Goal: Information Seeking & Learning: Learn about a topic

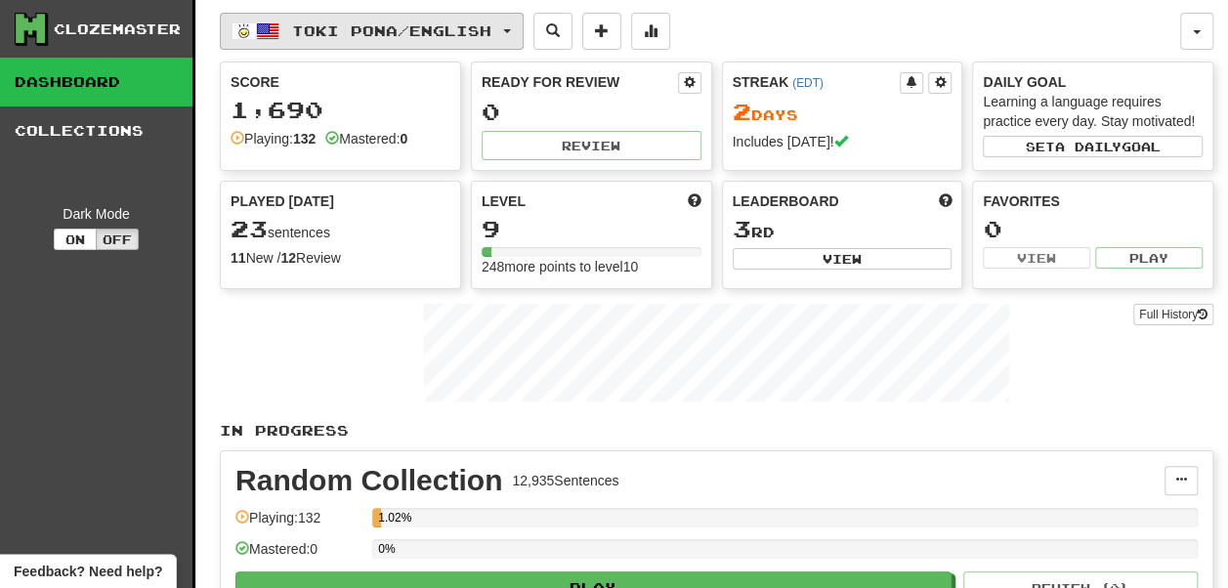
click at [359, 31] on span "Toki Pona / English" at bounding box center [391, 30] width 199 height 17
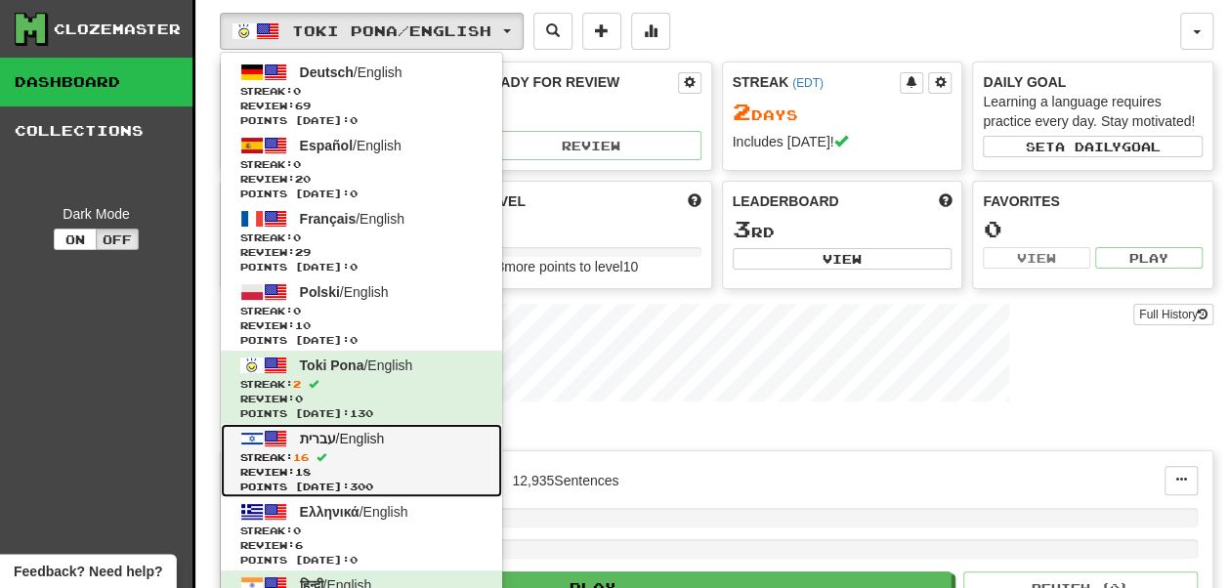
click at [363, 455] on span "Streak: 16" at bounding box center [361, 458] width 242 height 15
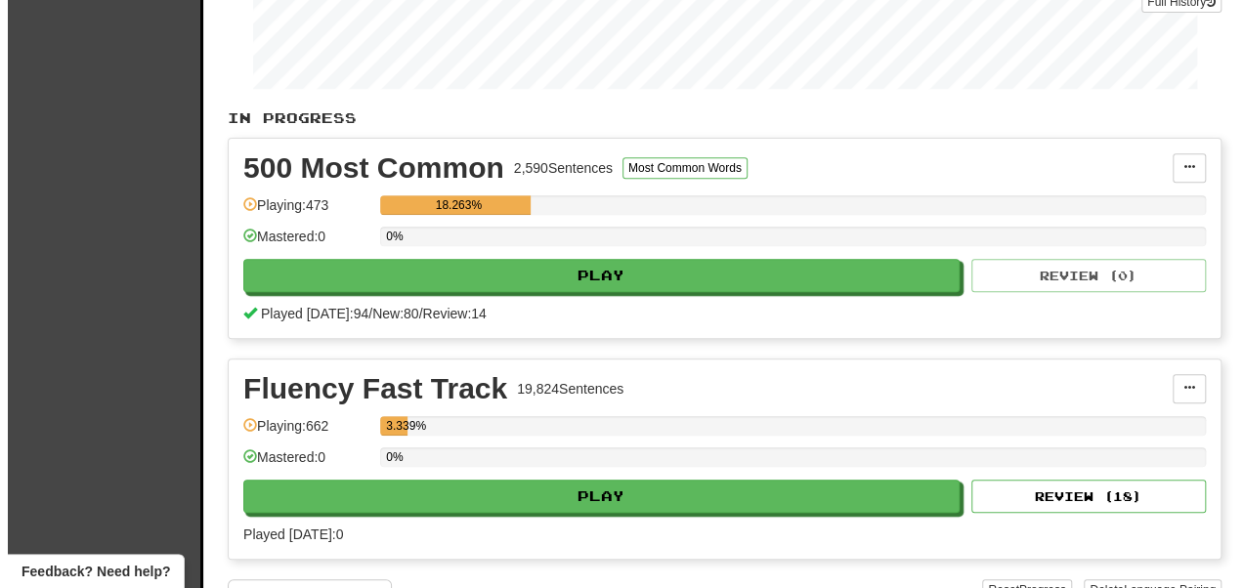
scroll to position [315, 0]
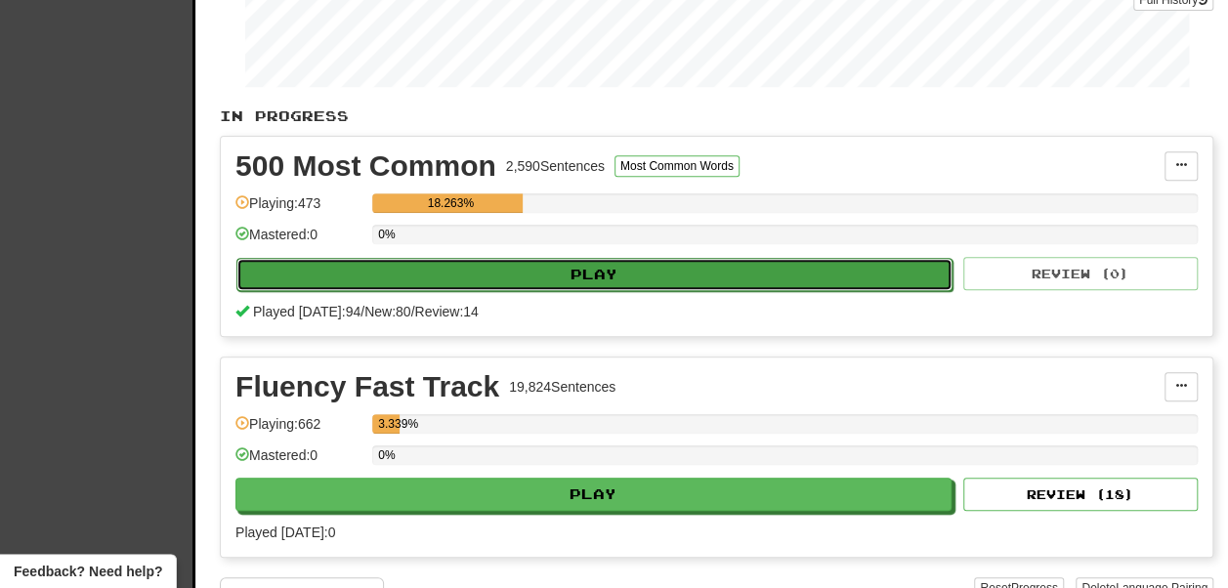
click at [510, 291] on button "Play" at bounding box center [594, 274] width 716 height 33
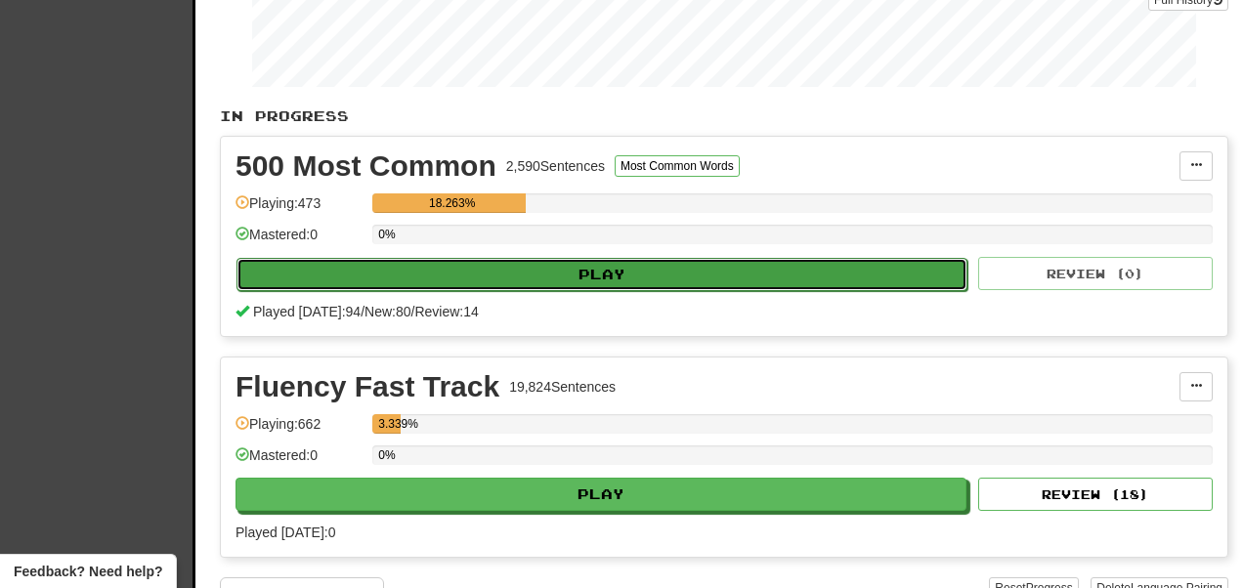
select select "**"
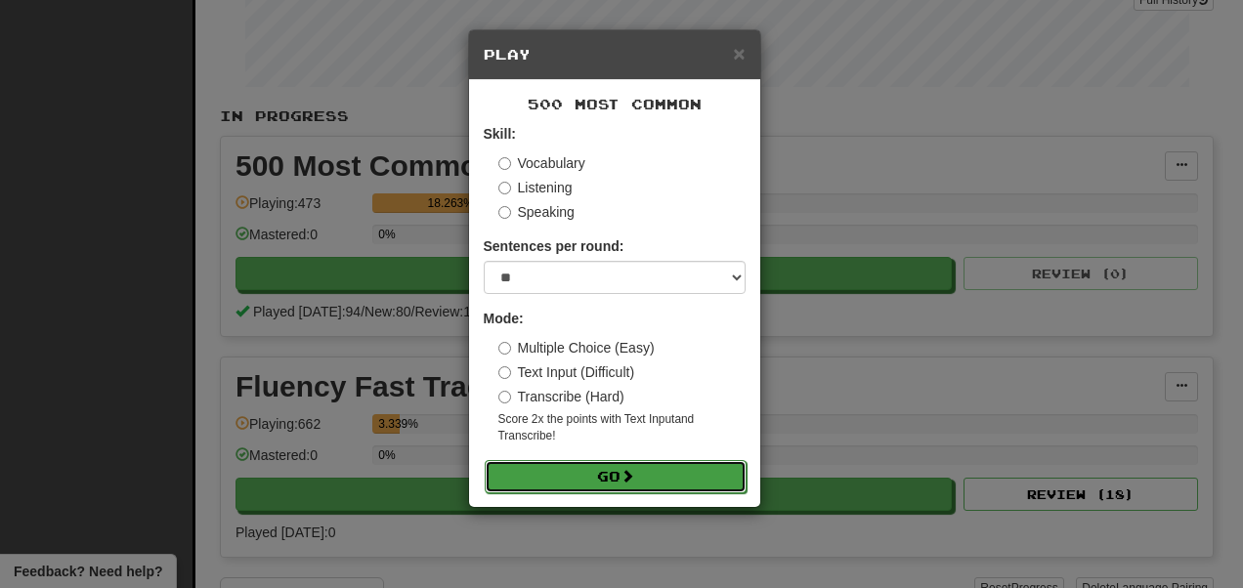
click at [590, 477] on button "Go" at bounding box center [616, 476] width 262 height 33
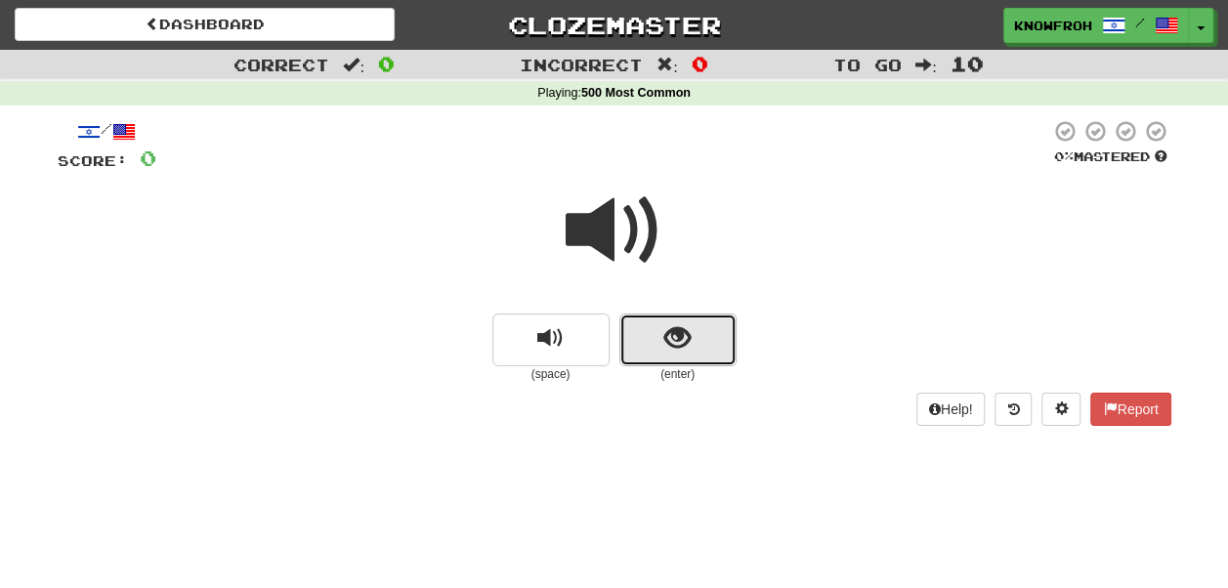
click at [713, 365] on button "show sentence" at bounding box center [678, 340] width 117 height 53
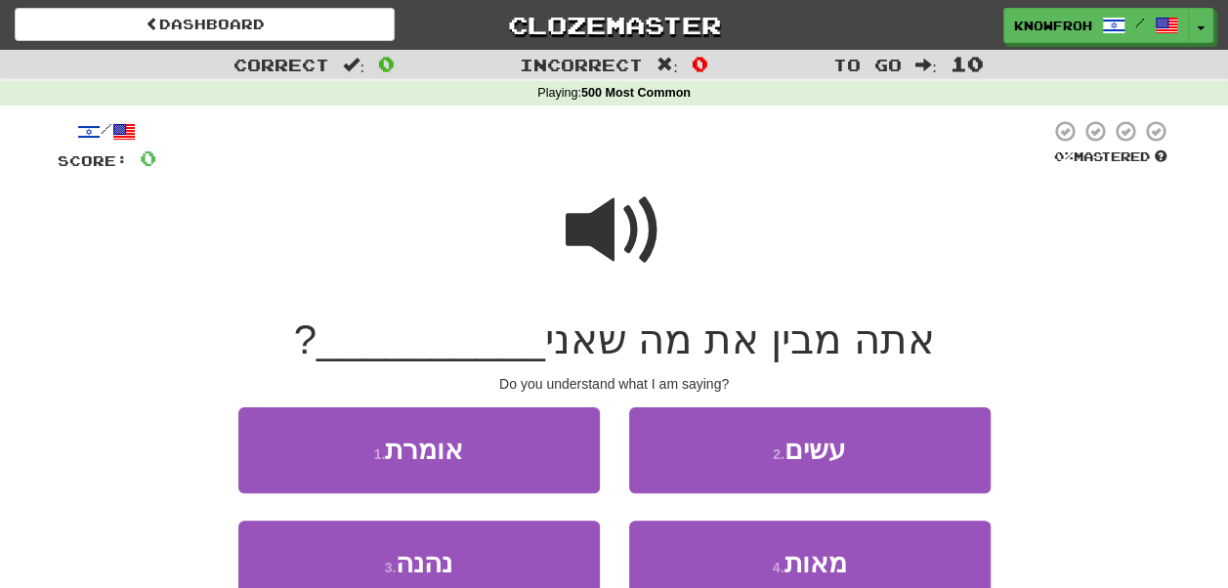
click at [606, 273] on span at bounding box center [615, 231] width 98 height 98
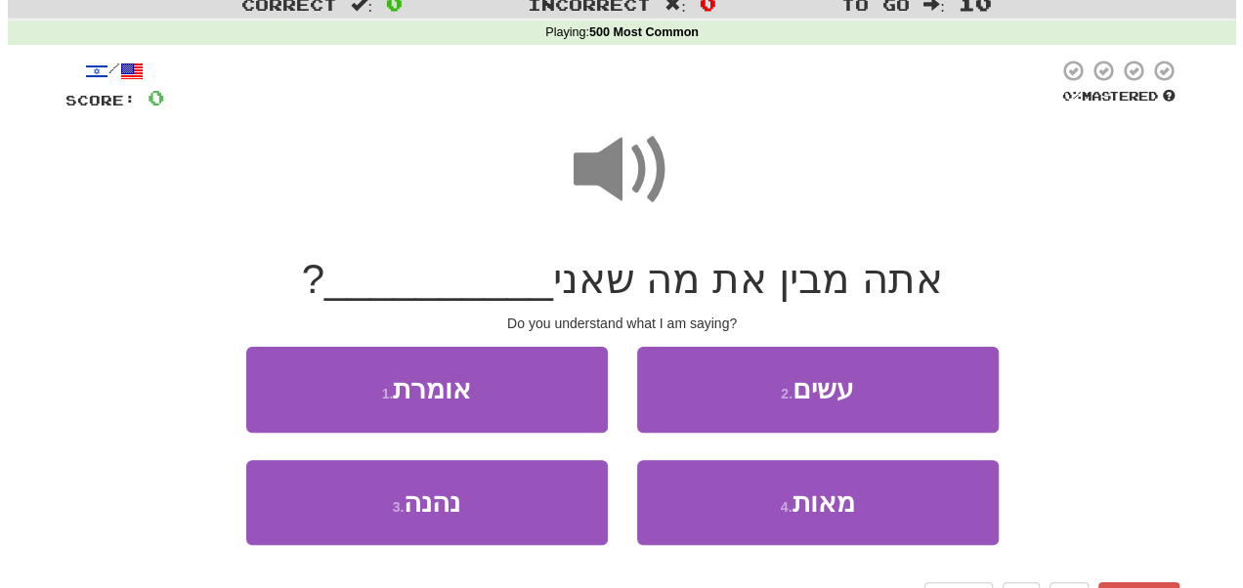
scroll to position [68, 0]
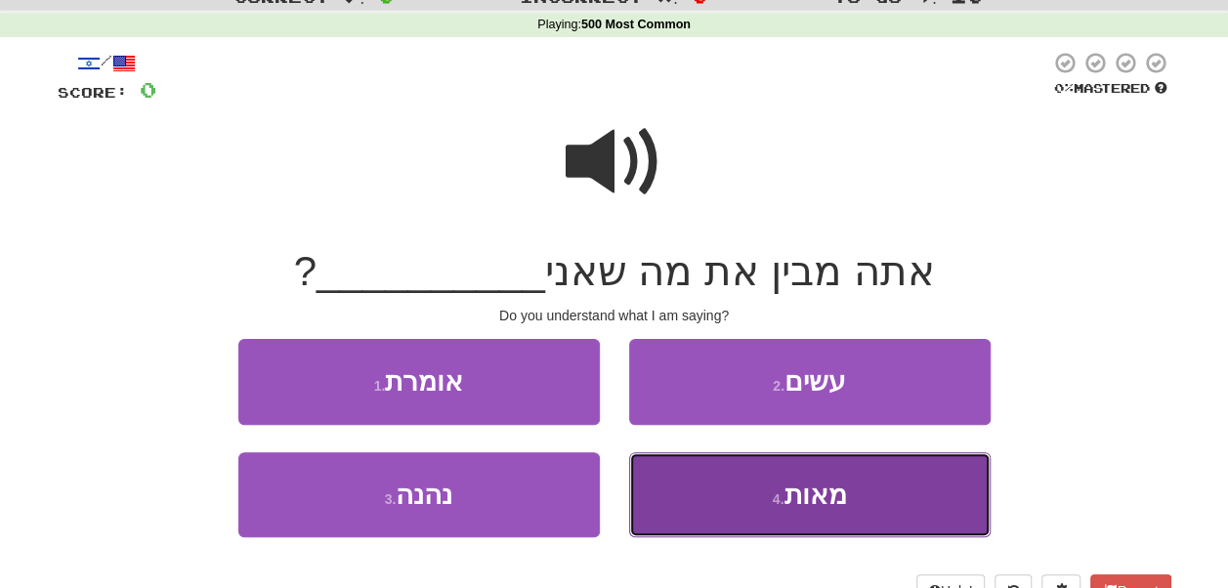
click at [741, 473] on button "4 . מאות" at bounding box center [810, 494] width 362 height 85
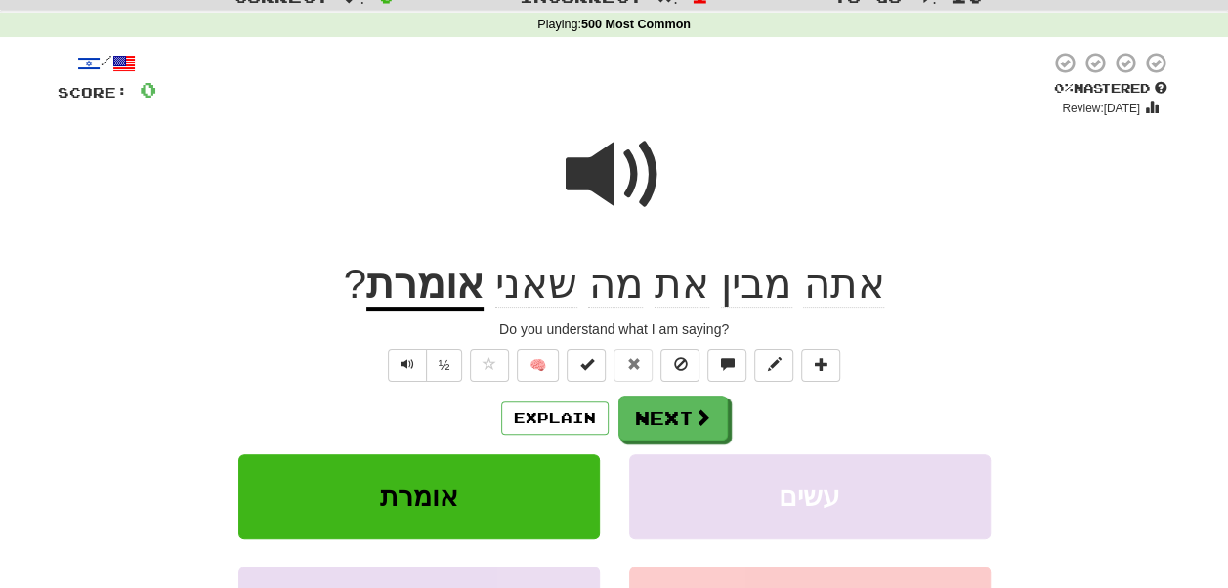
click at [616, 198] on span at bounding box center [615, 175] width 98 height 98
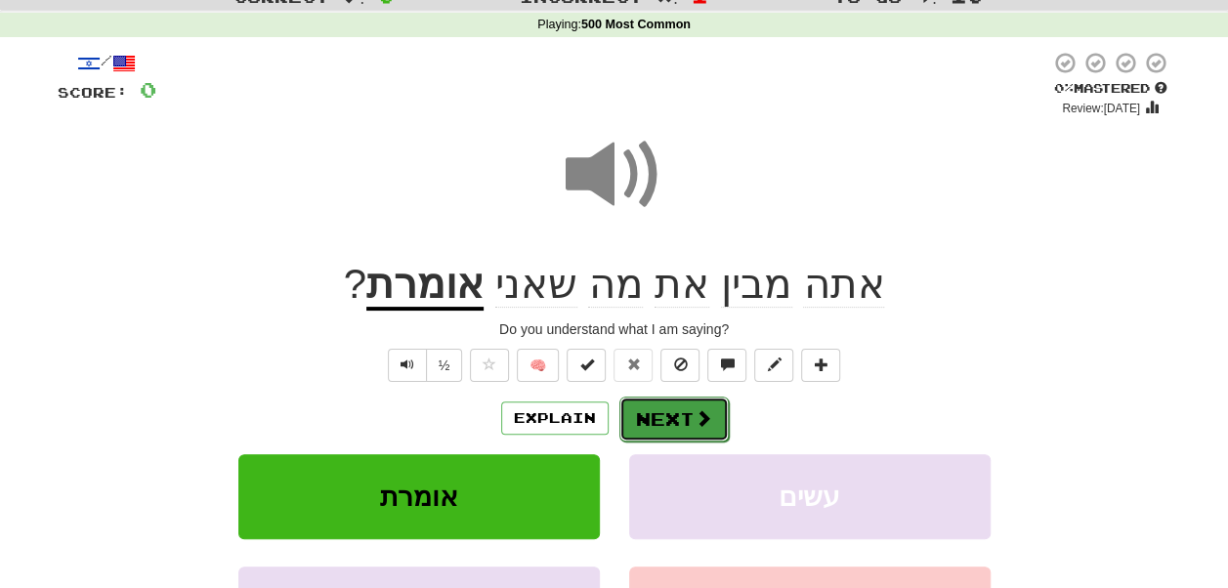
click at [686, 410] on button "Next" at bounding box center [674, 419] width 109 height 45
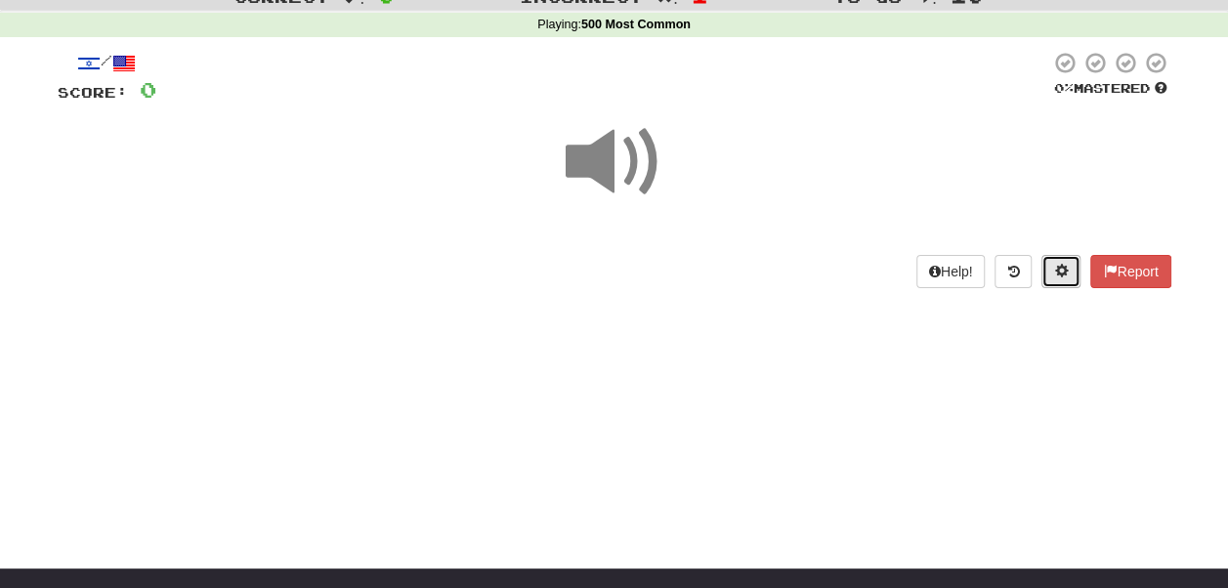
click at [1057, 282] on button at bounding box center [1061, 271] width 39 height 33
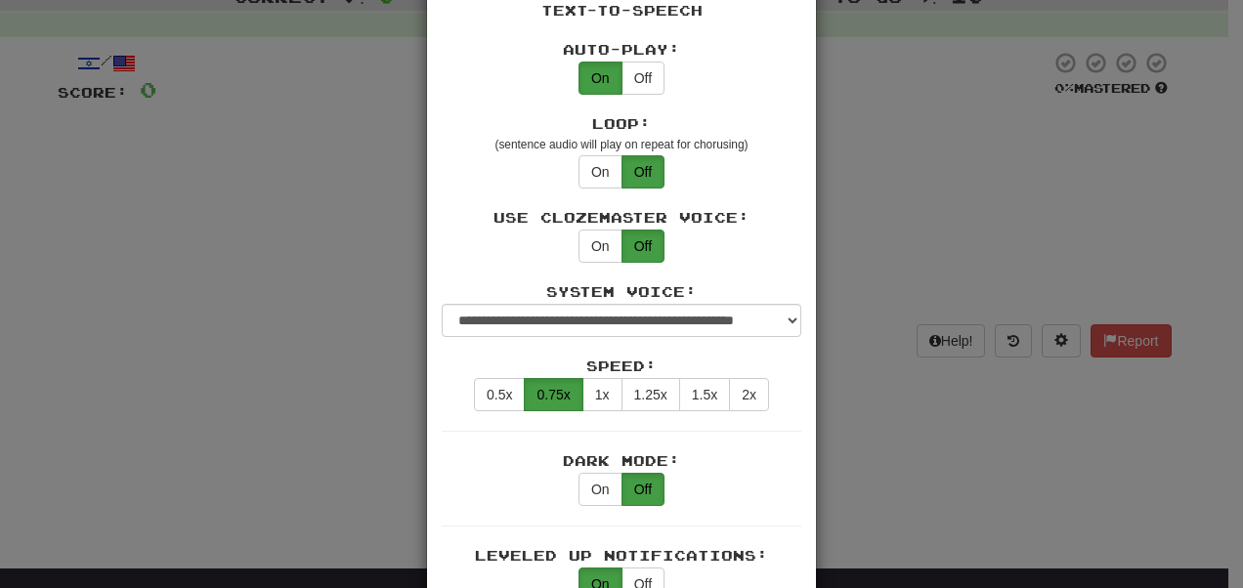
scroll to position [1073, 0]
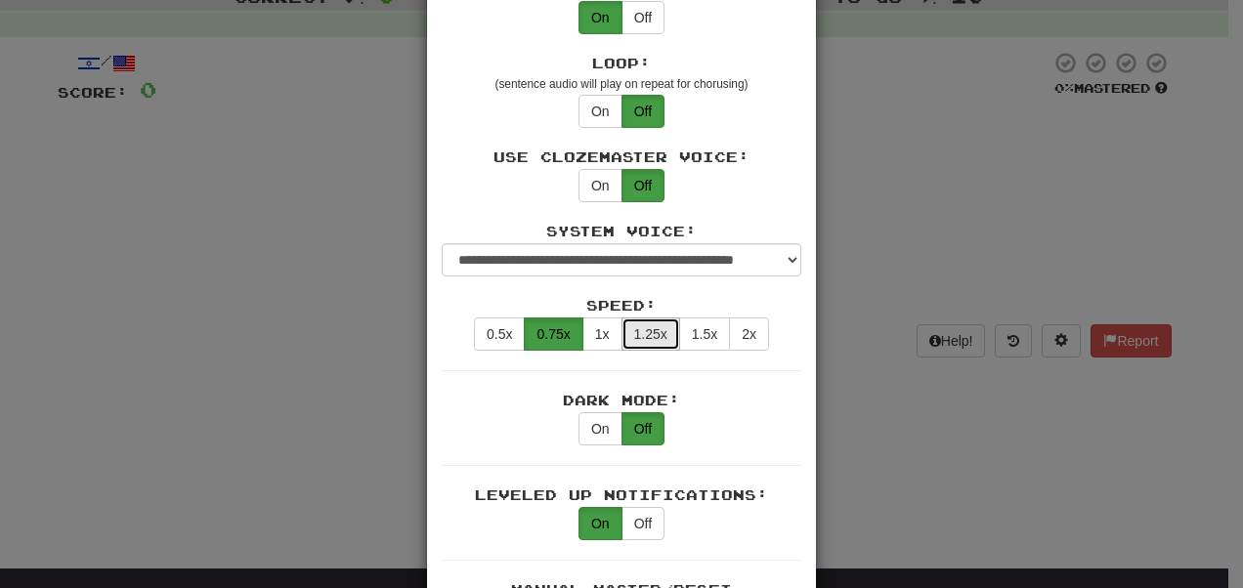
click at [622, 318] on button "1.25x" at bounding box center [651, 334] width 59 height 33
click at [603, 318] on button "1x" at bounding box center [602, 334] width 40 height 33
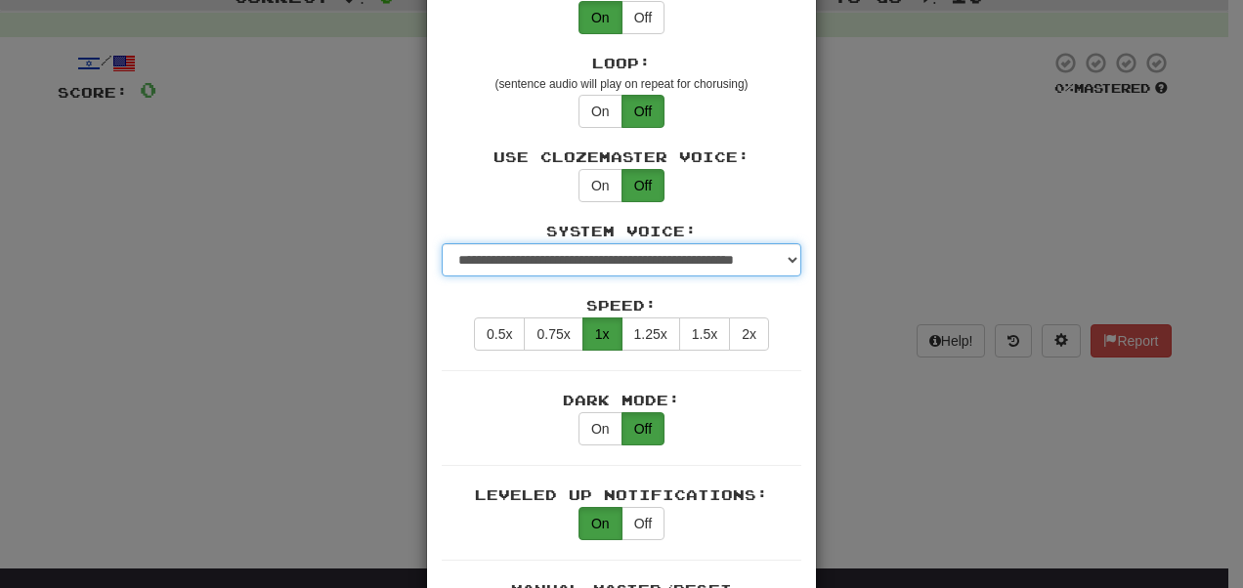
click at [631, 243] on select "**********" at bounding box center [622, 259] width 360 height 33
select select "******"
click at [442, 243] on select "**********" at bounding box center [622, 259] width 360 height 33
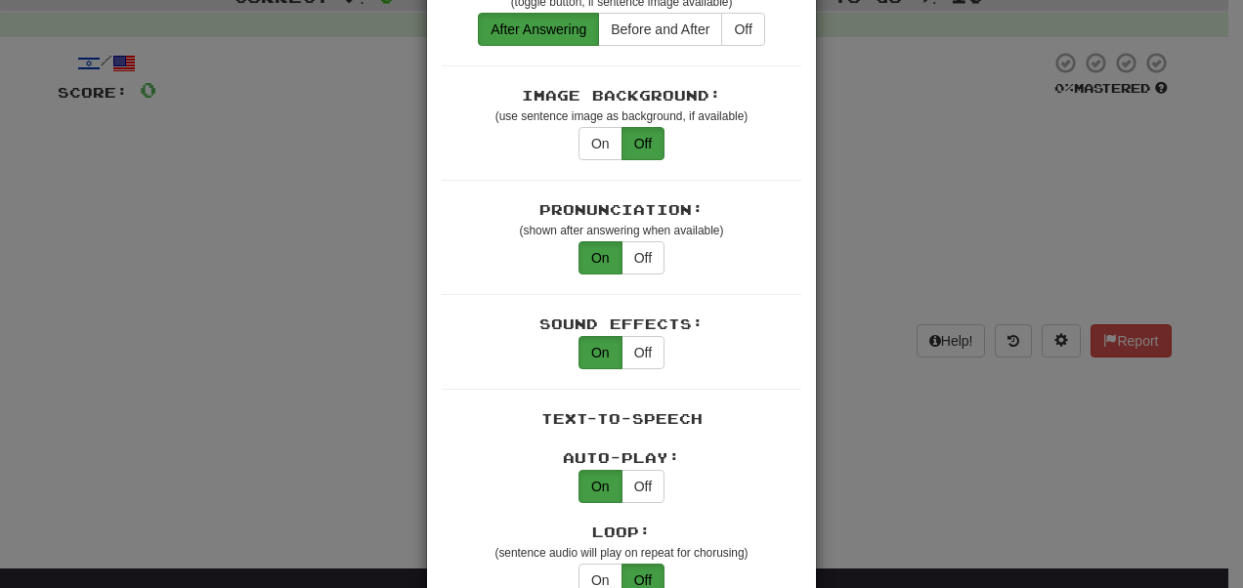
scroll to position [612, 0]
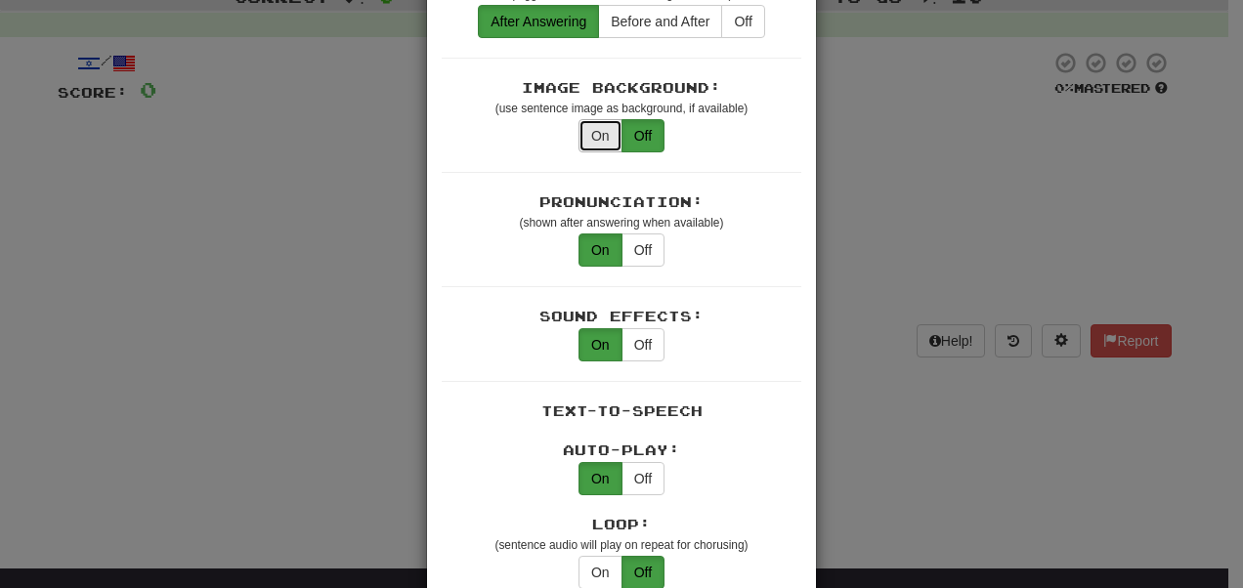
click at [590, 119] on button "On" at bounding box center [601, 135] width 44 height 33
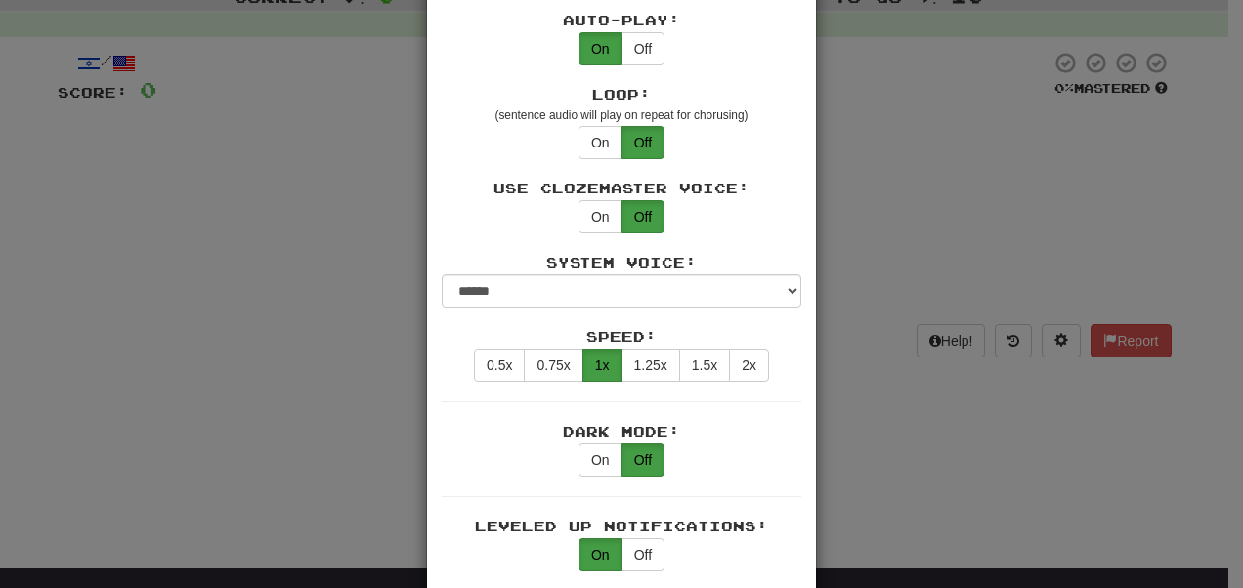
scroll to position [1043, 0]
click at [579, 199] on button "On" at bounding box center [601, 215] width 44 height 33
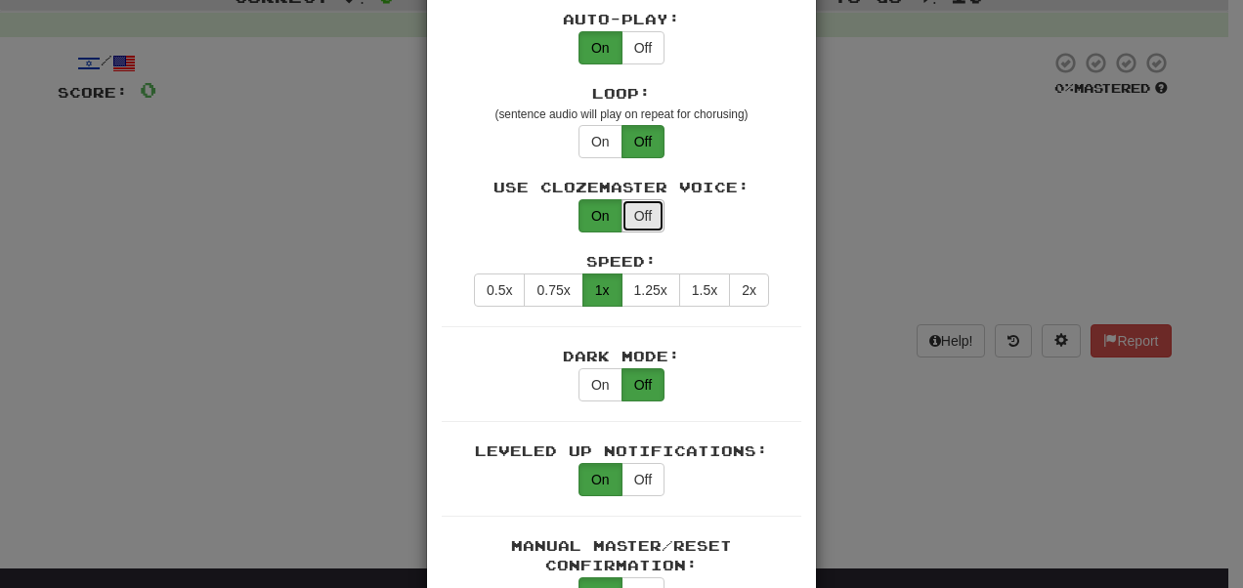
click at [626, 199] on button "Off" at bounding box center [643, 215] width 43 height 33
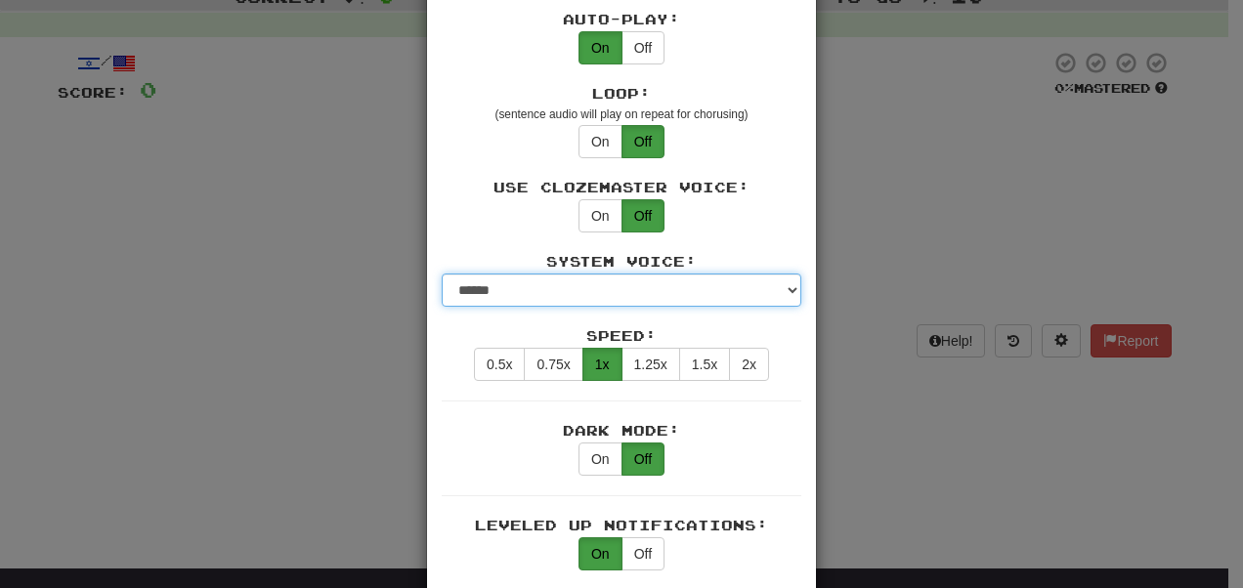
click at [618, 274] on select "**********" at bounding box center [622, 290] width 360 height 33
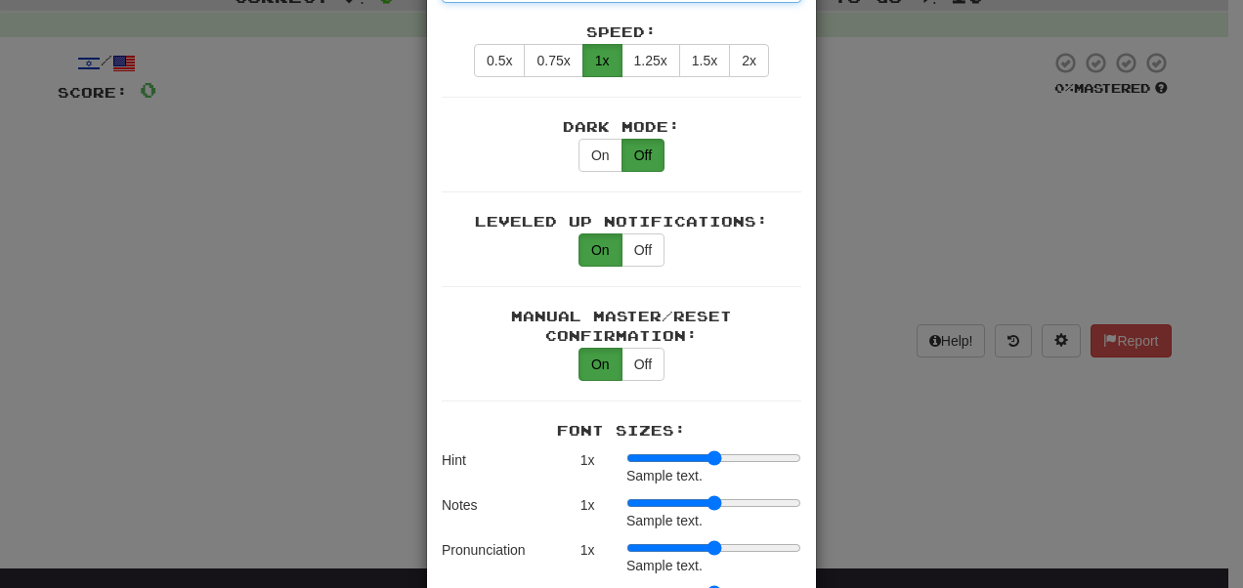
scroll to position [1350, 0]
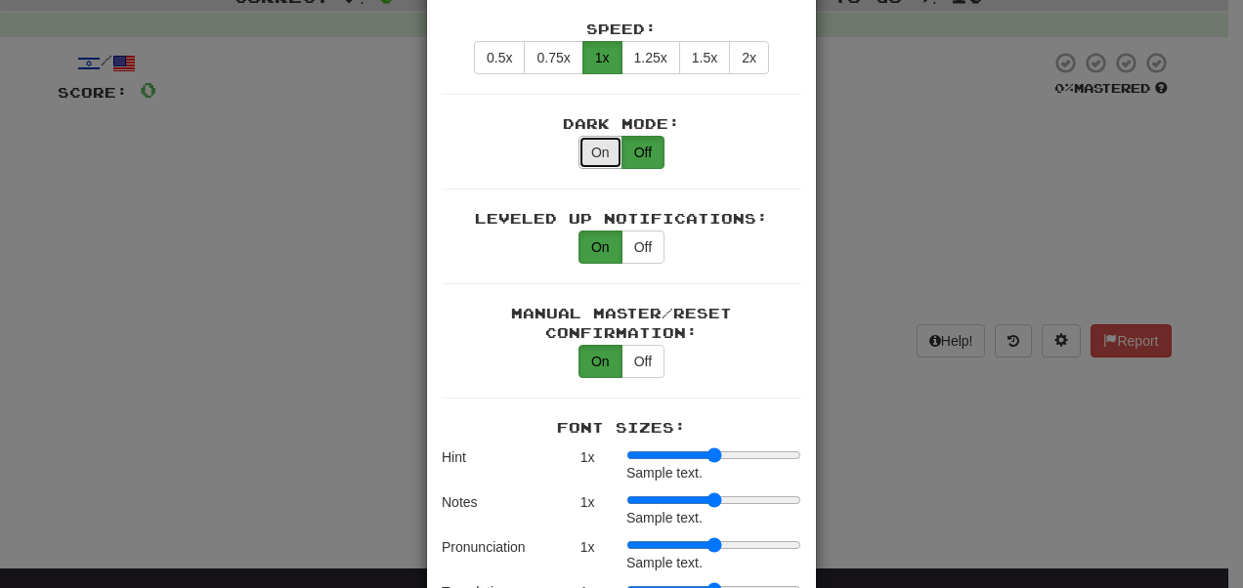
click at [594, 136] on button "On" at bounding box center [601, 152] width 44 height 33
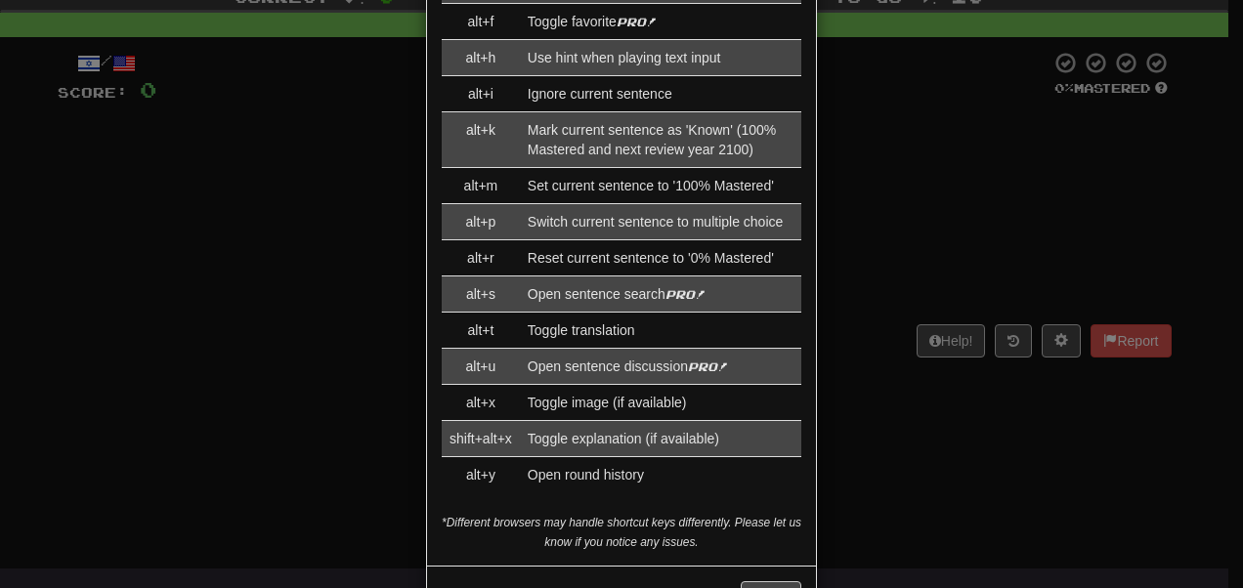
scroll to position [2540, 0]
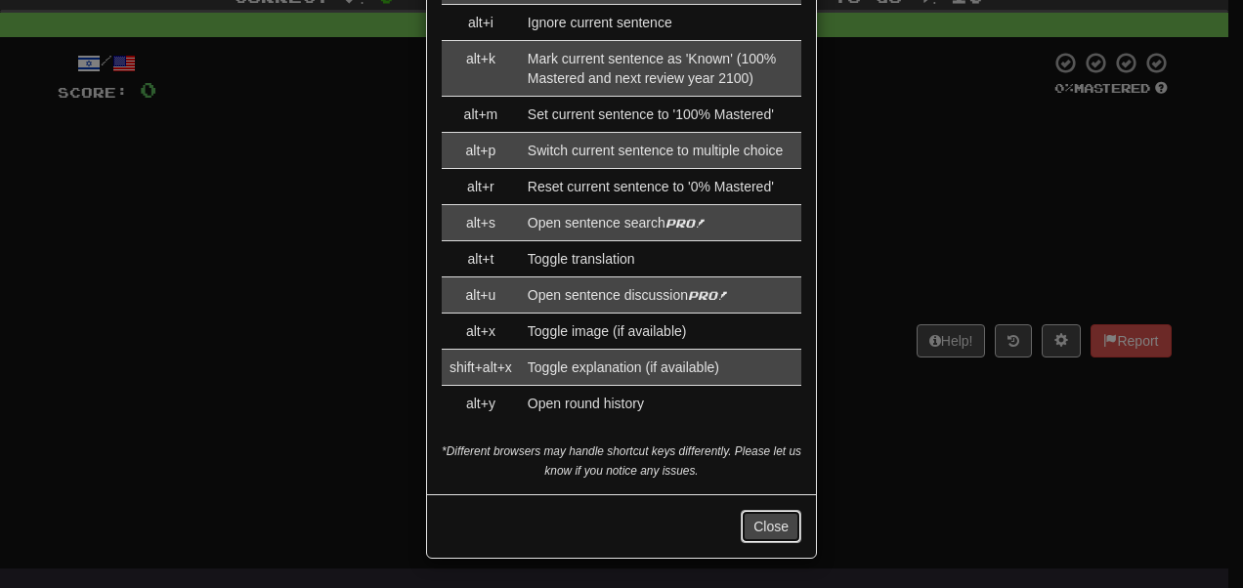
click at [766, 529] on button "Close" at bounding box center [771, 526] width 61 height 33
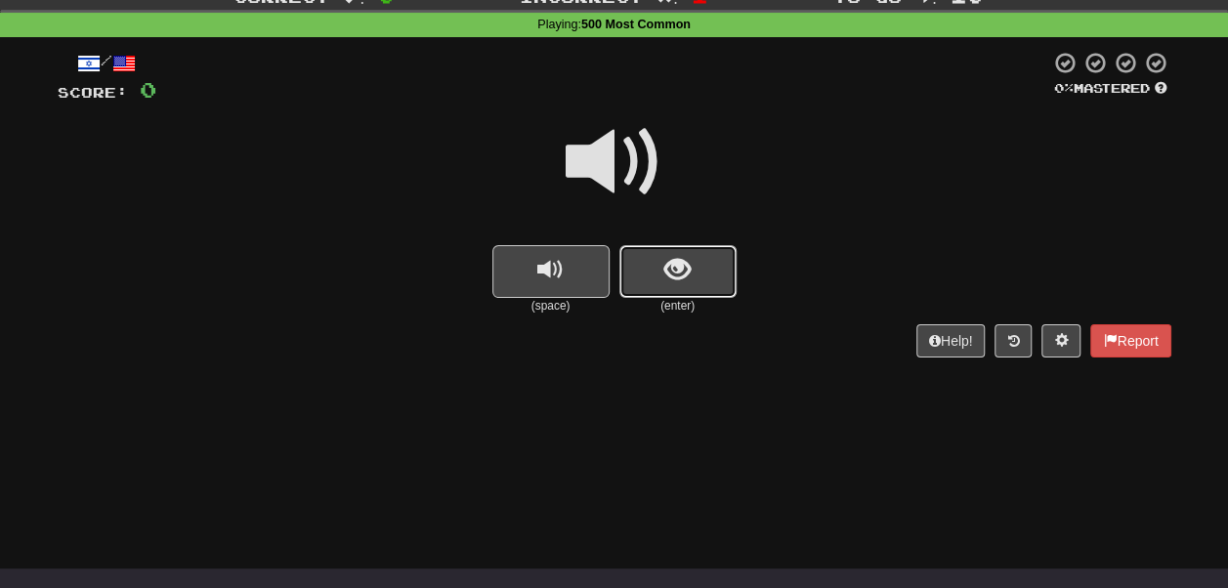
click at [660, 293] on button "show sentence" at bounding box center [678, 271] width 117 height 53
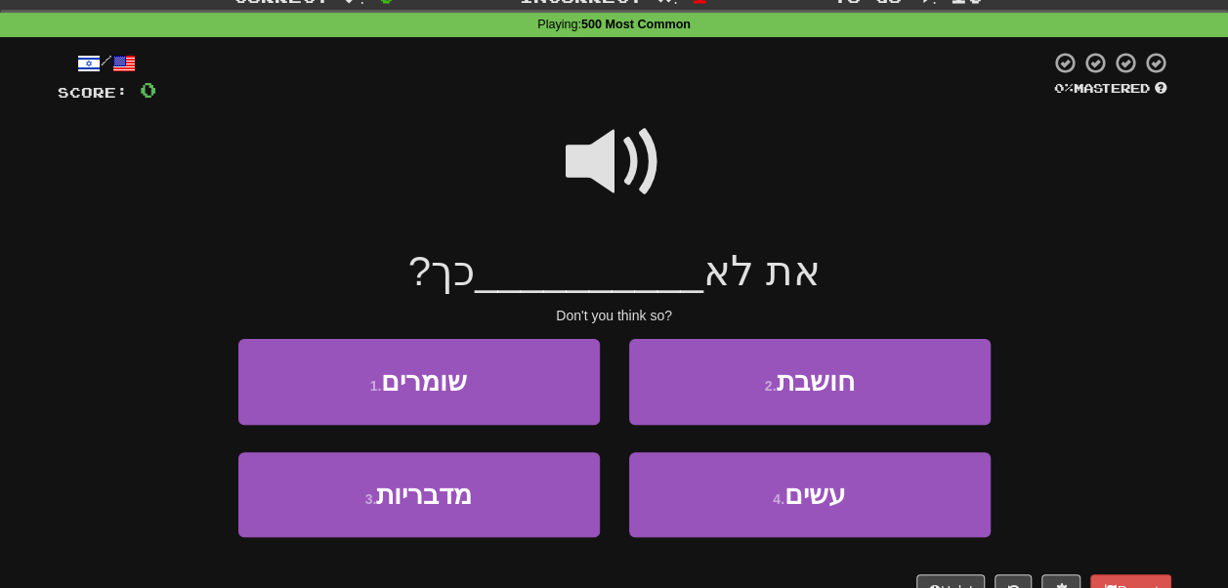
click at [618, 172] on span at bounding box center [615, 162] width 98 height 98
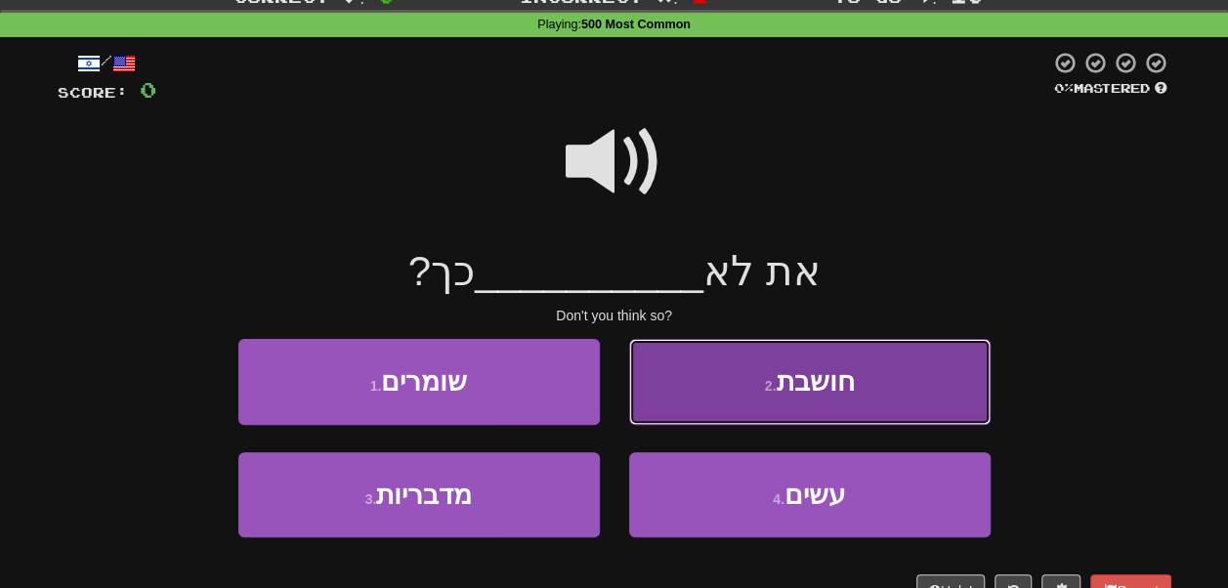
click at [703, 393] on button "2 . חושבת" at bounding box center [810, 381] width 362 height 85
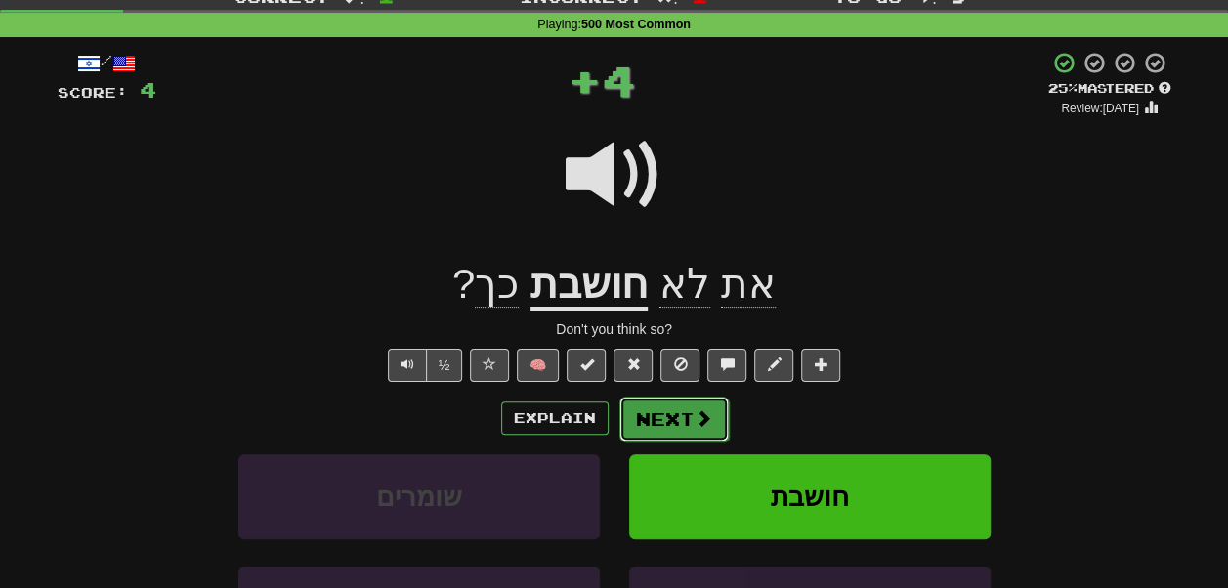
click at [664, 417] on button "Next" at bounding box center [674, 419] width 109 height 45
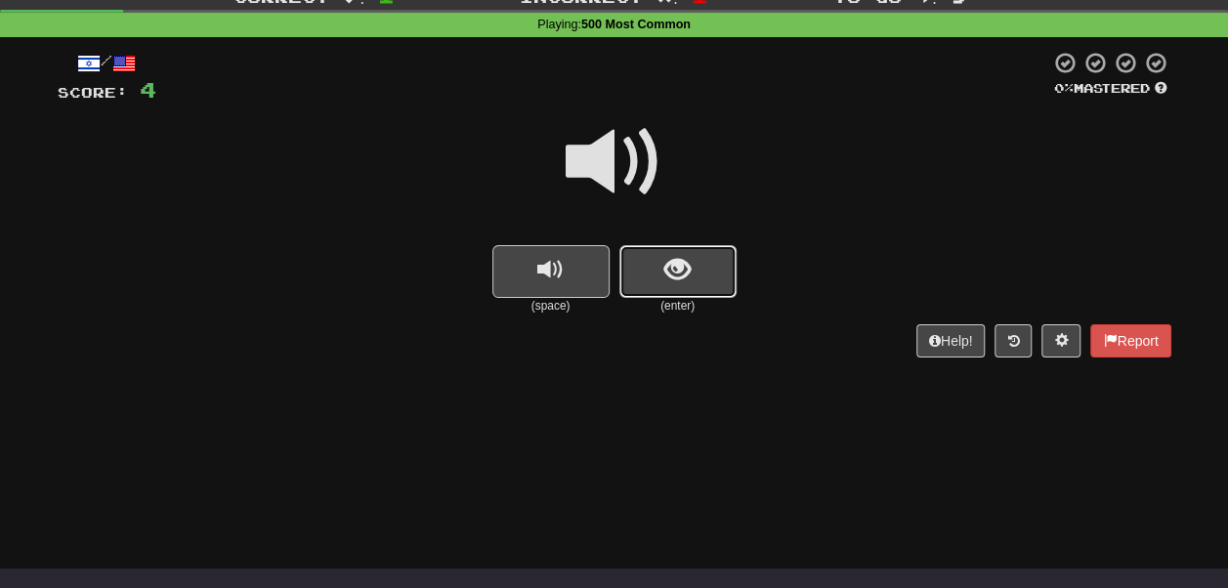
click at [686, 297] on button "show sentence" at bounding box center [678, 271] width 117 height 53
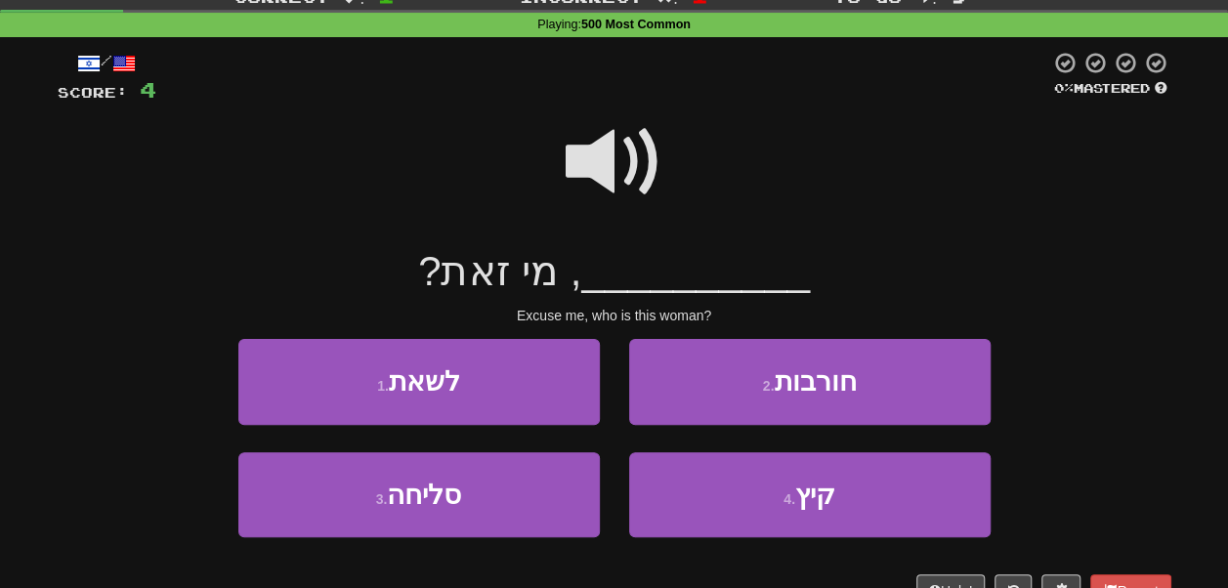
click at [612, 163] on span at bounding box center [615, 162] width 98 height 98
click at [646, 178] on span at bounding box center [615, 162] width 98 height 98
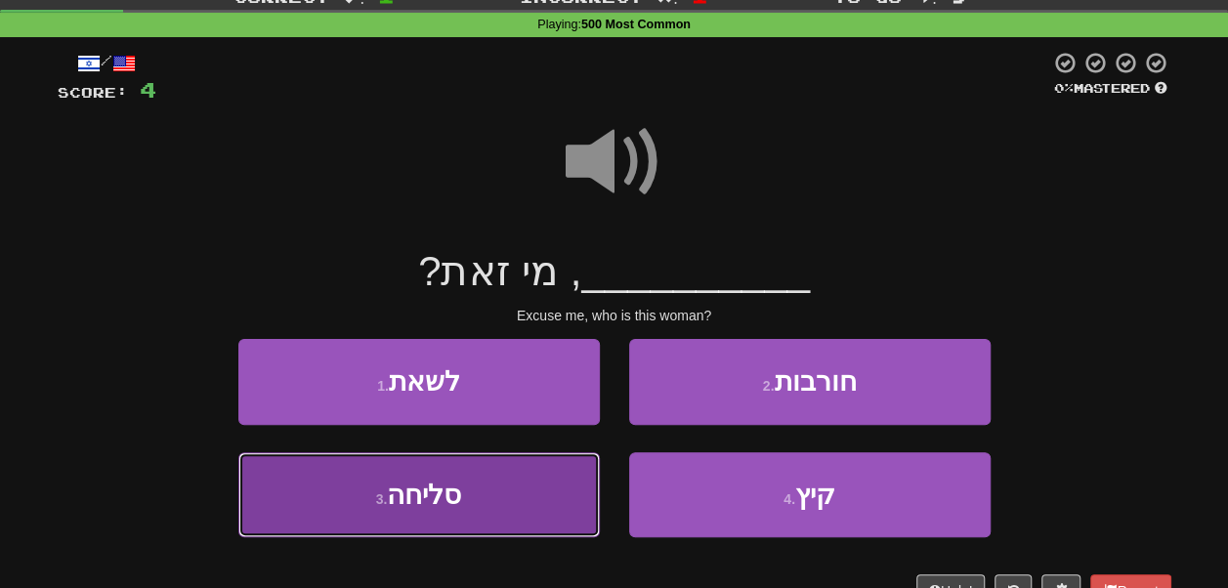
click at [540, 465] on button "3 . סליחה" at bounding box center [419, 494] width 362 height 85
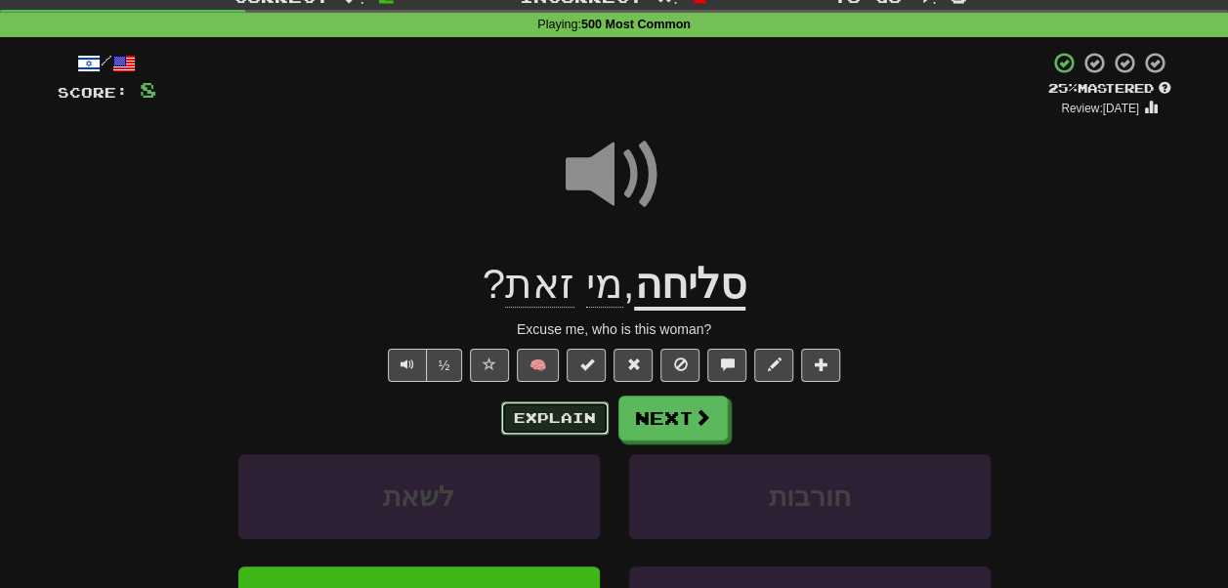
click at [578, 410] on button "Explain" at bounding box center [554, 418] width 107 height 33
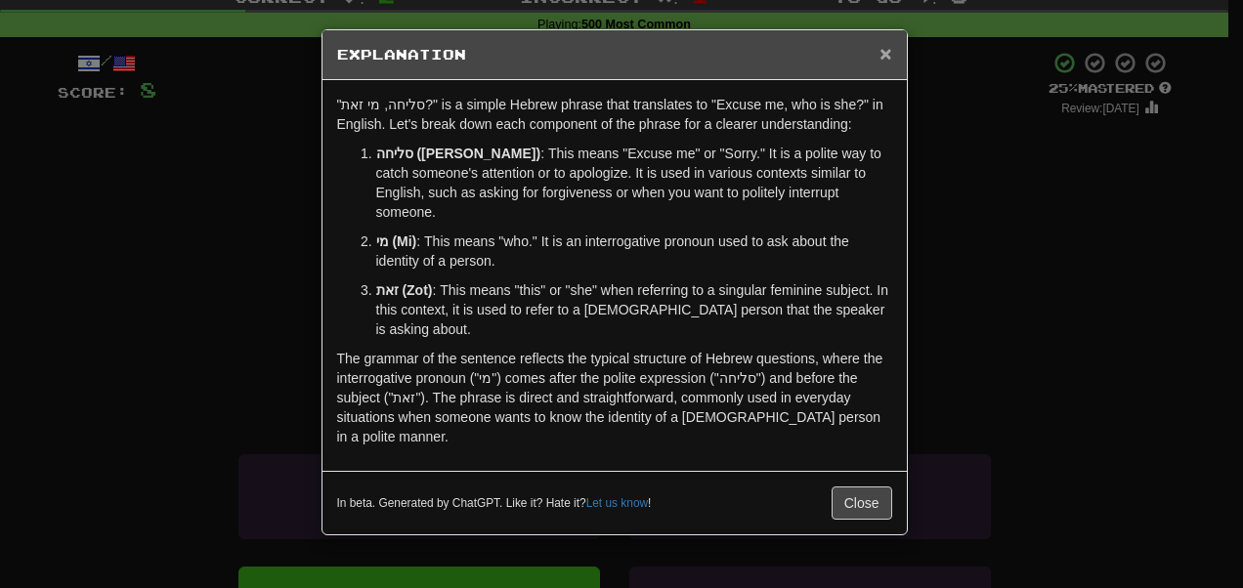
click at [882, 54] on span "×" at bounding box center [886, 53] width 12 height 22
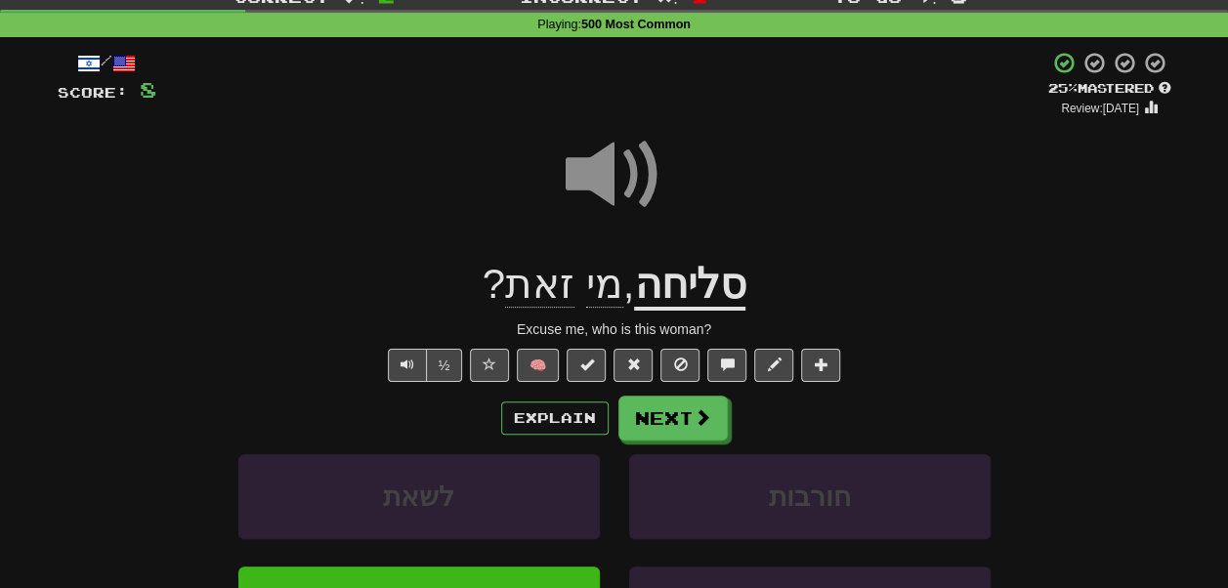
click at [631, 176] on span at bounding box center [615, 175] width 98 height 98
click at [674, 416] on button "Next" at bounding box center [674, 419] width 109 height 45
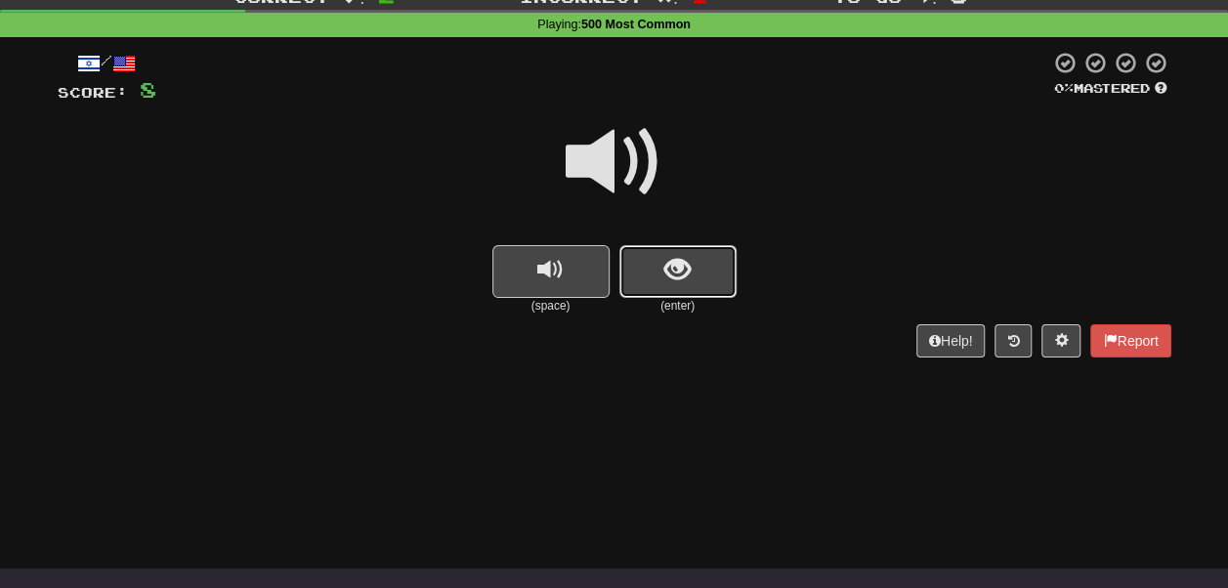
click at [667, 270] on span "show sentence" at bounding box center [678, 270] width 26 height 26
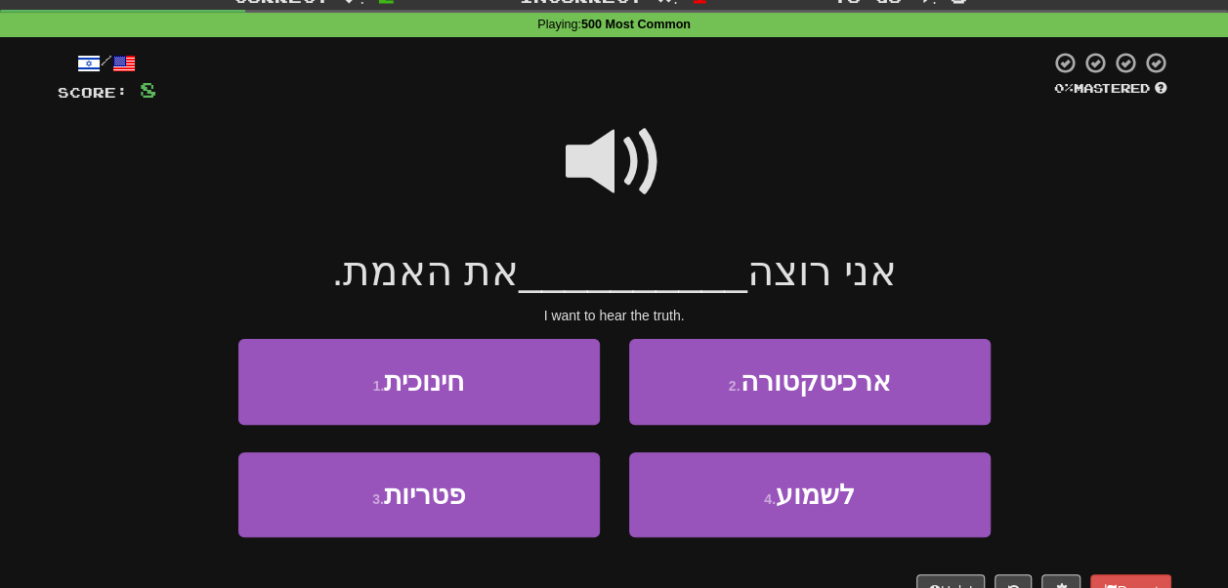
click at [615, 150] on span at bounding box center [615, 162] width 98 height 98
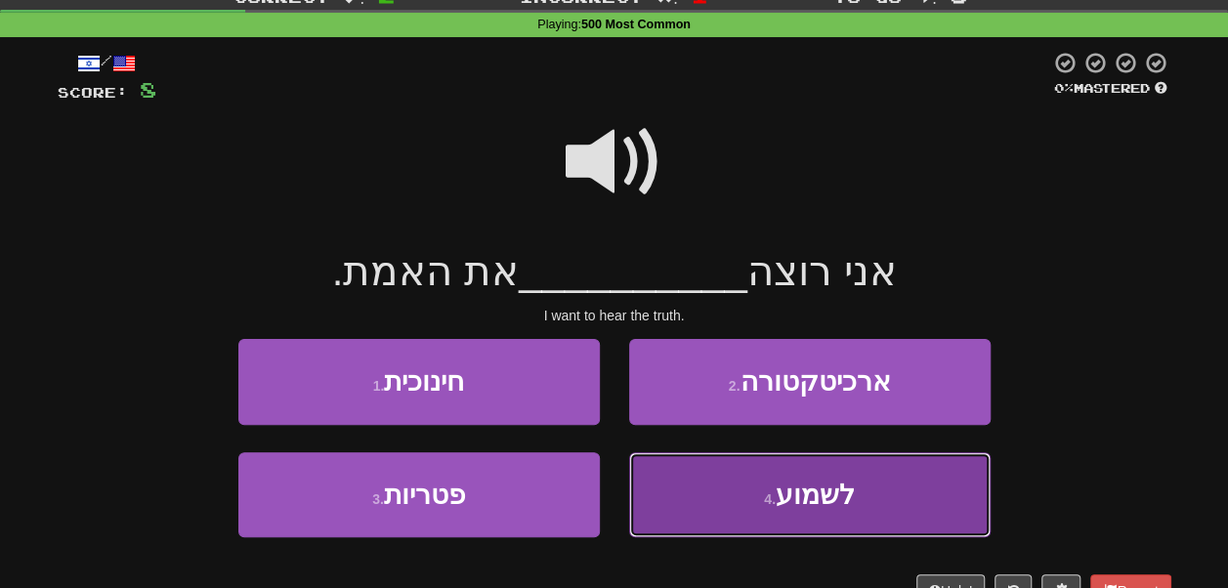
click at [723, 489] on button "4 . לשמוע" at bounding box center [810, 494] width 362 height 85
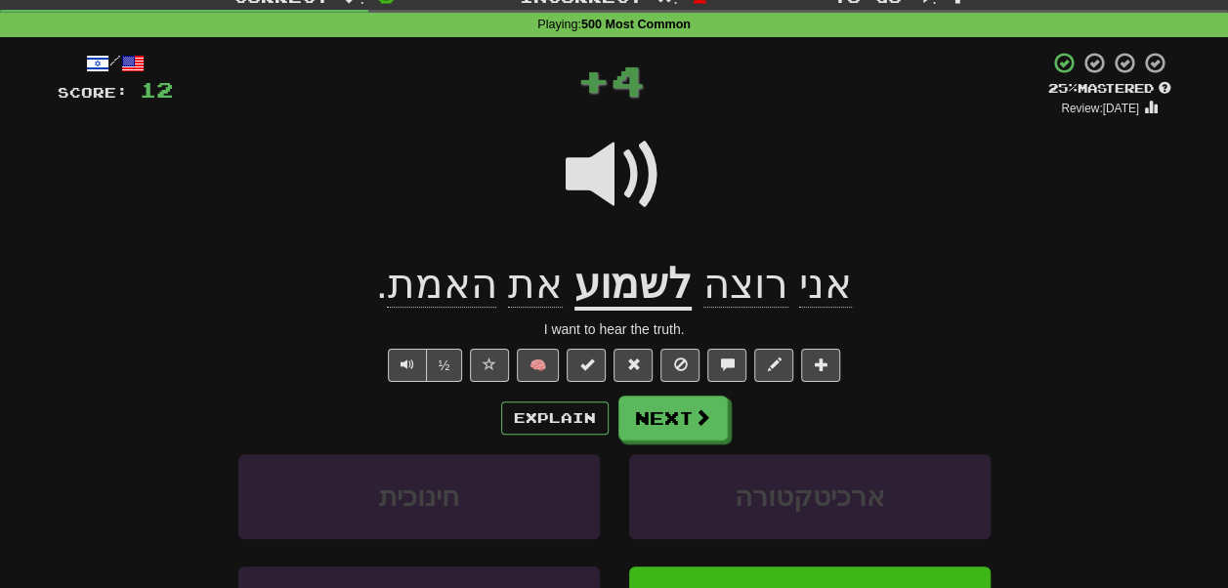
click at [631, 150] on span at bounding box center [615, 175] width 98 height 98
click at [627, 186] on span at bounding box center [615, 175] width 98 height 98
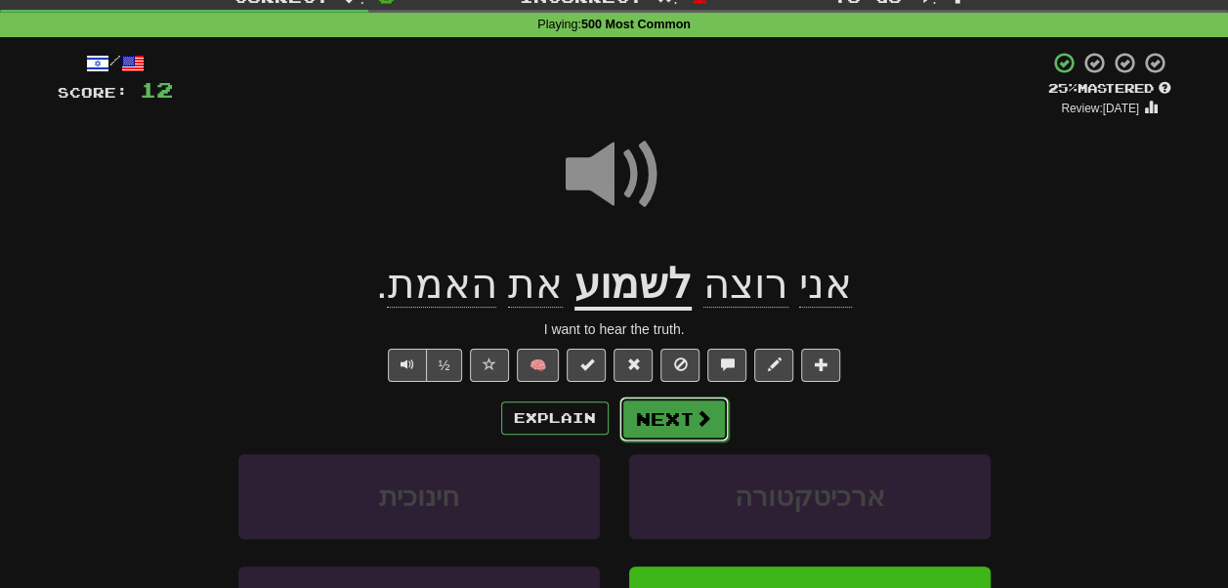
click at [684, 428] on button "Next" at bounding box center [674, 419] width 109 height 45
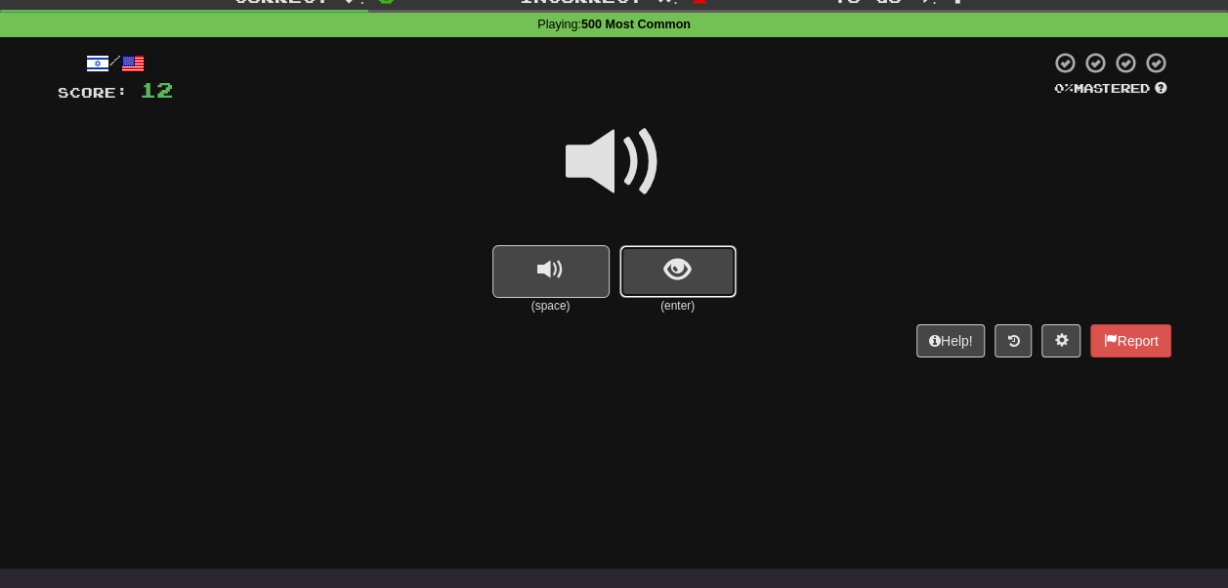
drag, startPoint x: 673, startPoint y: 288, endPoint x: 620, endPoint y: 163, distance: 136.1
click at [620, 163] on div "(space) (enter)" at bounding box center [615, 210] width 1114 height 209
click at [651, 270] on button "show sentence" at bounding box center [678, 271] width 117 height 53
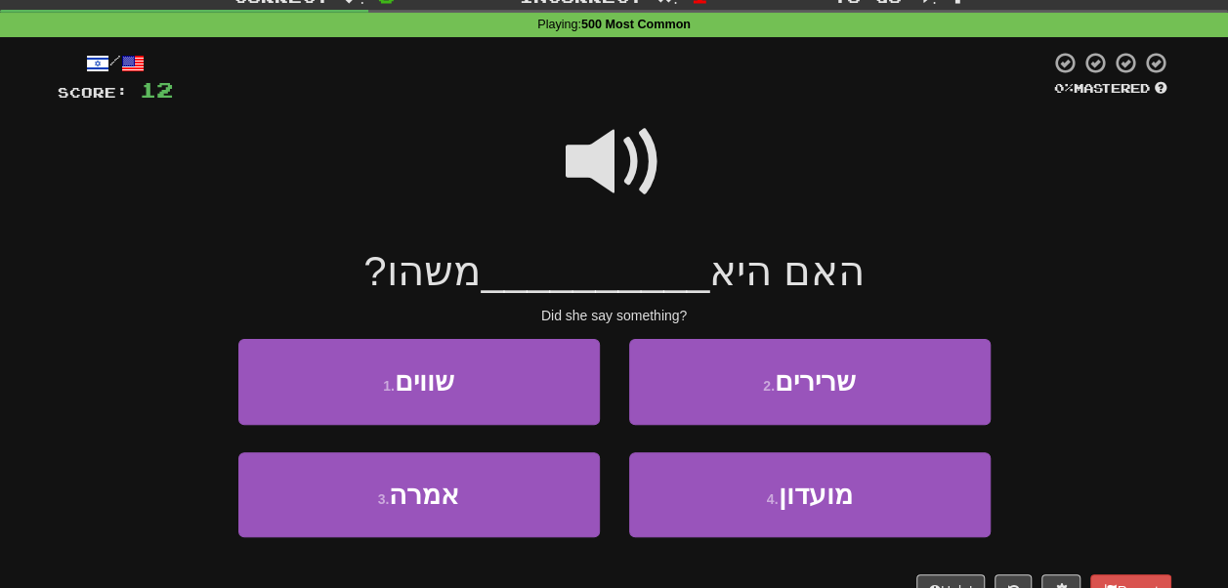
click at [622, 161] on span at bounding box center [615, 162] width 98 height 98
click at [624, 163] on span at bounding box center [615, 162] width 98 height 98
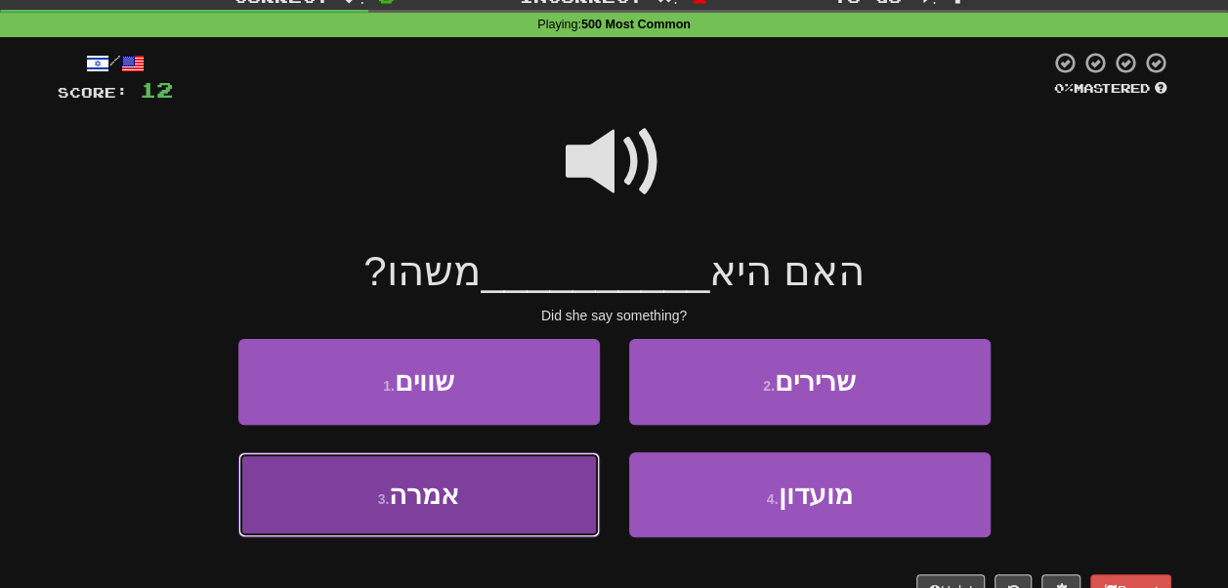
click at [510, 479] on button "3 . אמרה" at bounding box center [419, 494] width 362 height 85
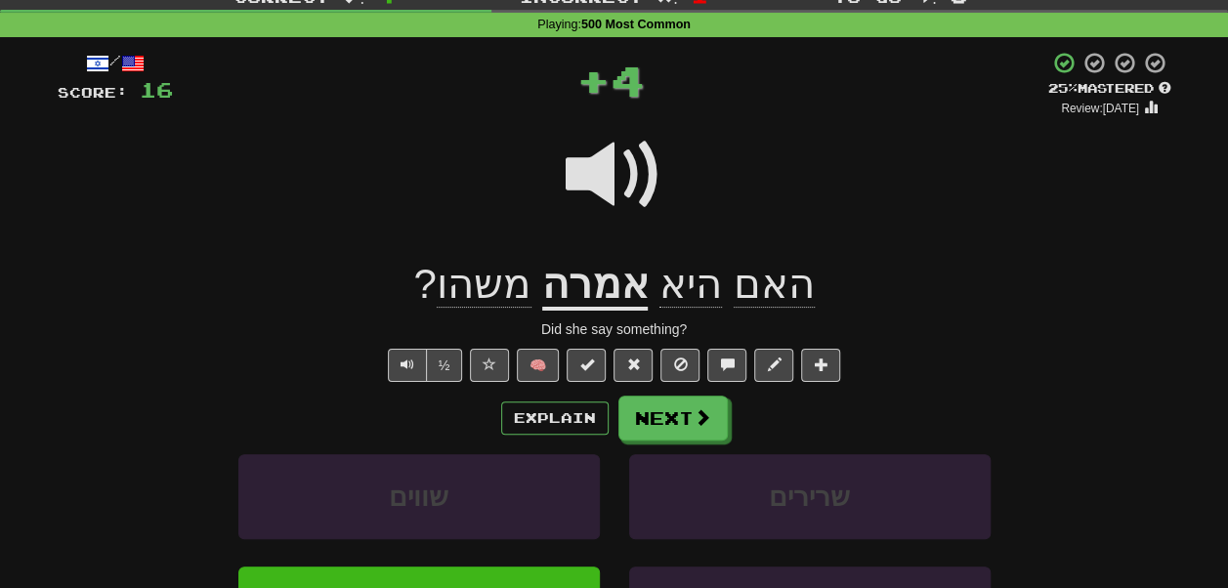
click at [620, 169] on span at bounding box center [615, 175] width 98 height 98
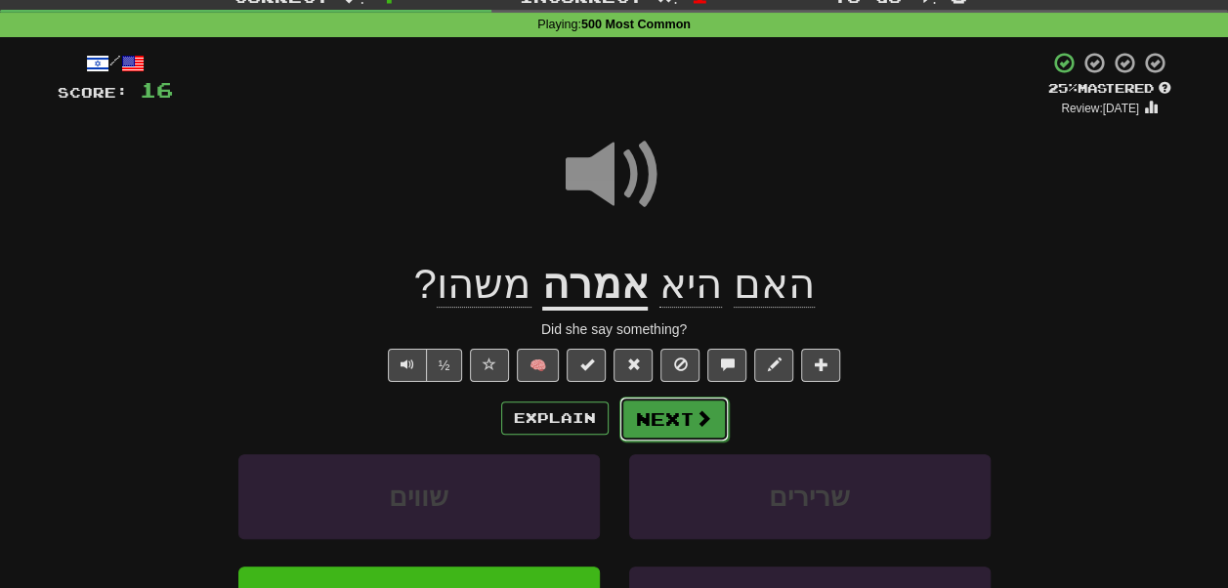
click at [661, 420] on button "Next" at bounding box center [674, 419] width 109 height 45
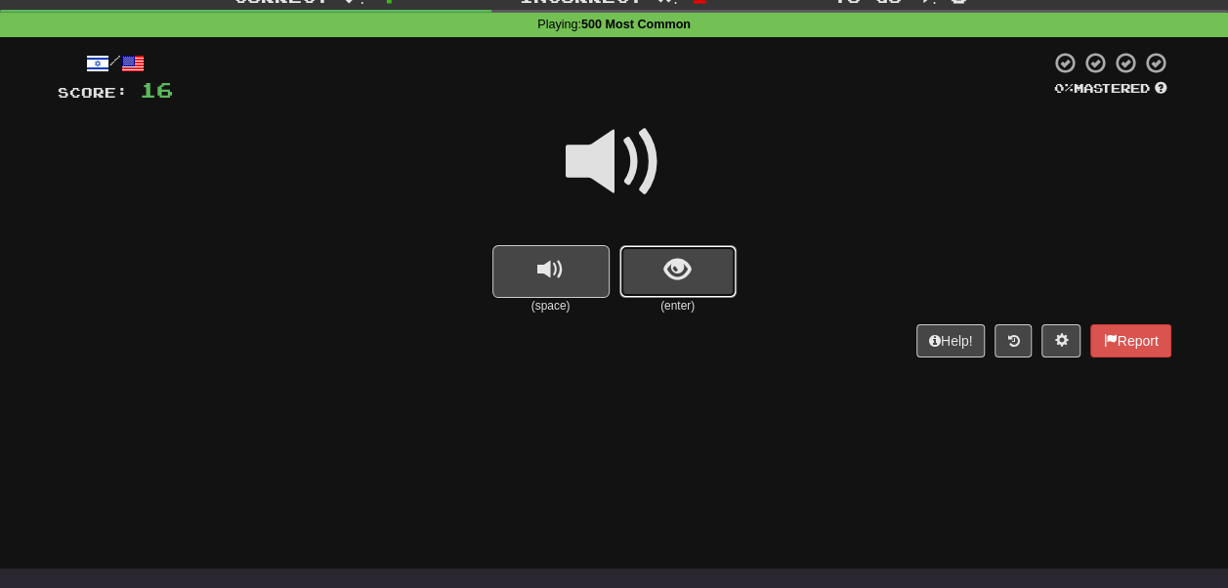
click at [717, 283] on button "show sentence" at bounding box center [678, 271] width 117 height 53
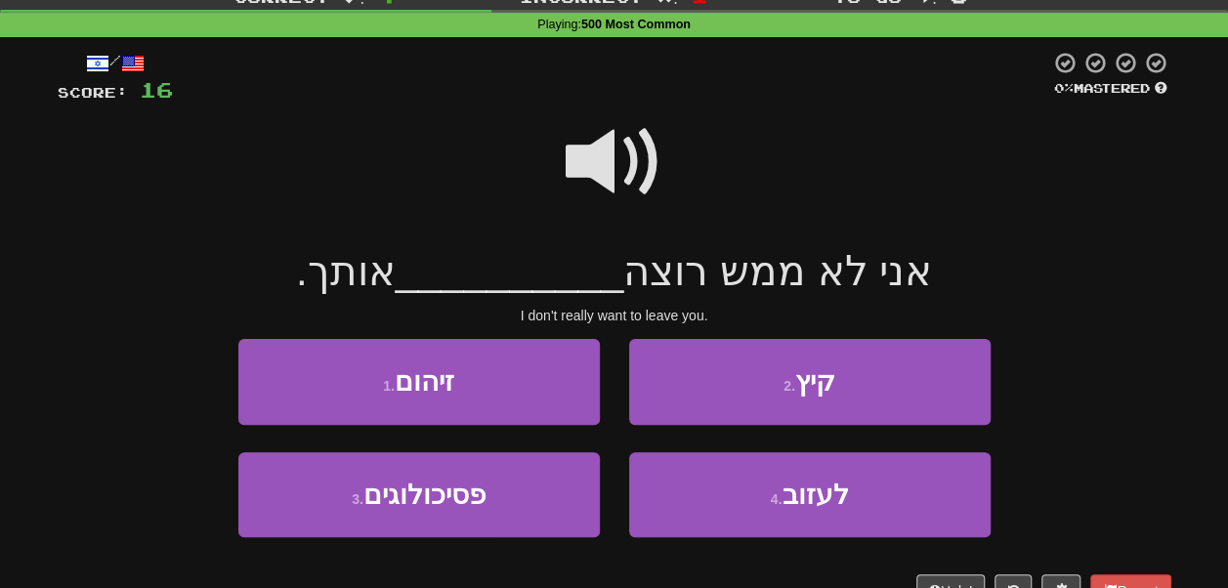
click at [634, 147] on span at bounding box center [615, 162] width 98 height 98
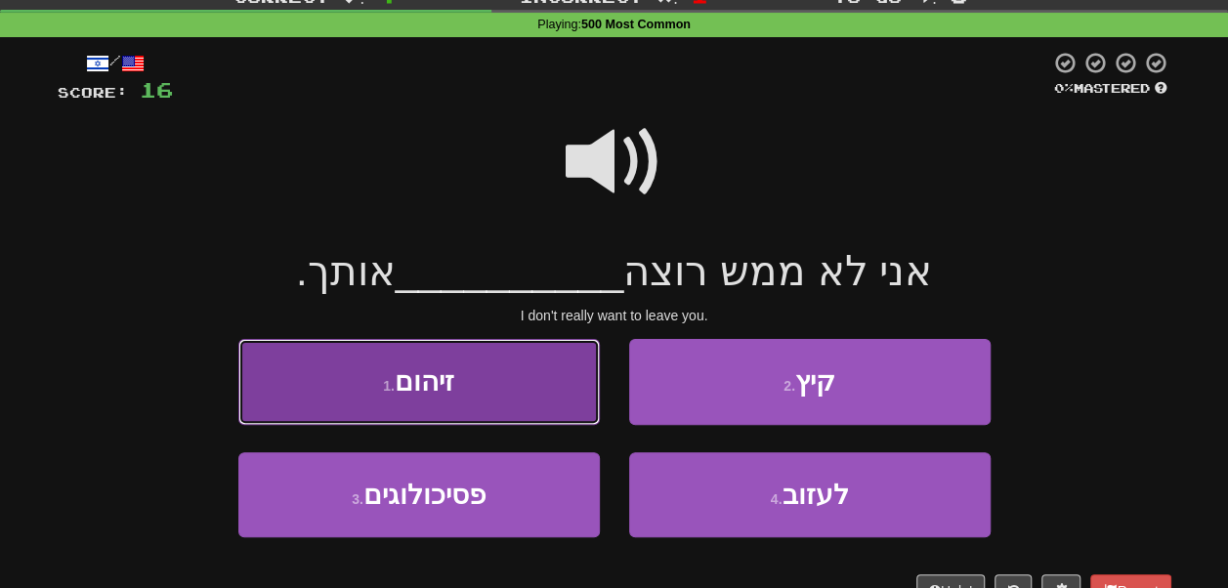
click at [494, 389] on button "1 . זיהום" at bounding box center [419, 381] width 362 height 85
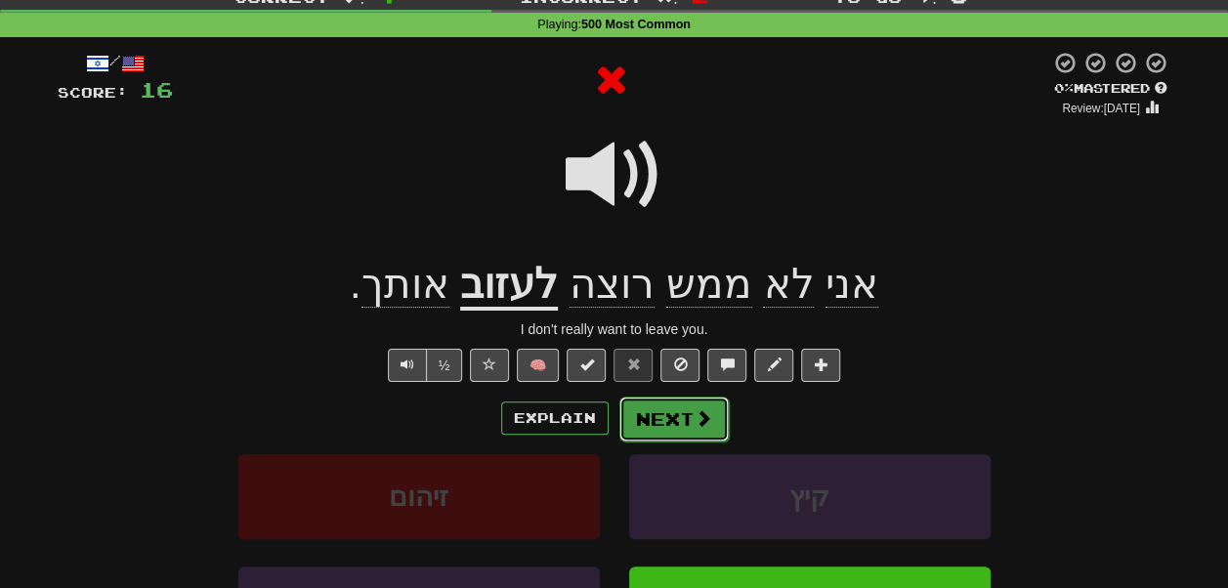
click at [645, 409] on button "Next" at bounding box center [674, 419] width 109 height 45
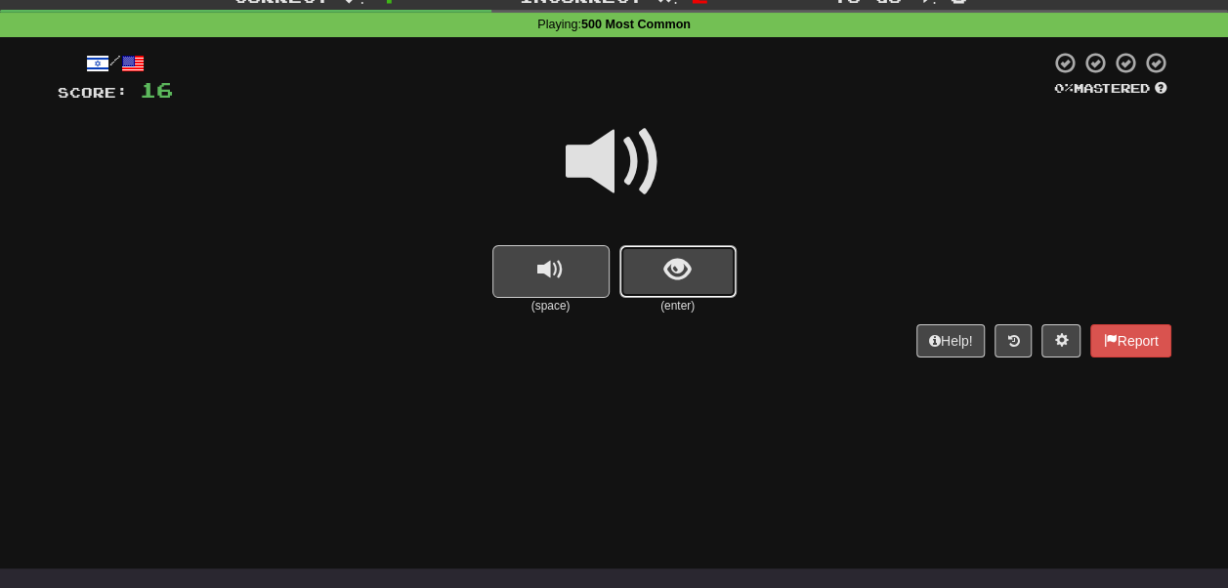
click at [697, 246] on button "show sentence" at bounding box center [678, 271] width 117 height 53
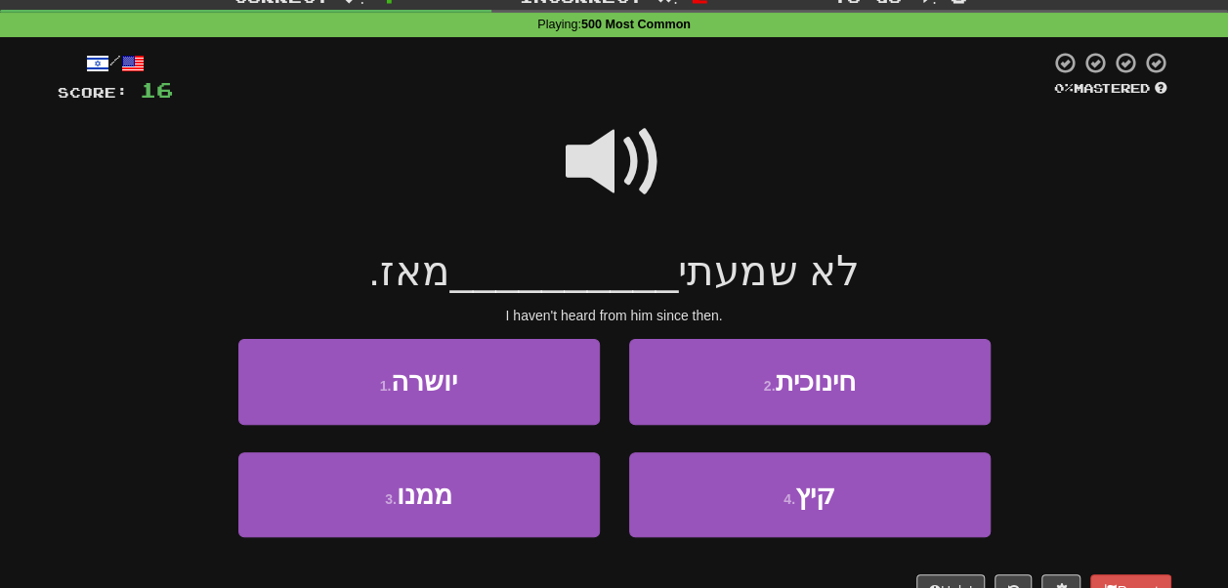
click at [632, 166] on span at bounding box center [615, 162] width 98 height 98
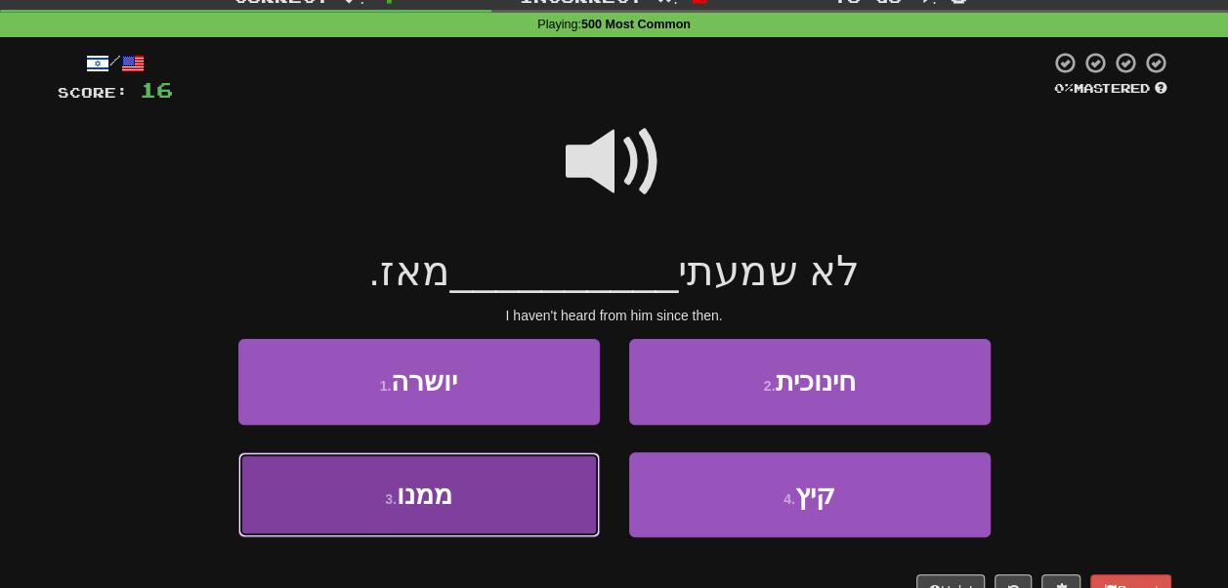
click at [517, 495] on button "3 . ממנו" at bounding box center [419, 494] width 362 height 85
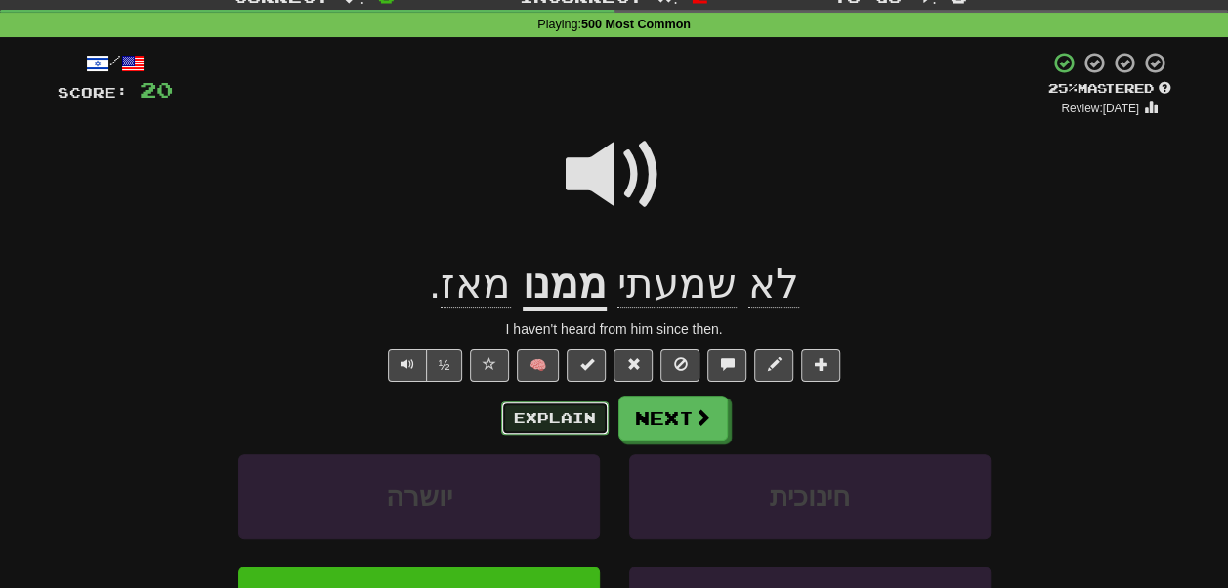
click at [559, 424] on button "Explain" at bounding box center [554, 418] width 107 height 33
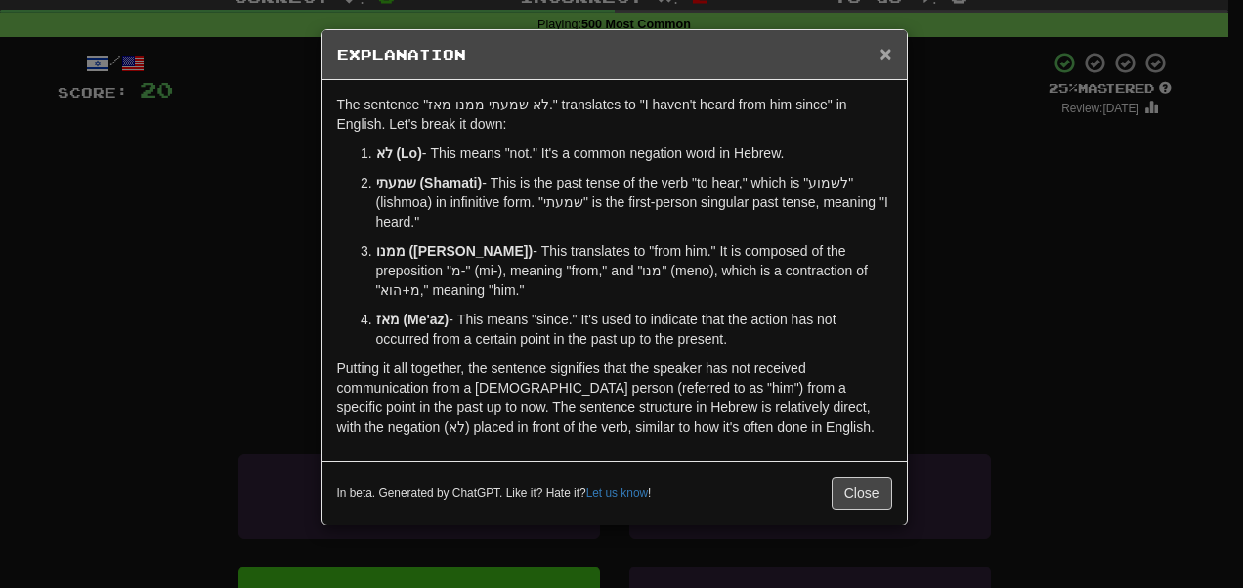
click at [882, 51] on span "×" at bounding box center [886, 53] width 12 height 22
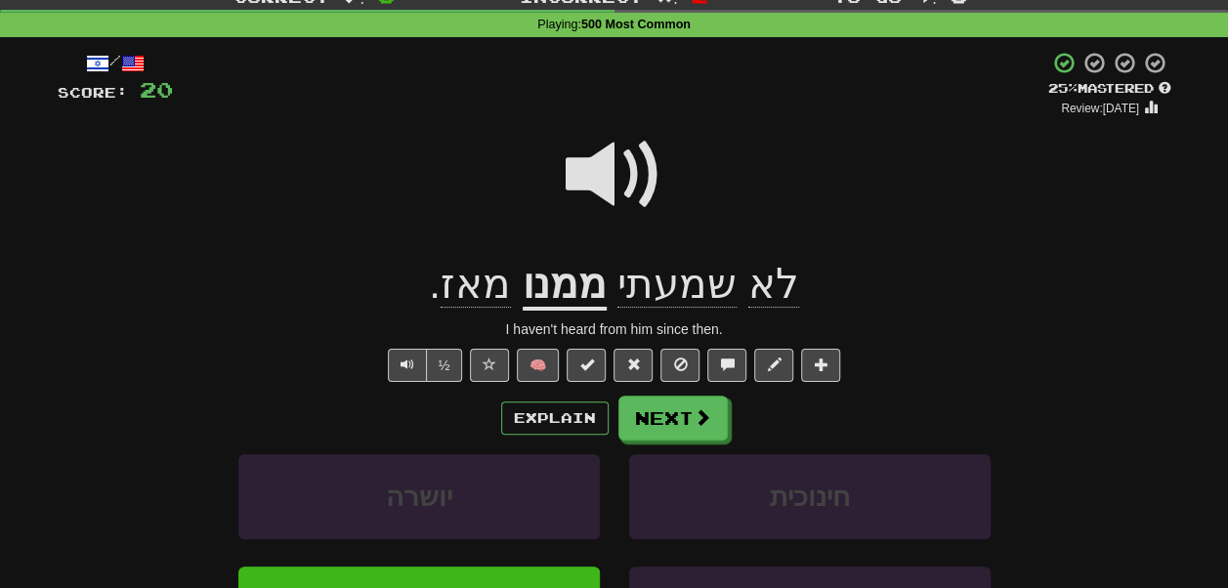
click at [619, 193] on span at bounding box center [615, 175] width 98 height 98
click at [532, 411] on button "Explain" at bounding box center [554, 418] width 107 height 33
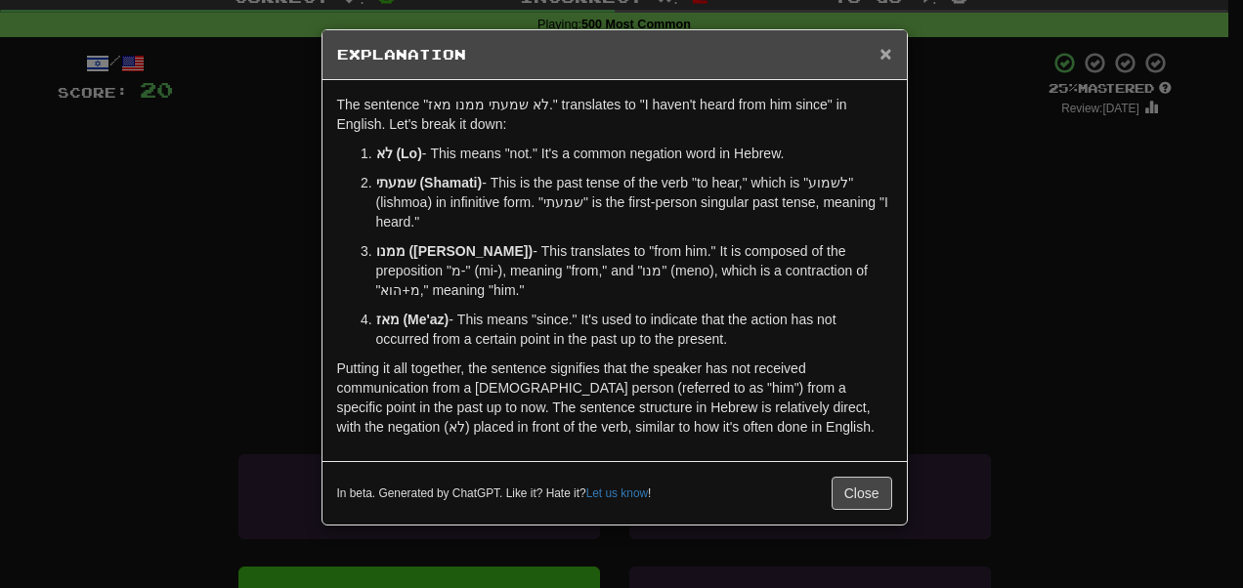
click at [884, 47] on span "×" at bounding box center [886, 53] width 12 height 22
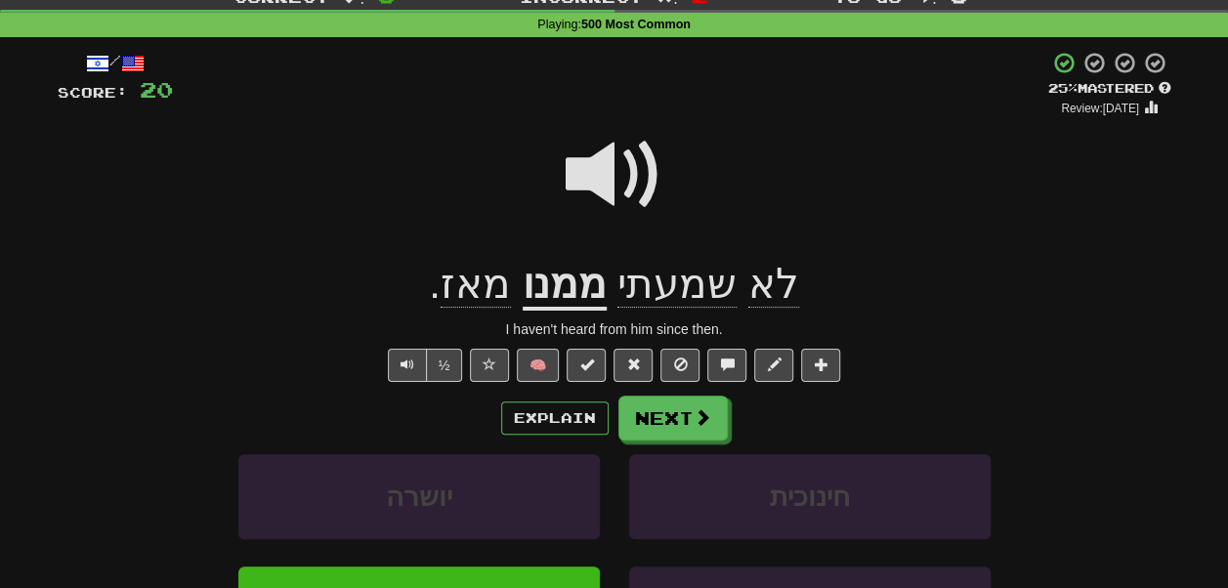
click at [599, 167] on span at bounding box center [615, 175] width 98 height 98
click at [696, 411] on span at bounding box center [704, 418] width 18 height 18
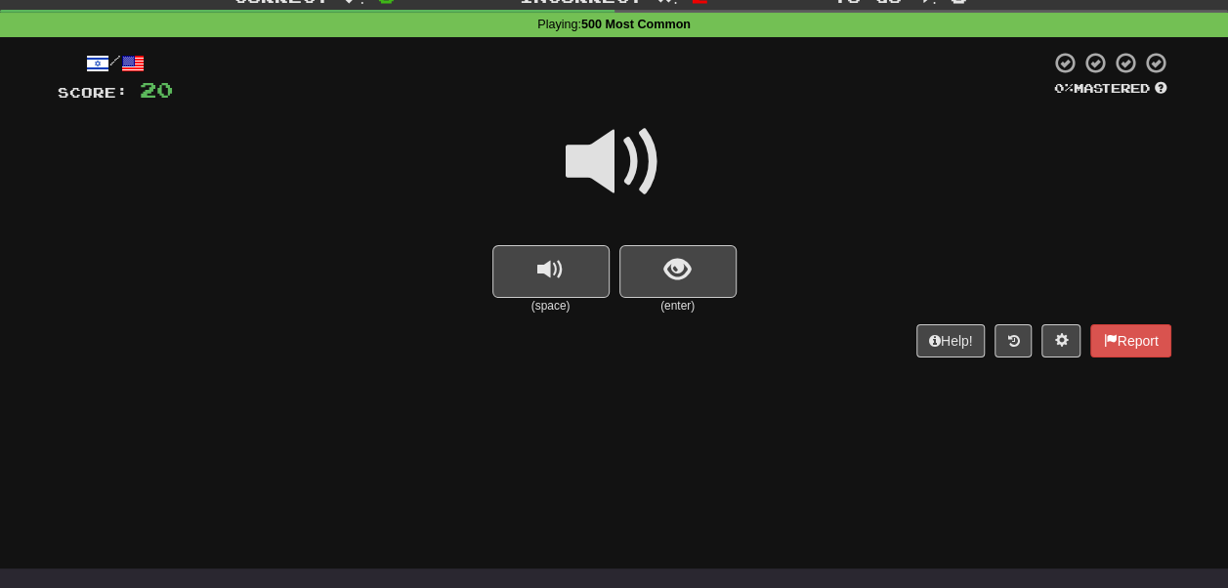
click at [609, 150] on span at bounding box center [615, 162] width 98 height 98
click at [684, 268] on span "show sentence" at bounding box center [678, 270] width 26 height 26
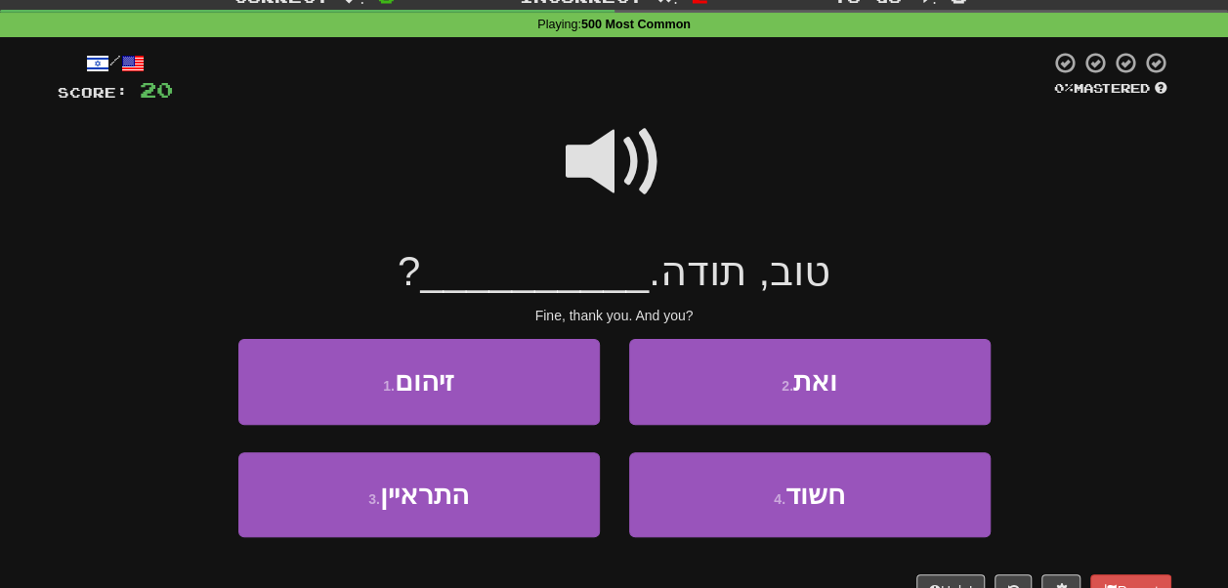
click at [606, 147] on span at bounding box center [615, 162] width 98 height 98
click at [630, 155] on span at bounding box center [615, 162] width 98 height 98
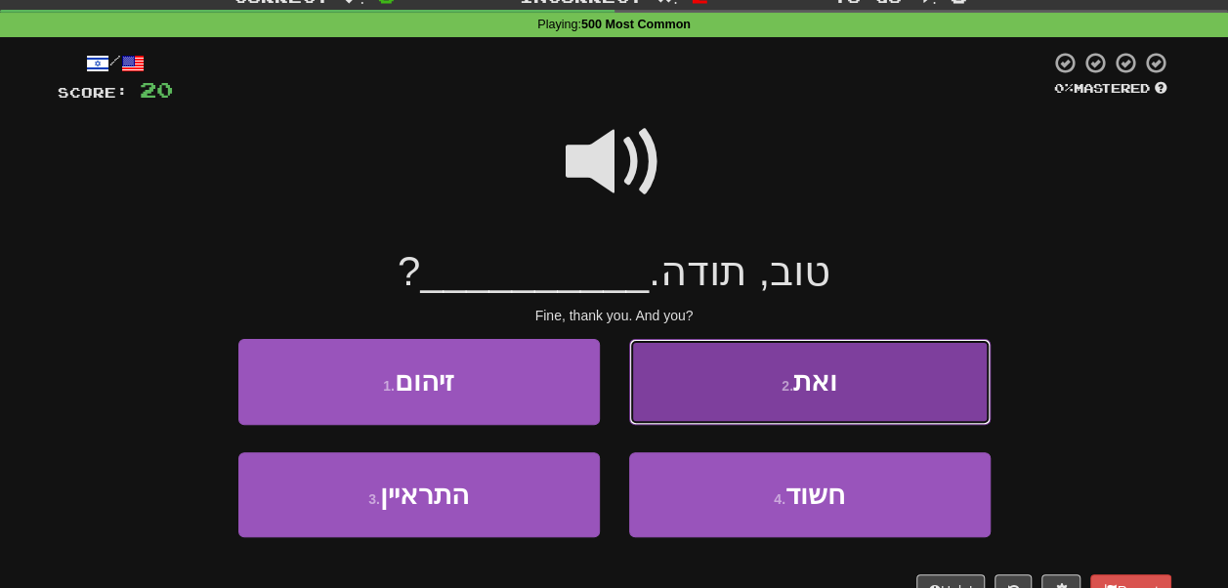
click at [707, 368] on button "2 . ואת" at bounding box center [810, 381] width 362 height 85
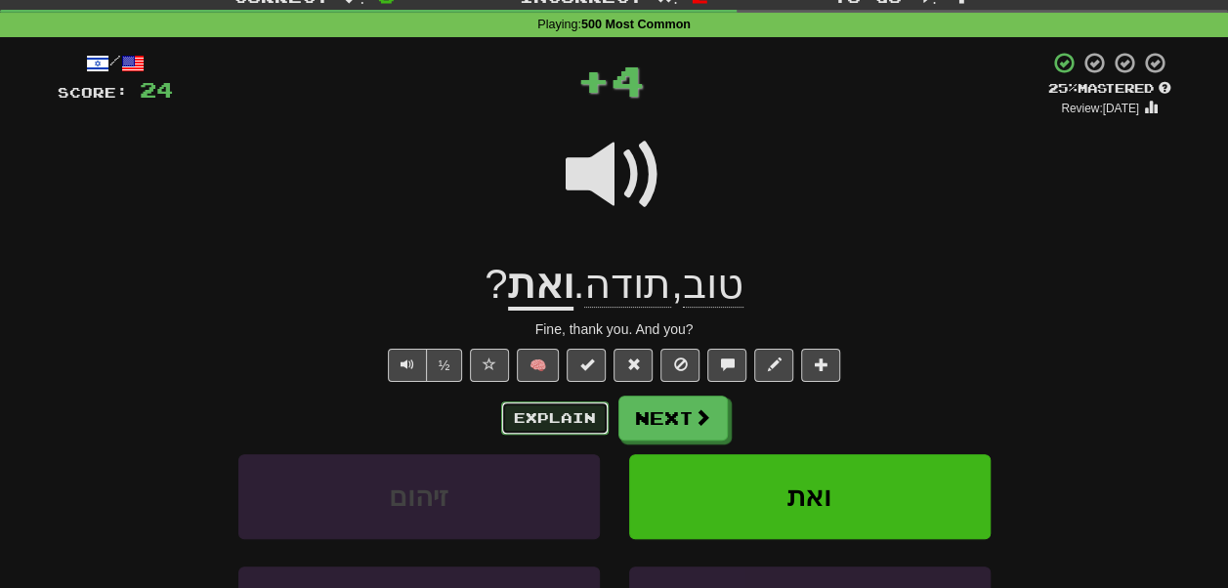
click at [574, 412] on button "Explain" at bounding box center [554, 418] width 107 height 33
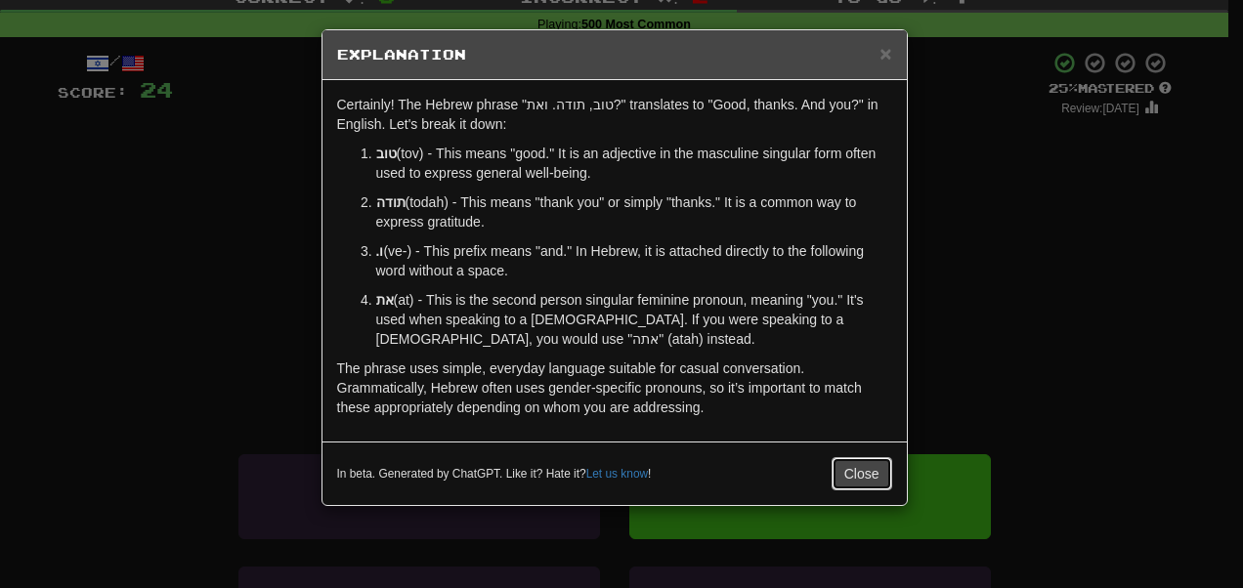
click at [863, 472] on button "Close" at bounding box center [862, 473] width 61 height 33
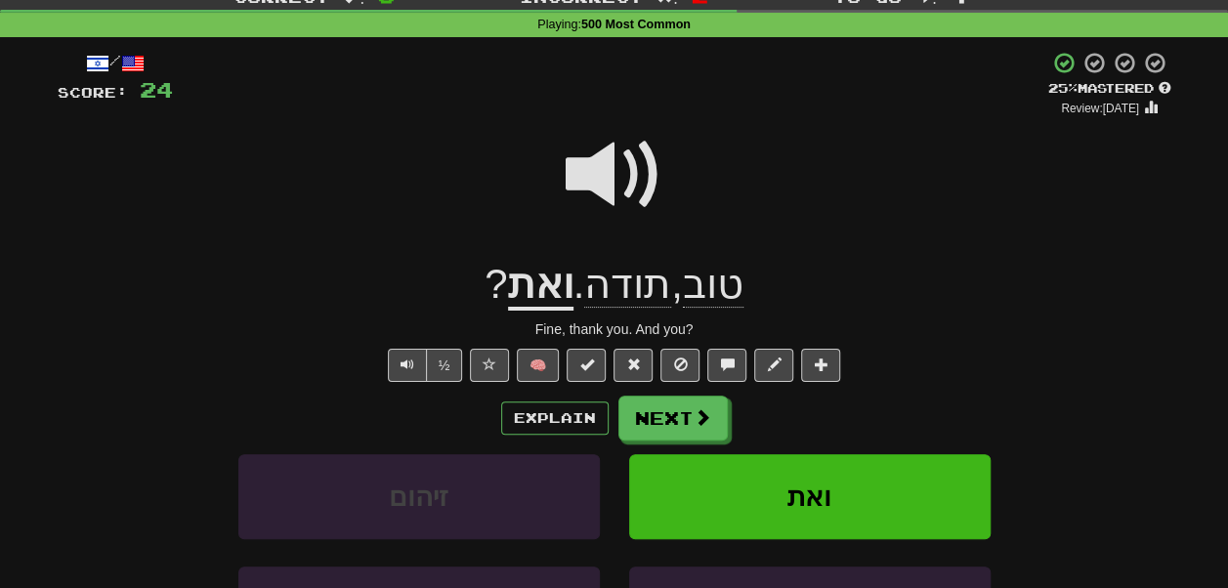
click at [604, 195] on span at bounding box center [615, 175] width 98 height 98
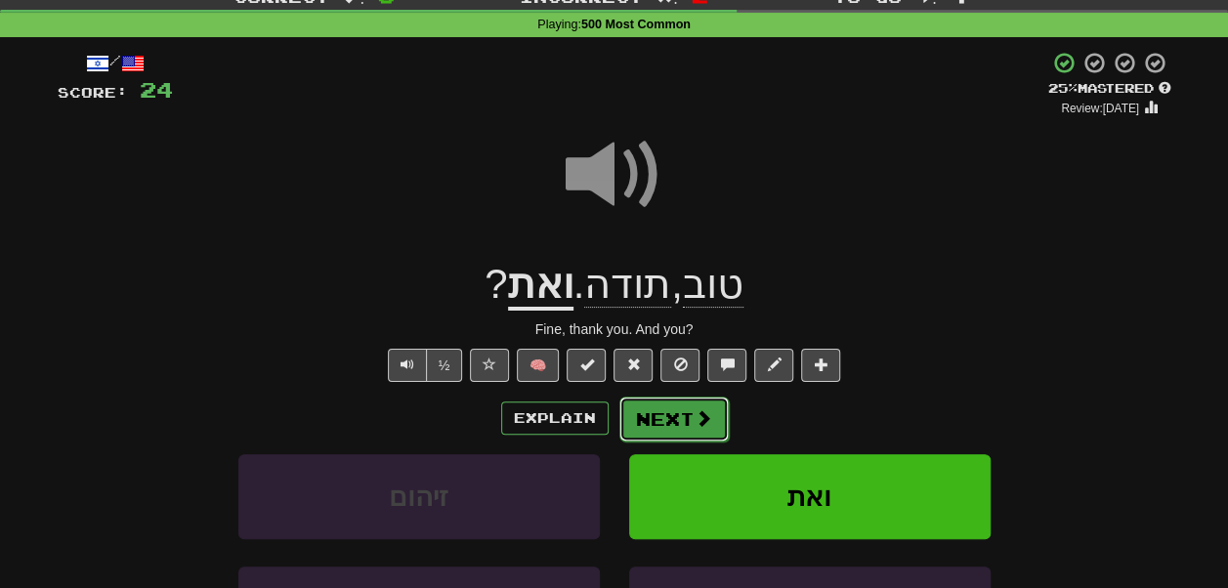
click at [653, 414] on button "Next" at bounding box center [674, 419] width 109 height 45
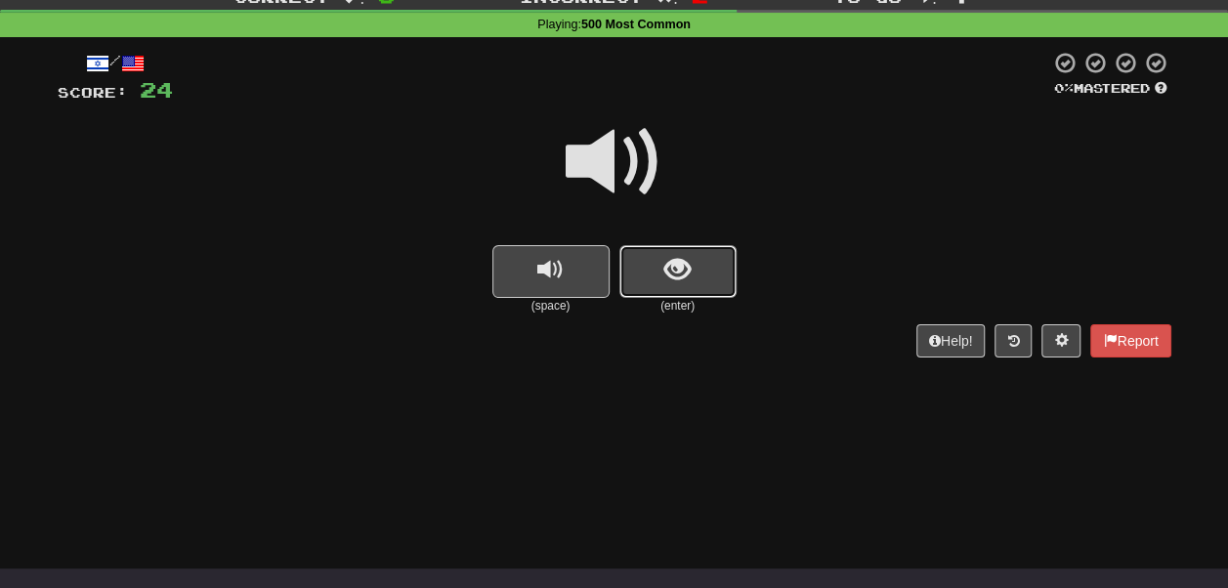
click at [665, 266] on span "show sentence" at bounding box center [678, 270] width 26 height 26
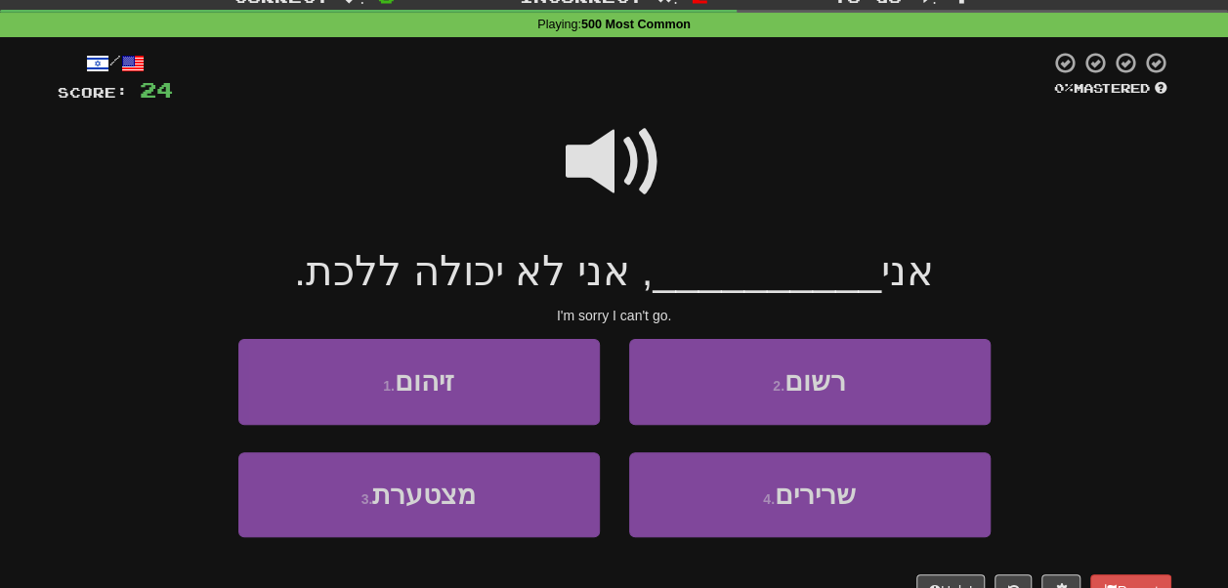
click at [643, 138] on span at bounding box center [615, 162] width 98 height 98
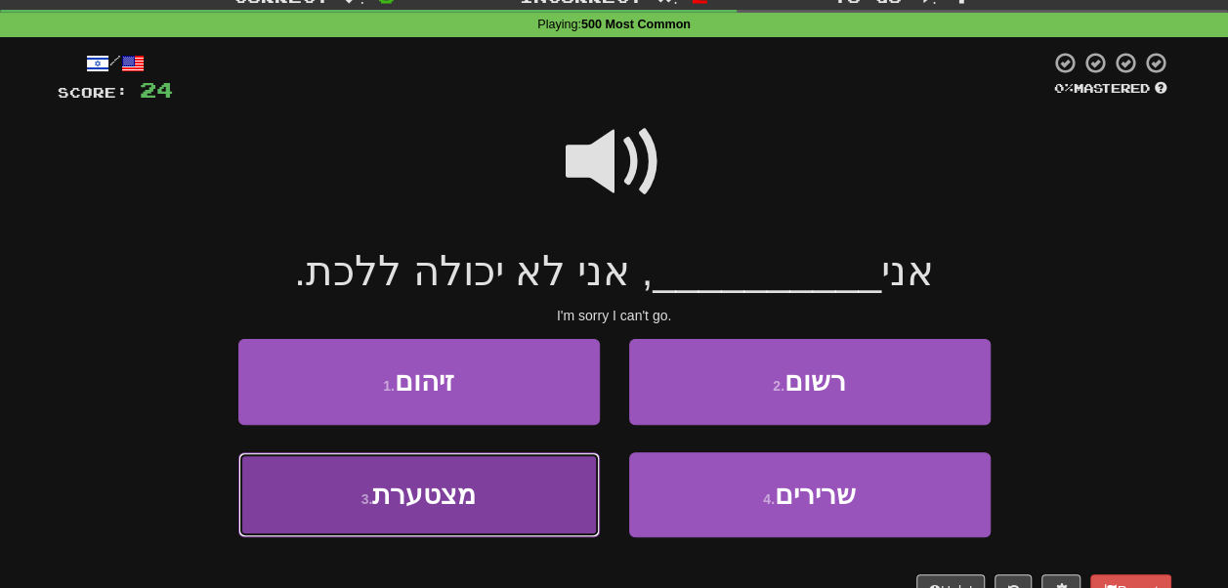
click at [528, 479] on button "3 . מצטערת" at bounding box center [419, 494] width 362 height 85
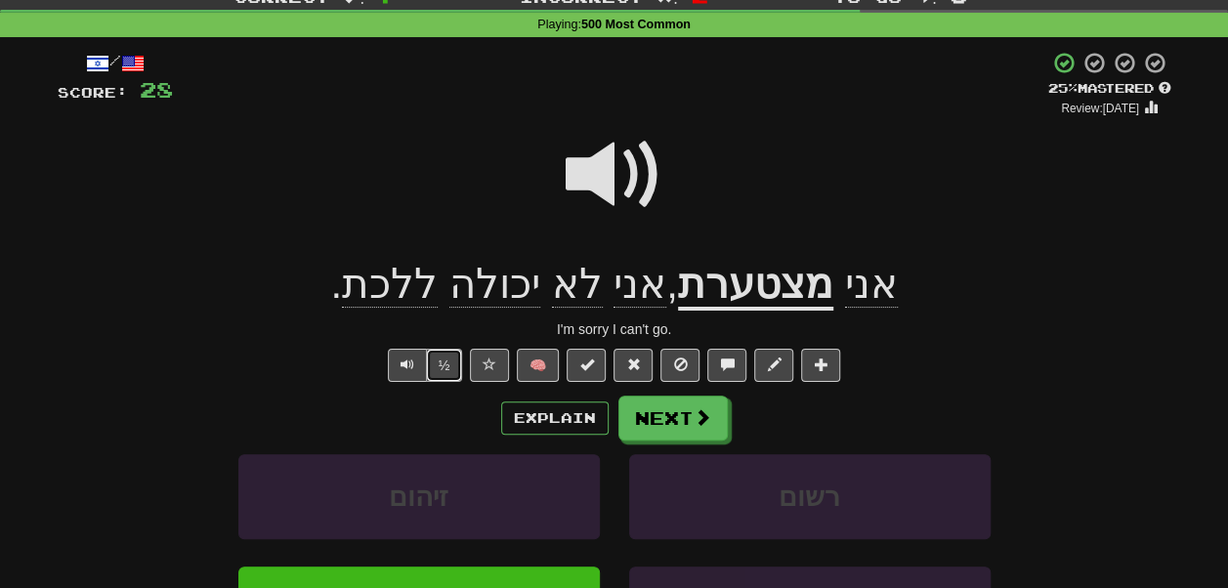
click at [438, 367] on button "½" at bounding box center [444, 365] width 37 height 33
click at [440, 365] on button "½" at bounding box center [444, 365] width 37 height 33
click at [542, 419] on button "Explain" at bounding box center [554, 418] width 107 height 33
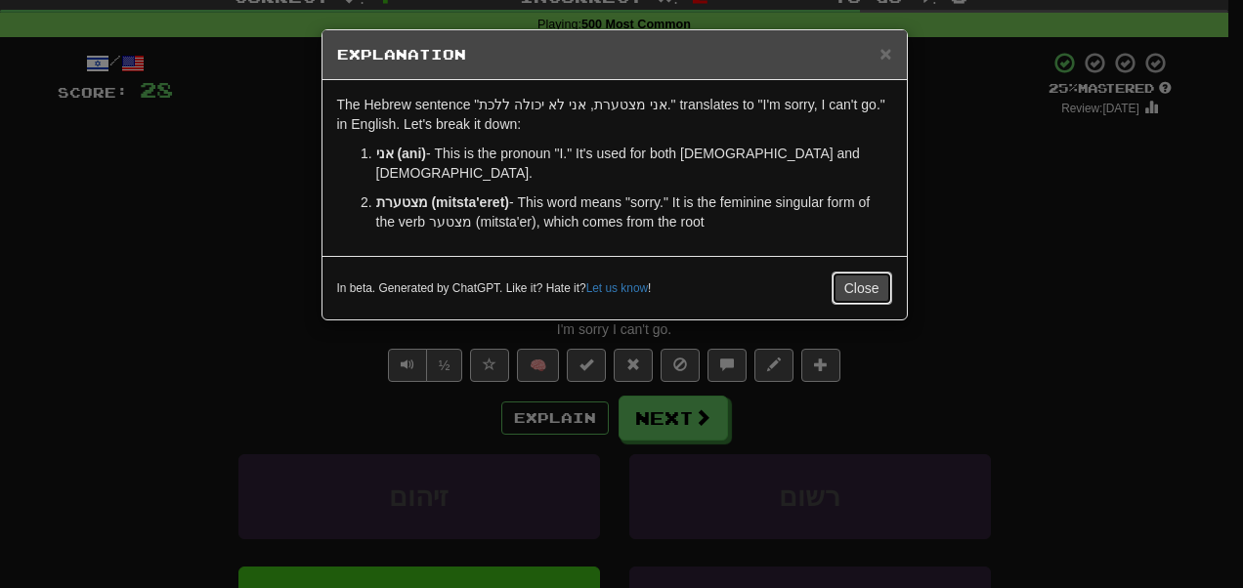
click at [867, 272] on button "Close" at bounding box center [862, 288] width 61 height 33
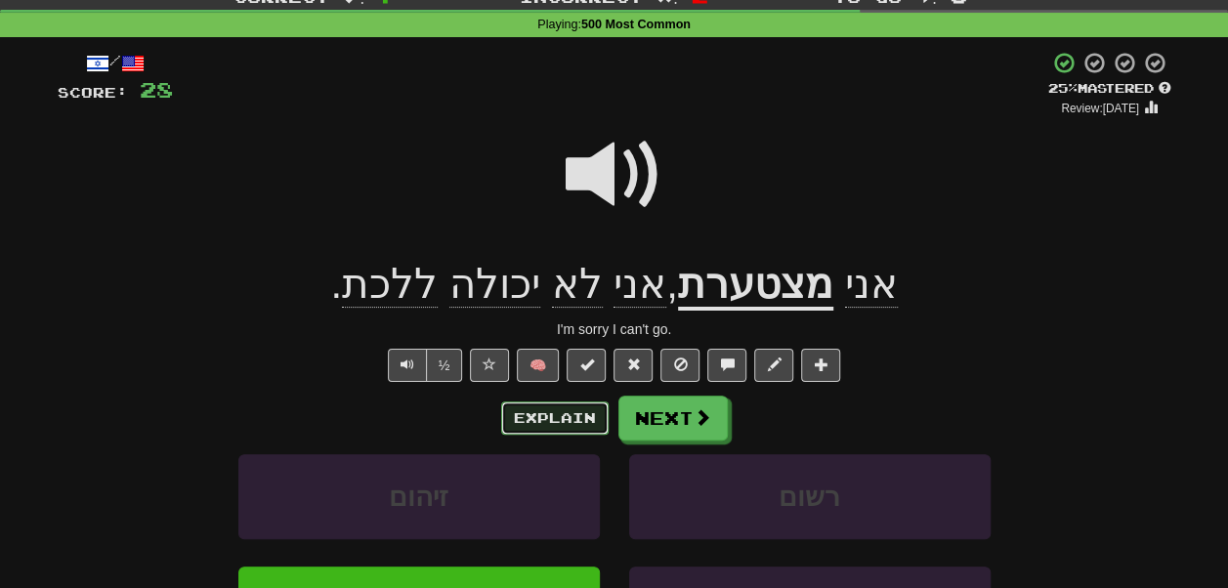
click at [579, 405] on button "Explain" at bounding box center [554, 418] width 107 height 33
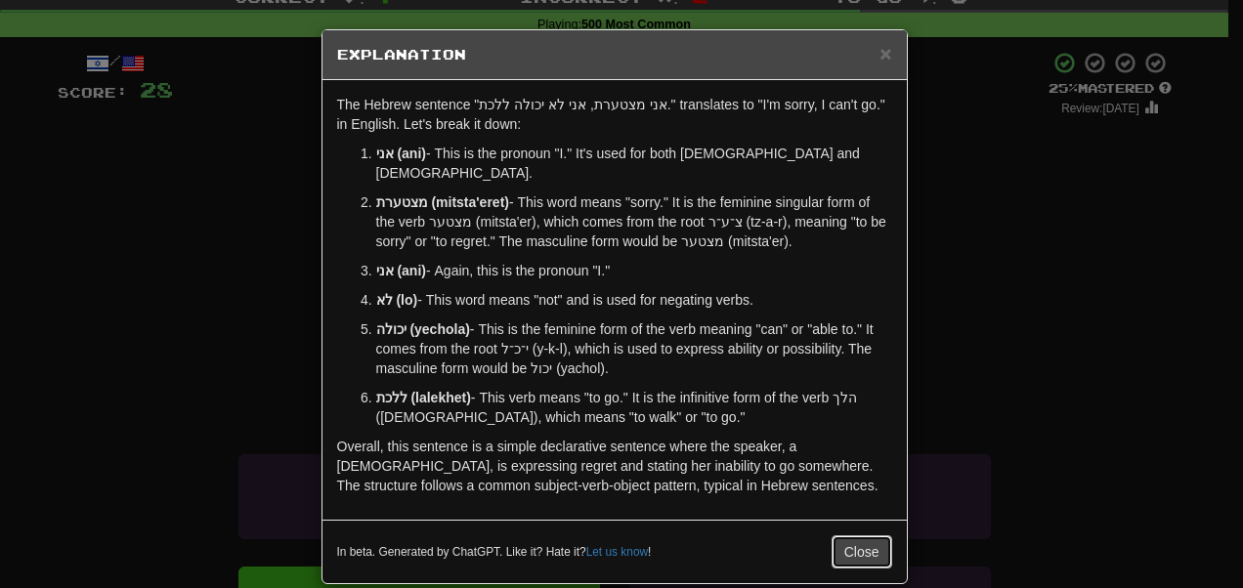
click at [862, 536] on button "Close" at bounding box center [862, 552] width 61 height 33
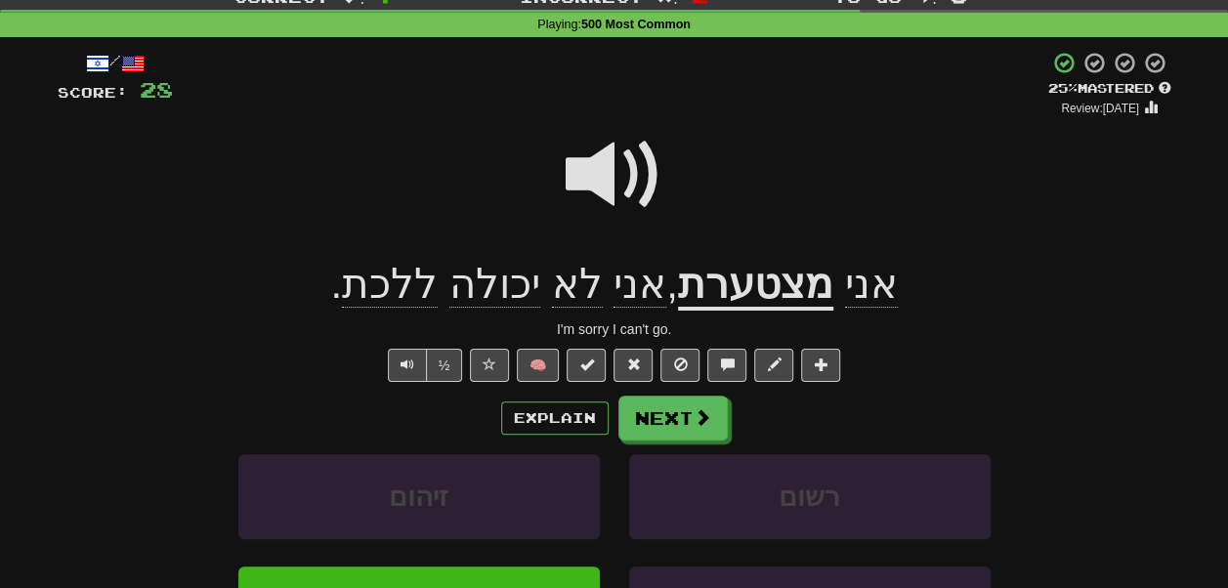
click at [602, 182] on span at bounding box center [615, 175] width 98 height 98
click at [658, 417] on button "Next" at bounding box center [674, 419] width 109 height 45
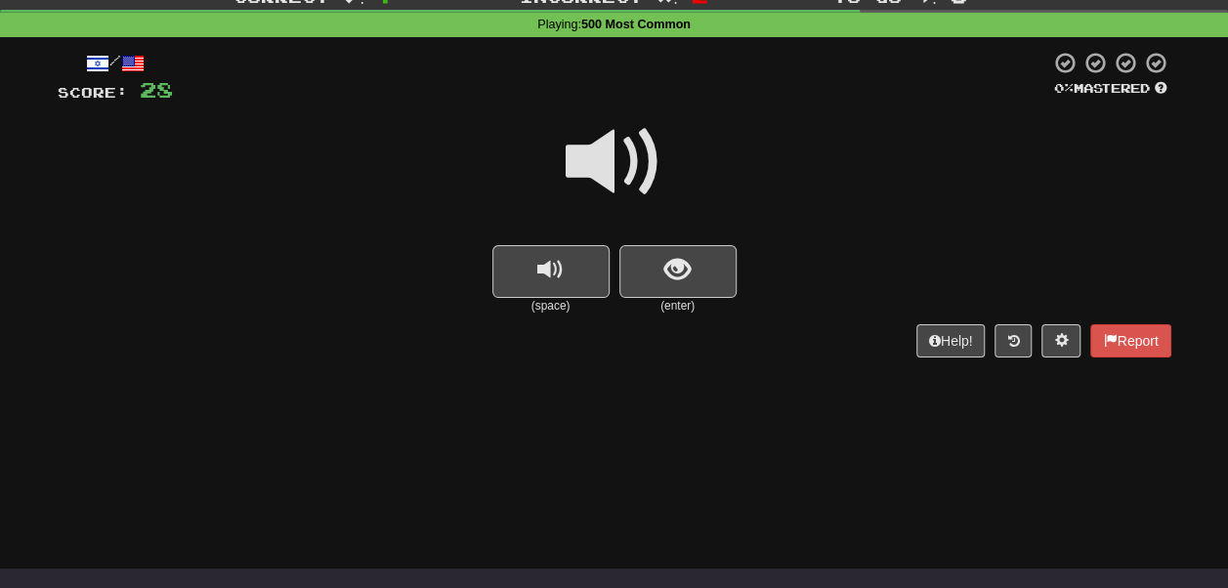
click at [668, 272] on span "show sentence" at bounding box center [678, 270] width 26 height 26
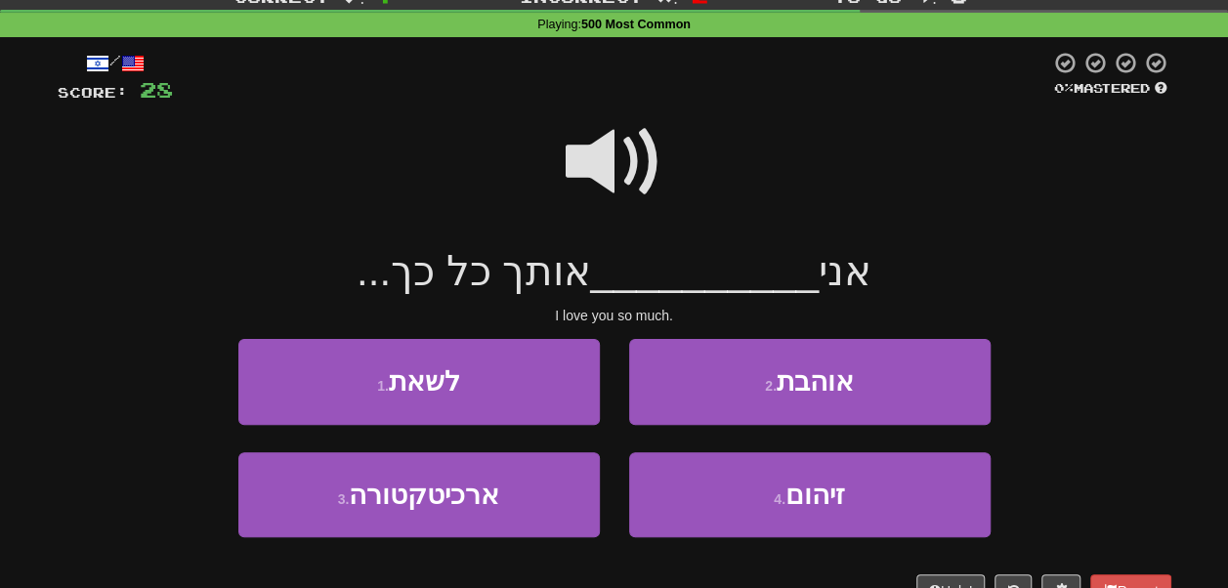
click at [576, 154] on span at bounding box center [615, 162] width 98 height 98
click at [624, 164] on span at bounding box center [615, 162] width 98 height 98
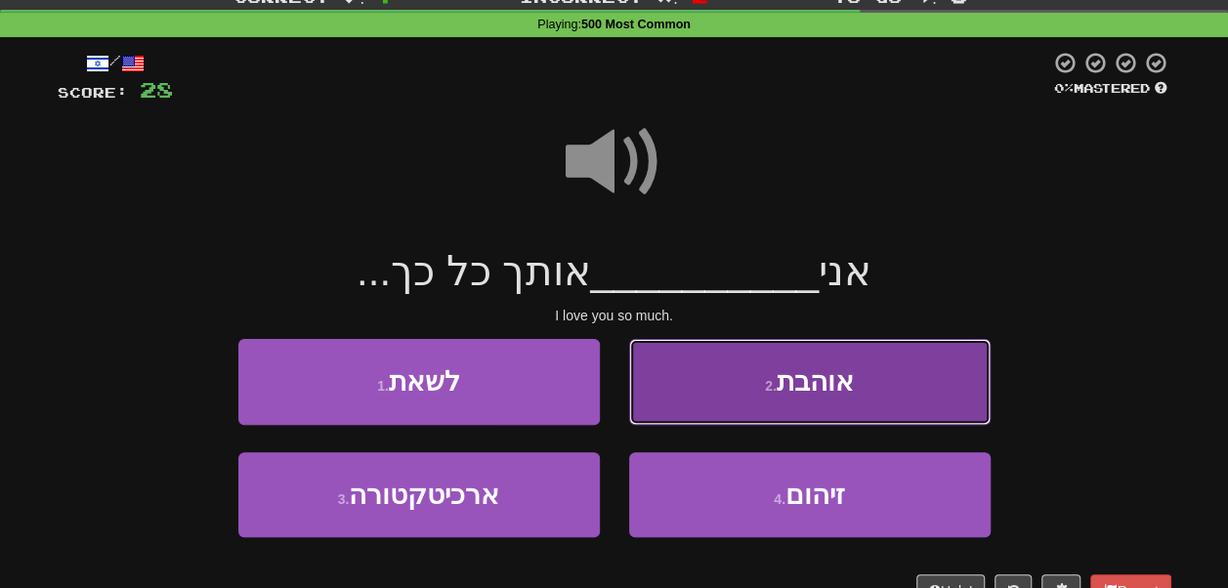
click at [719, 395] on button "2 . אוהבת" at bounding box center [810, 381] width 362 height 85
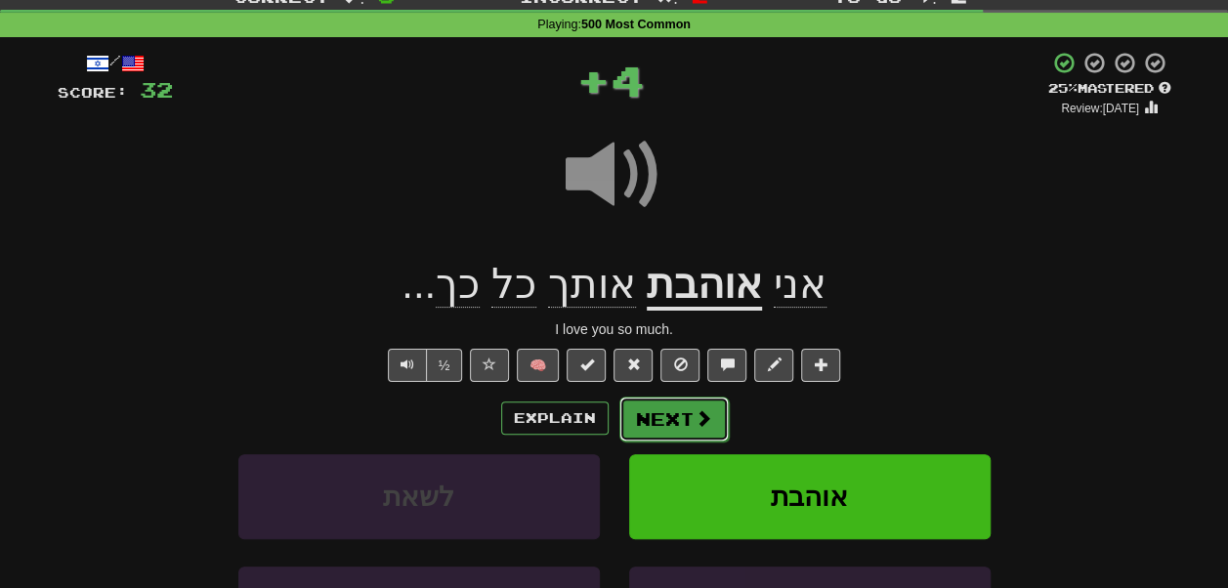
click at [686, 420] on button "Next" at bounding box center [674, 419] width 109 height 45
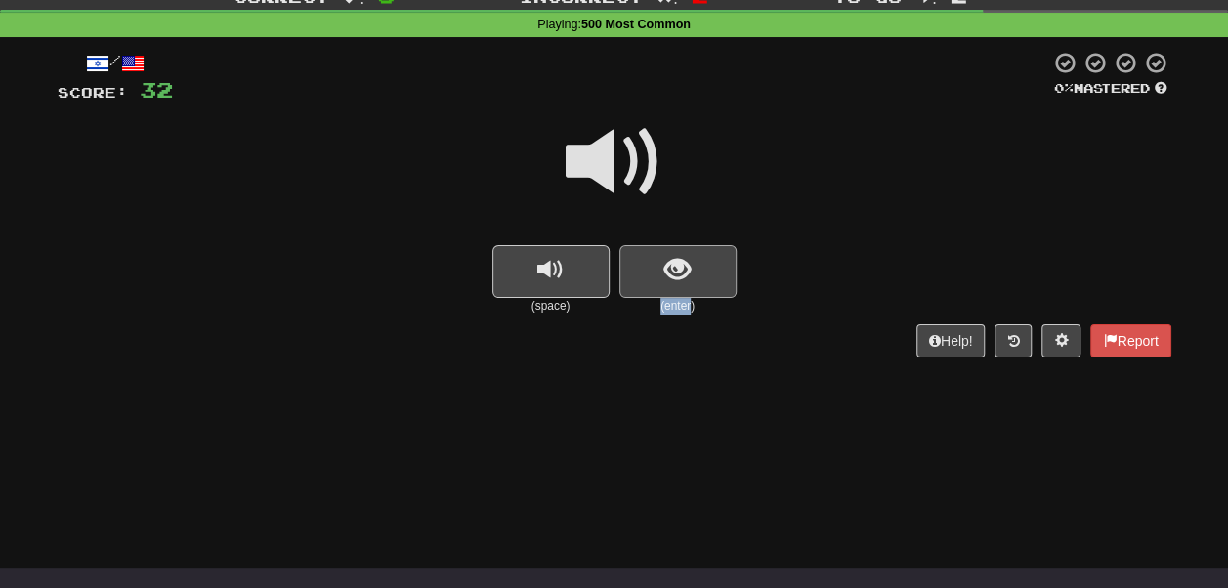
drag, startPoint x: 692, startPoint y: 322, endPoint x: 678, endPoint y: 260, distance: 64.0
click at [678, 260] on div "(enter)" at bounding box center [678, 279] width 117 height 69
click at [678, 260] on span "show sentence" at bounding box center [678, 270] width 26 height 26
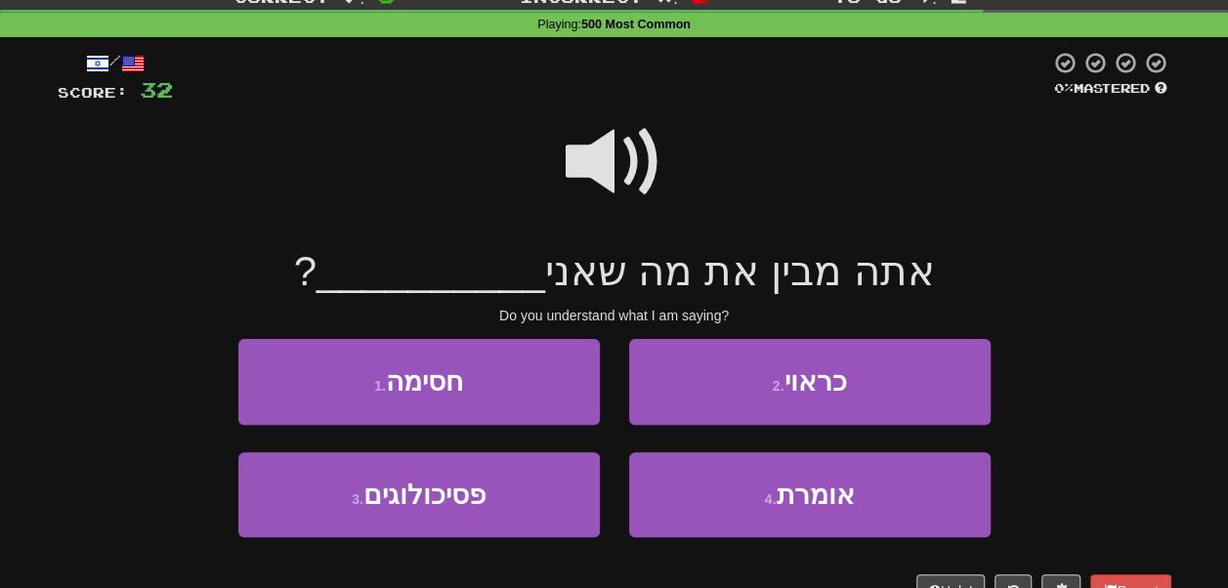
click at [632, 177] on span at bounding box center [615, 162] width 98 height 98
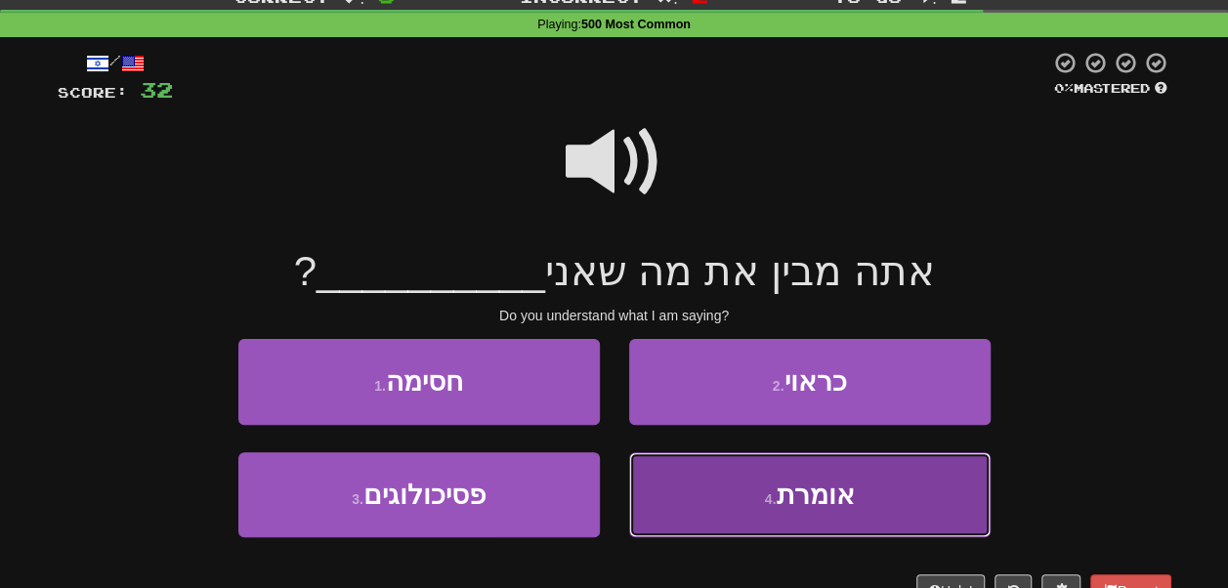
click at [761, 471] on button "4 . אומרת" at bounding box center [810, 494] width 362 height 85
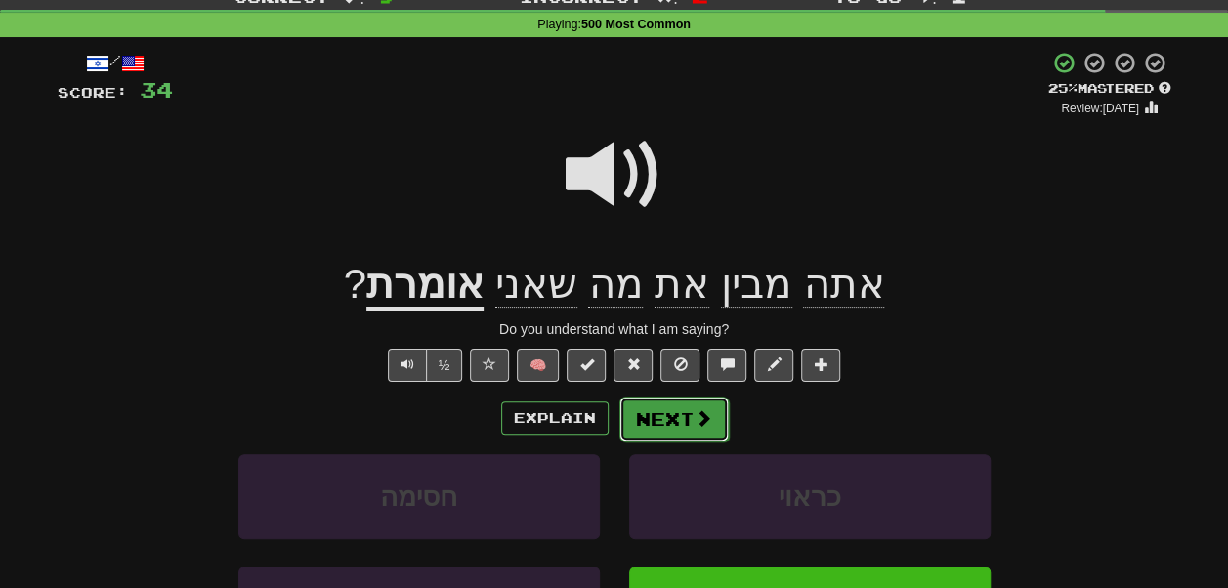
click at [678, 426] on button "Next" at bounding box center [674, 419] width 109 height 45
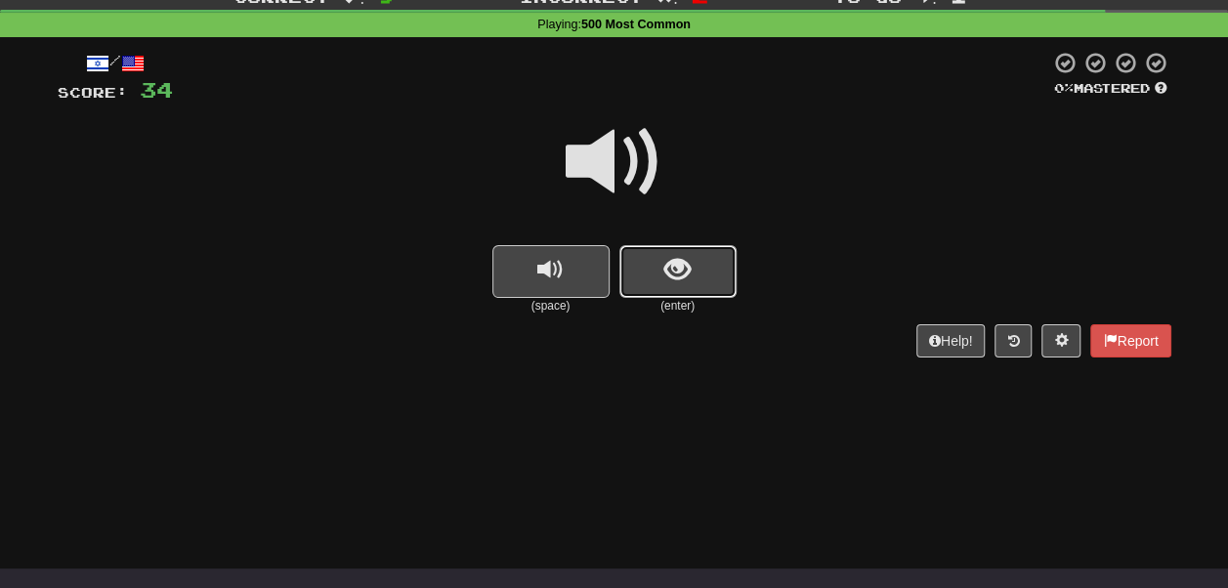
click at [692, 284] on button "show sentence" at bounding box center [678, 271] width 117 height 53
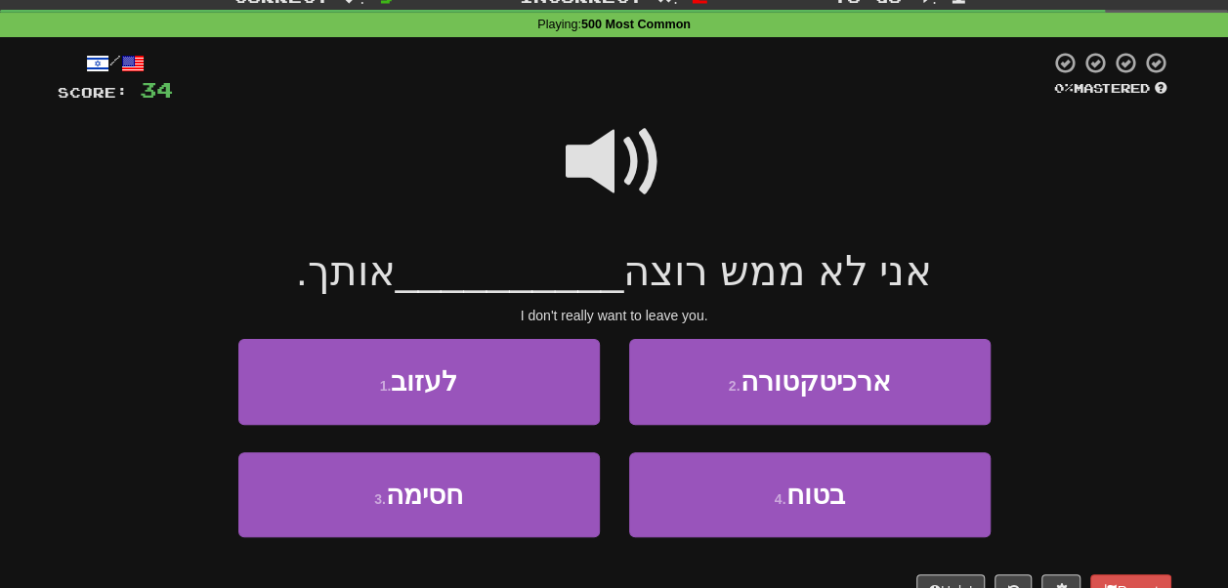
click at [616, 174] on span at bounding box center [615, 162] width 98 height 98
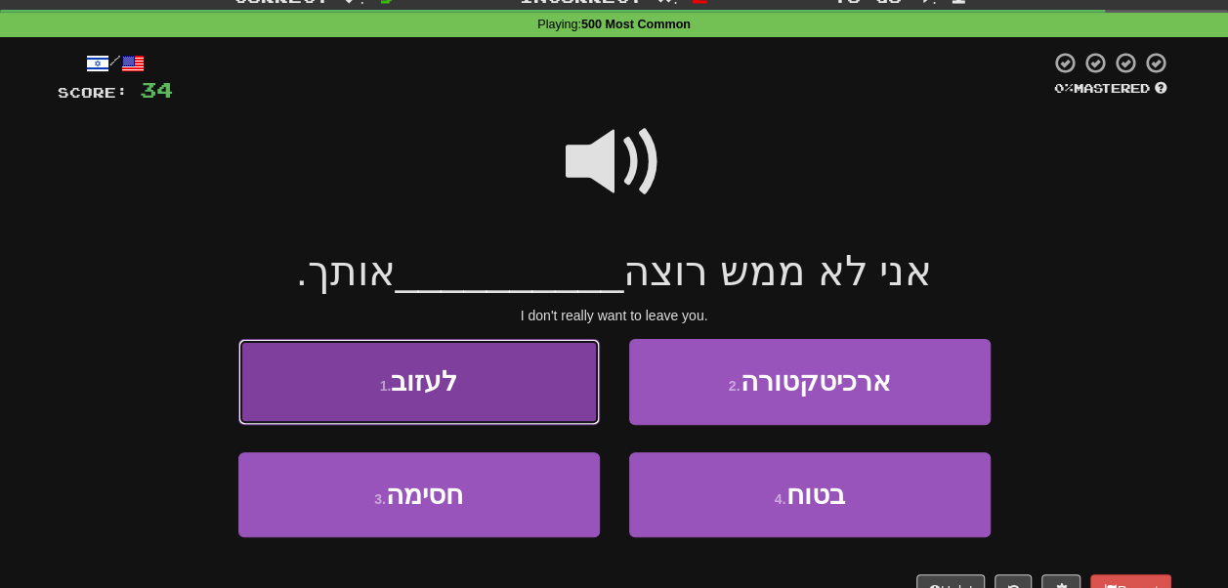
click at [546, 377] on button "1 . לעזוב" at bounding box center [419, 381] width 362 height 85
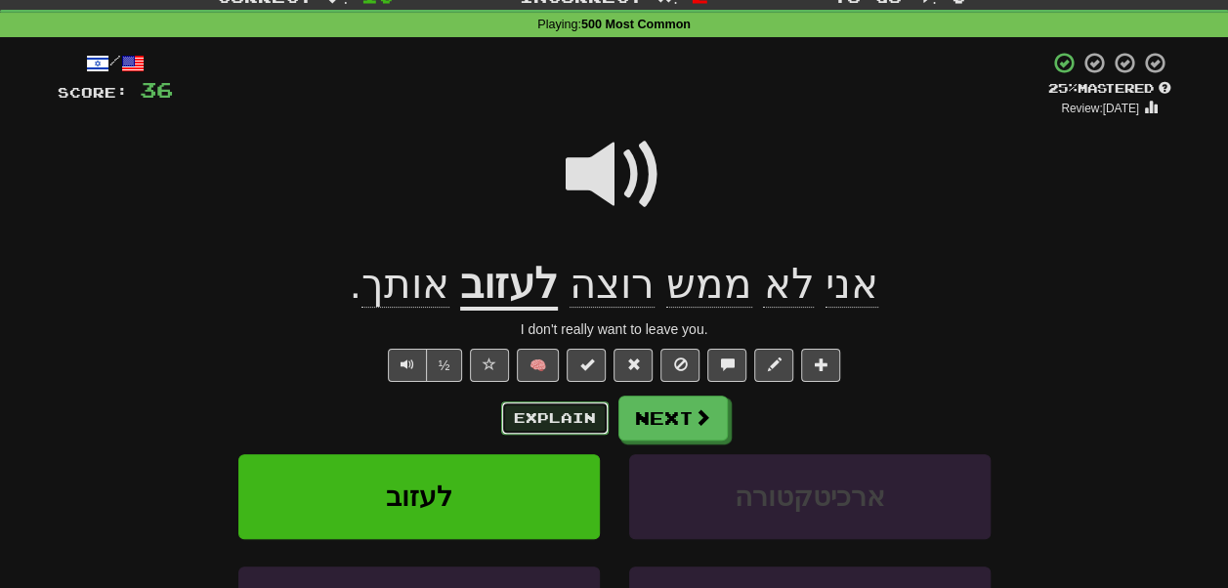
click at [551, 410] on button "Explain" at bounding box center [554, 418] width 107 height 33
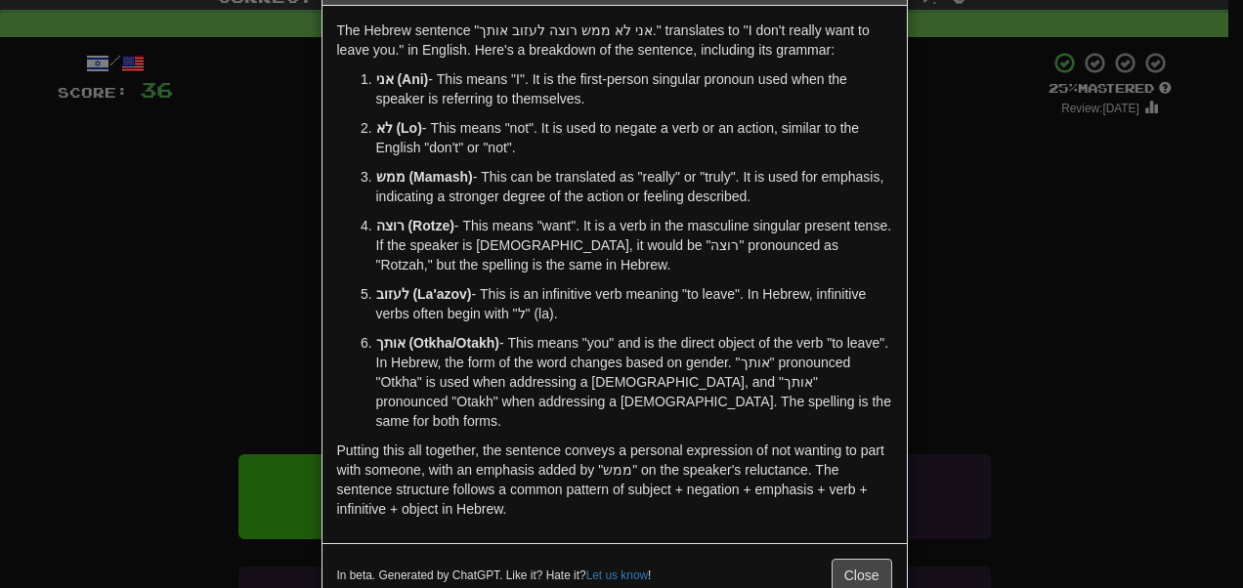
scroll to position [102, 0]
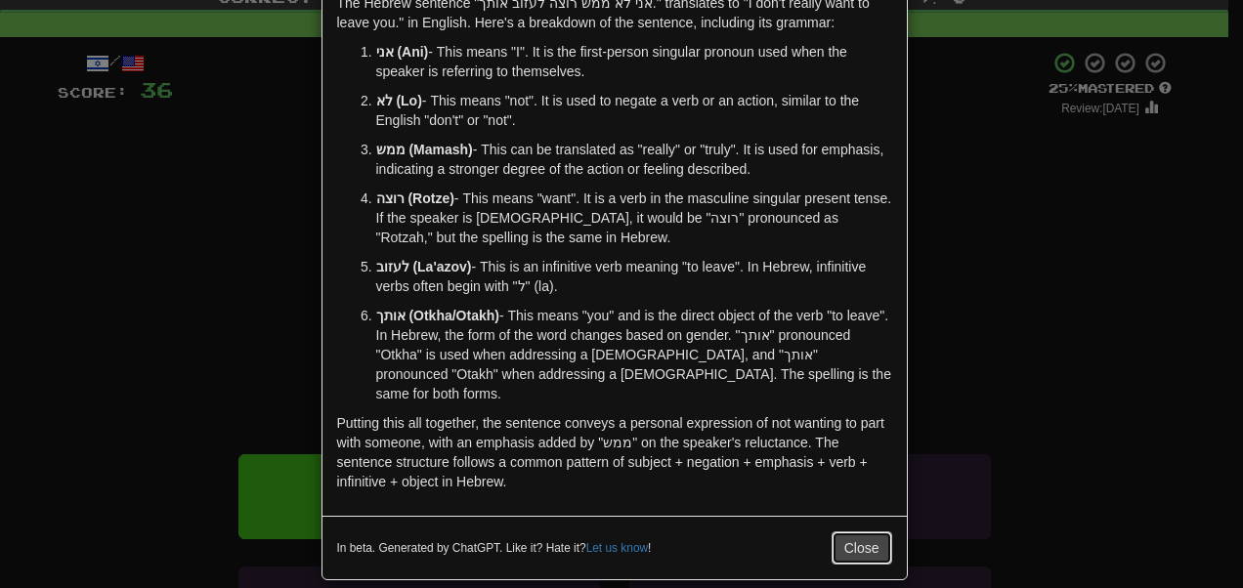
click at [849, 532] on button "Close" at bounding box center [862, 548] width 61 height 33
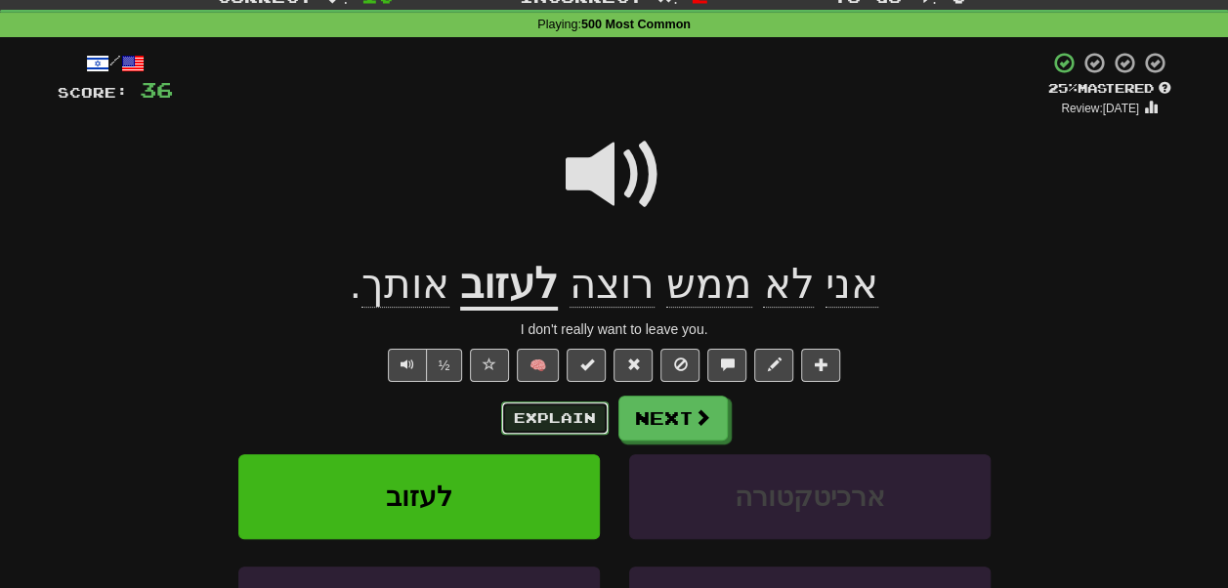
click at [518, 413] on button "Explain" at bounding box center [554, 418] width 107 height 33
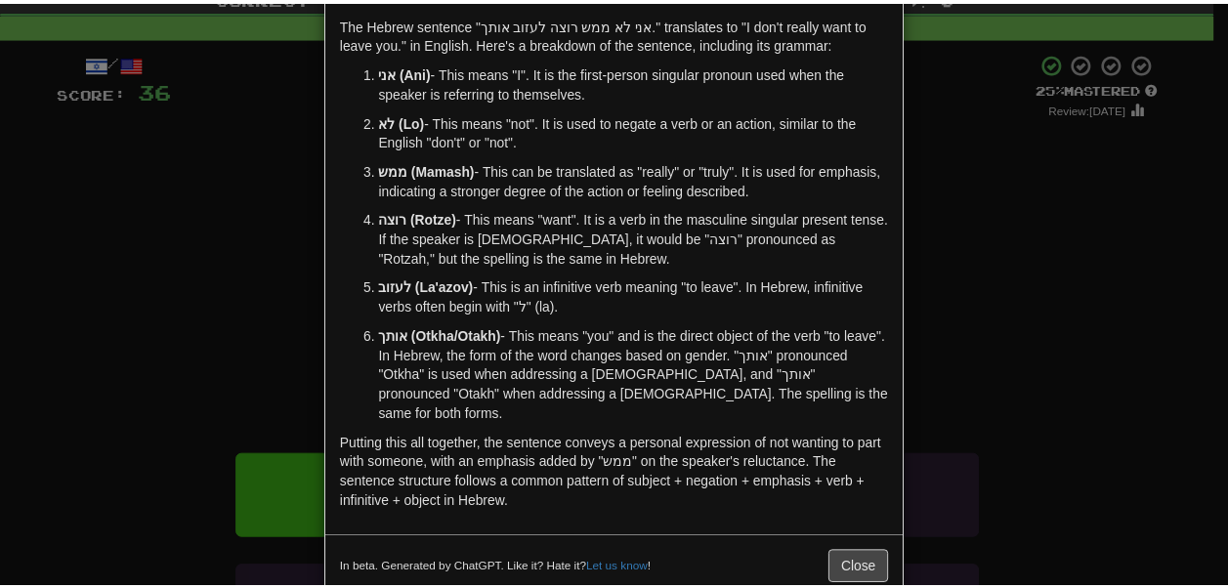
scroll to position [82, 0]
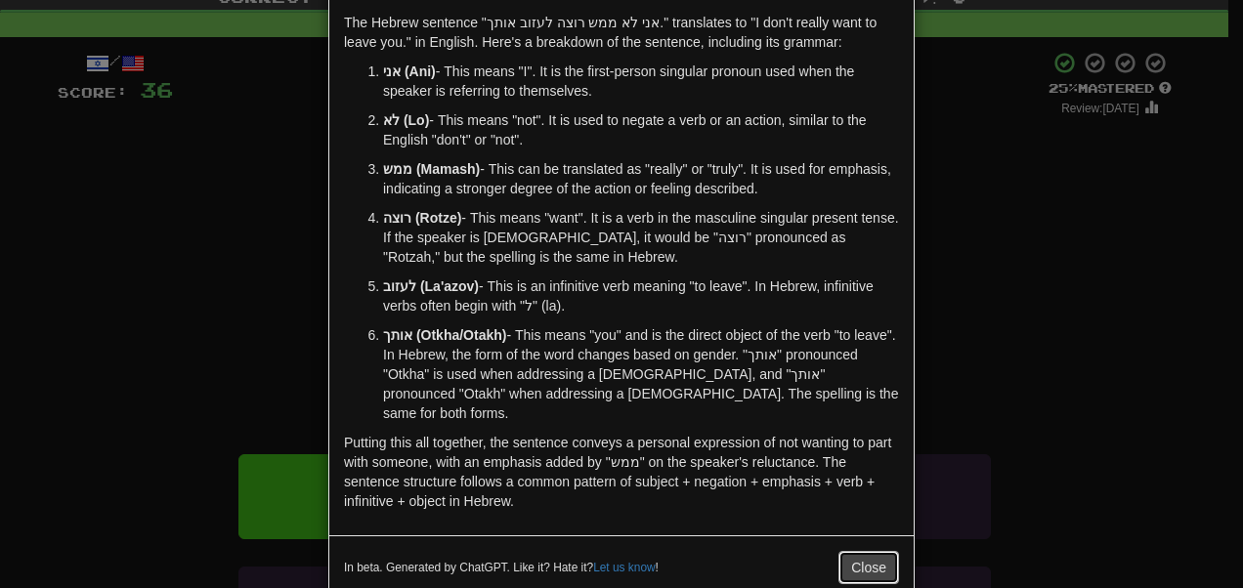
click at [862, 555] on button "Close" at bounding box center [868, 567] width 61 height 33
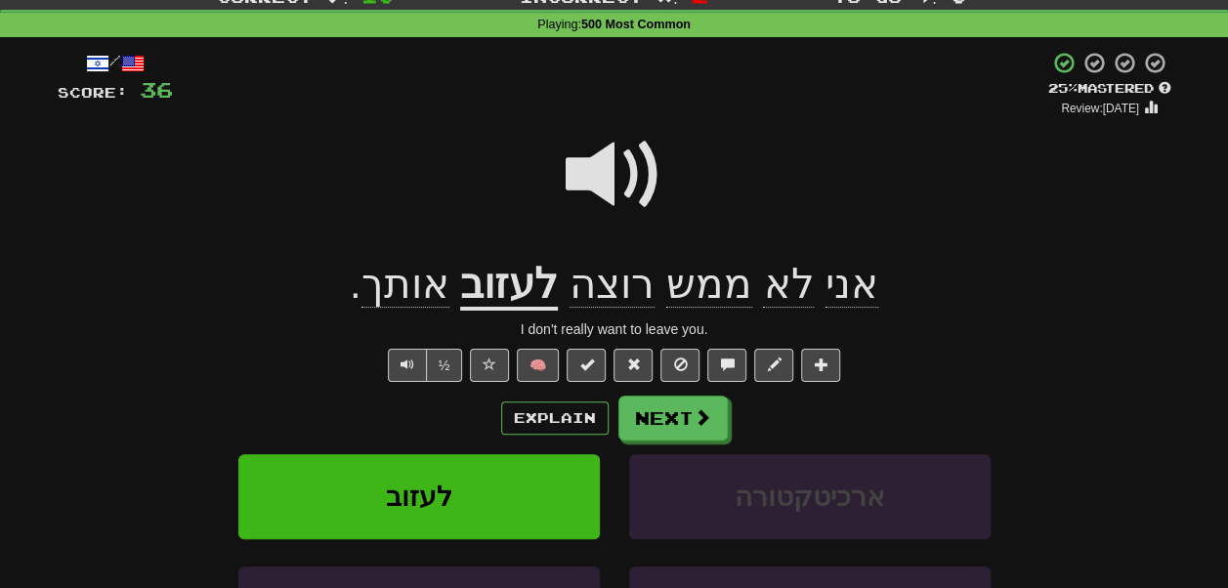
click at [601, 205] on span at bounding box center [615, 175] width 98 height 98
click at [595, 187] on span at bounding box center [615, 175] width 98 height 98
click at [666, 409] on button "Next" at bounding box center [674, 419] width 109 height 45
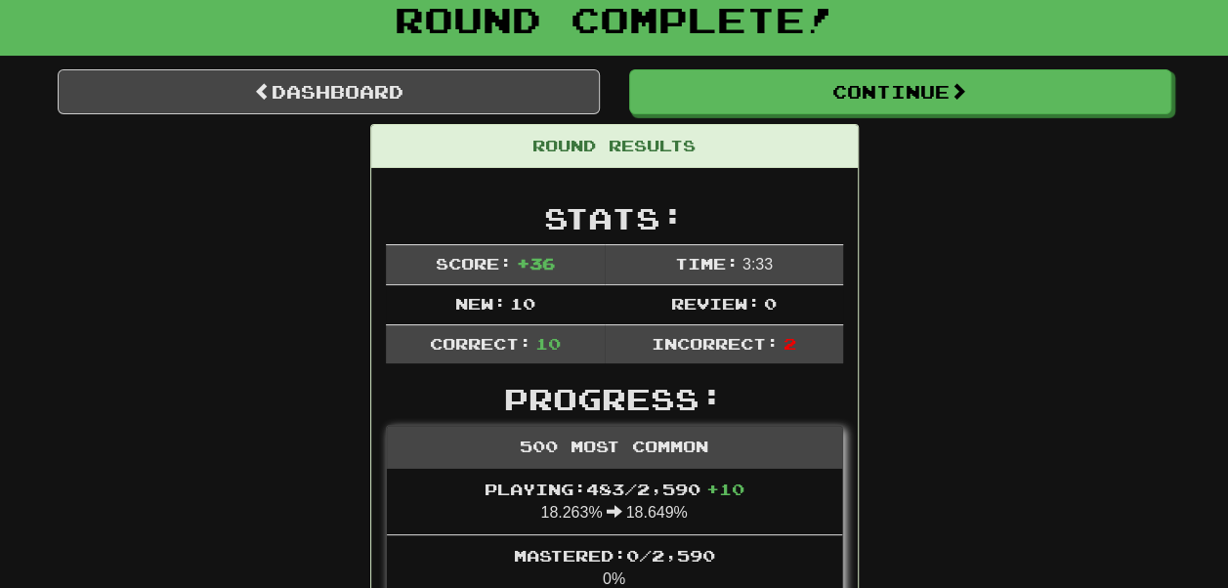
scroll to position [124, 0]
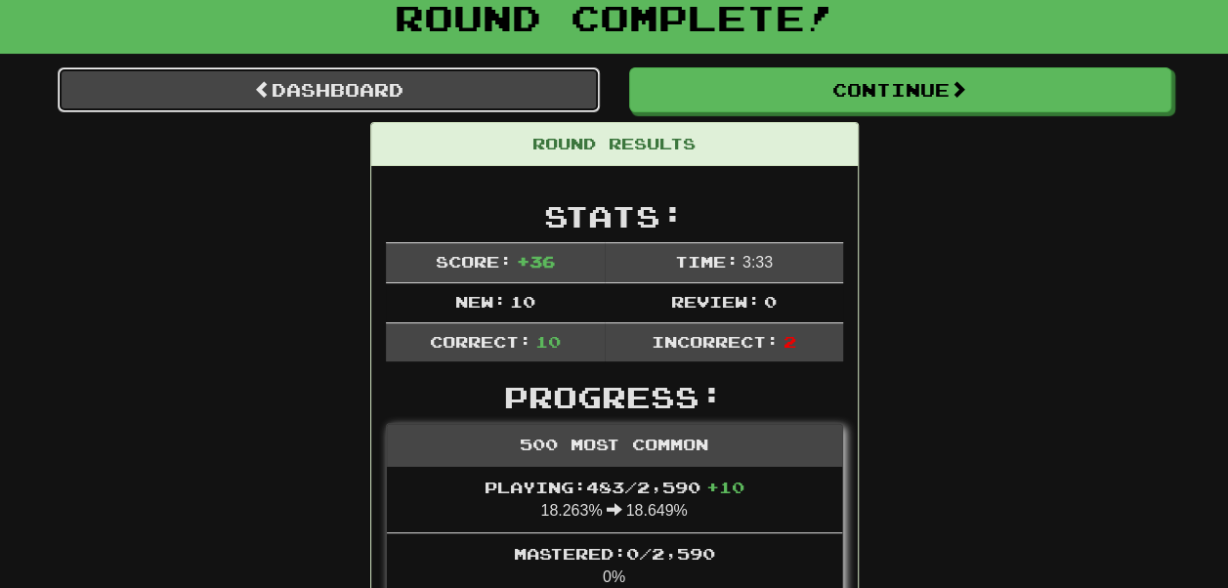
click at [536, 106] on link "Dashboard" at bounding box center [329, 89] width 542 height 45
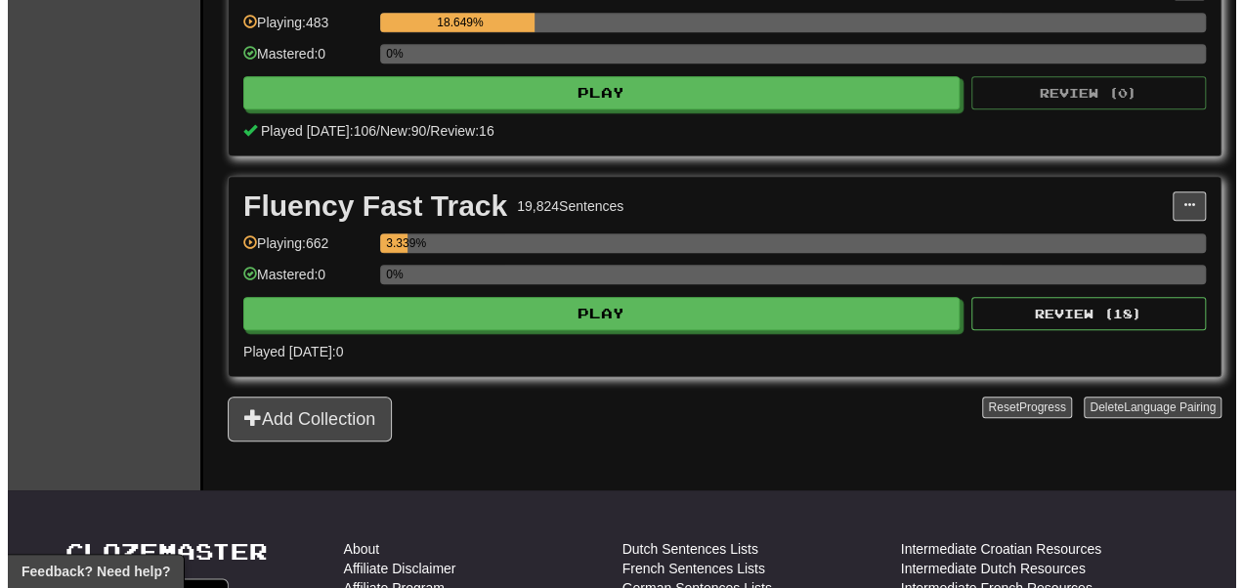
scroll to position [508, 0]
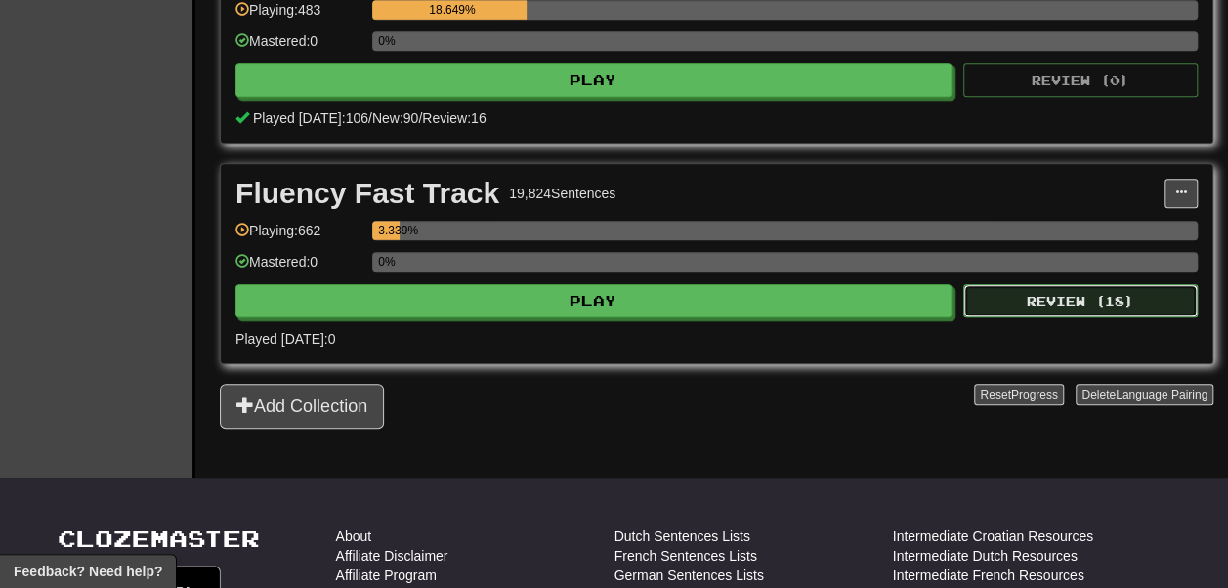
click at [990, 318] on button "Review ( 18 )" at bounding box center [1081, 300] width 235 height 33
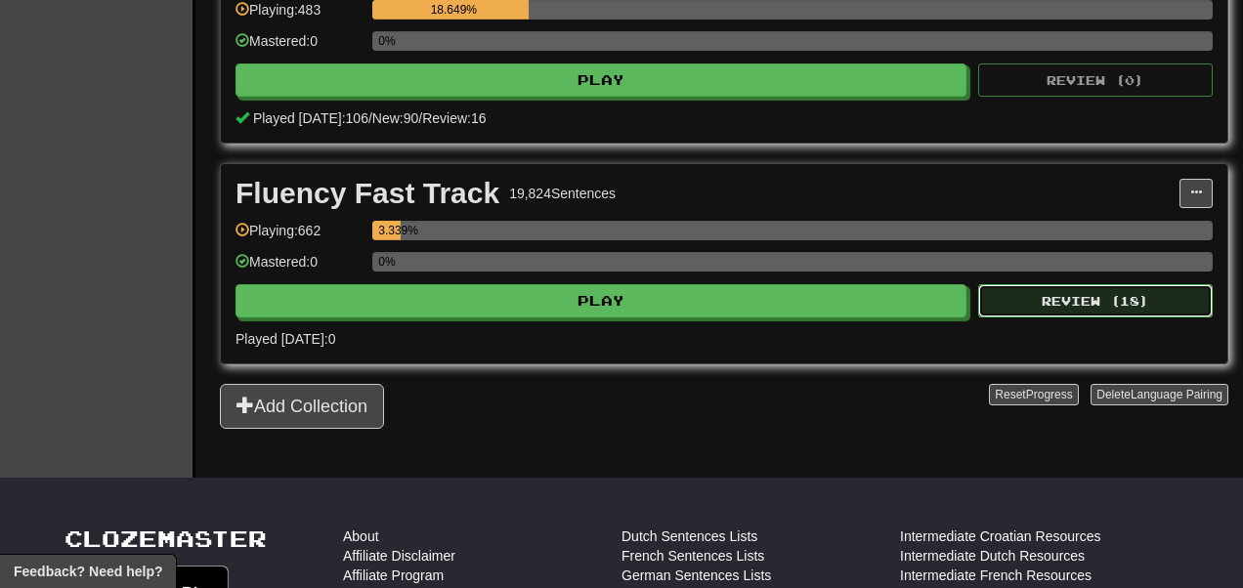
select select "**"
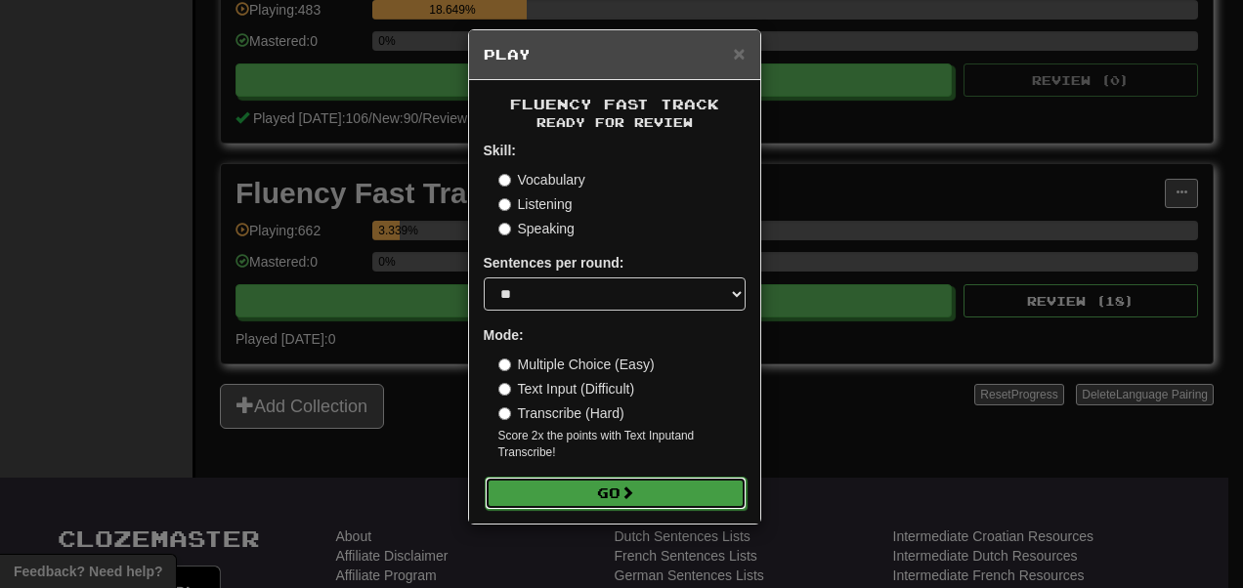
click at [639, 494] on button "Go" at bounding box center [616, 493] width 262 height 33
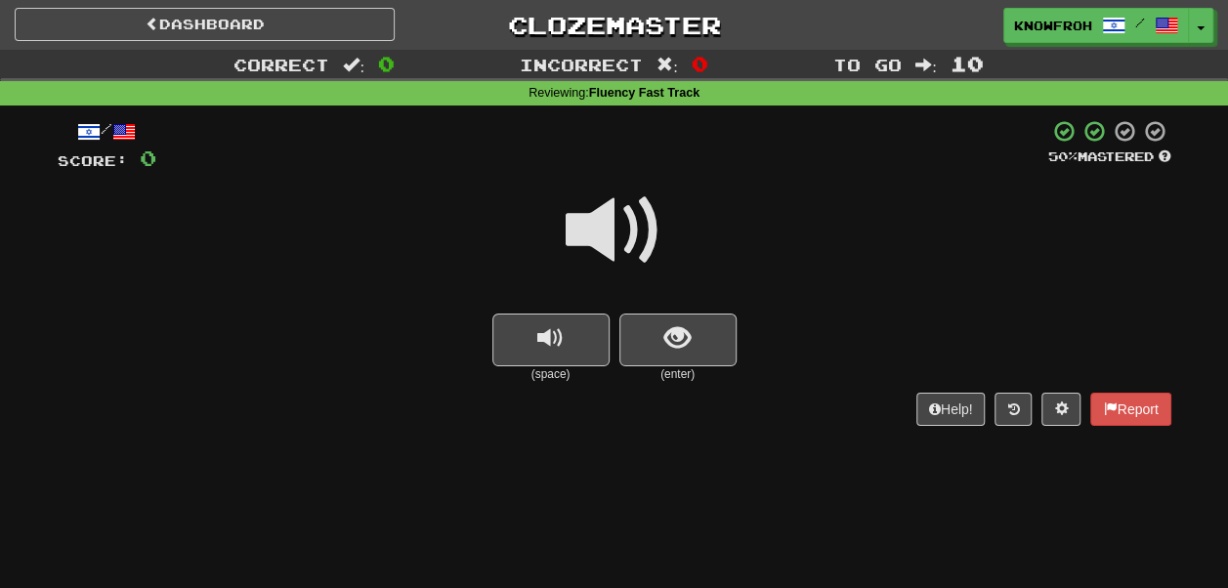
click at [676, 309] on div at bounding box center [615, 244] width 1114 height 140
click at [670, 344] on span "show sentence" at bounding box center [678, 338] width 26 height 26
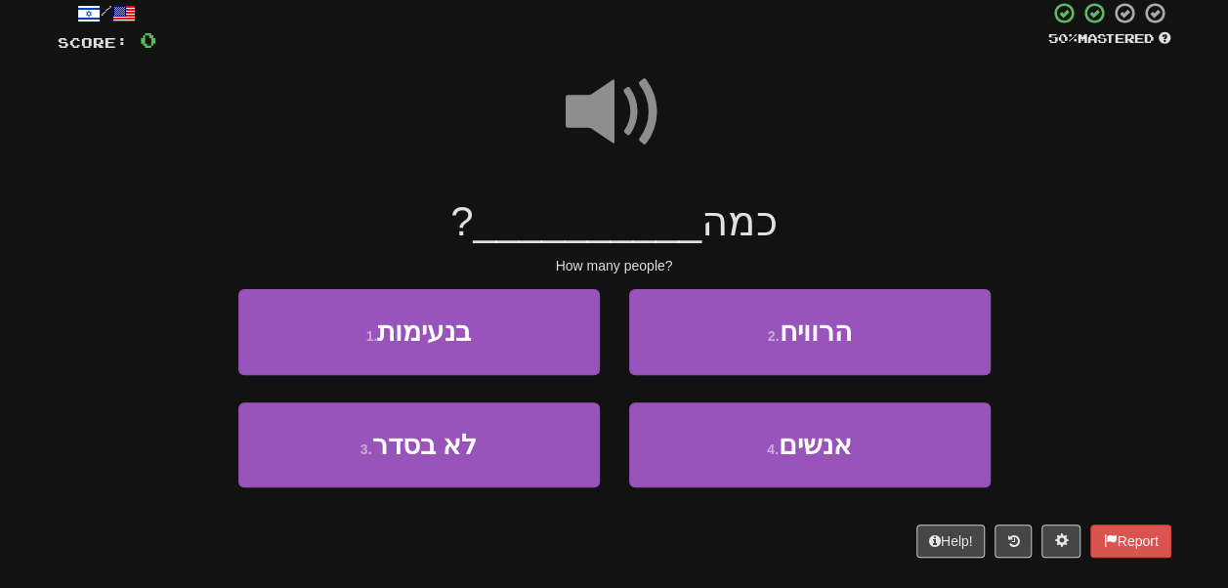
scroll to position [120, 0]
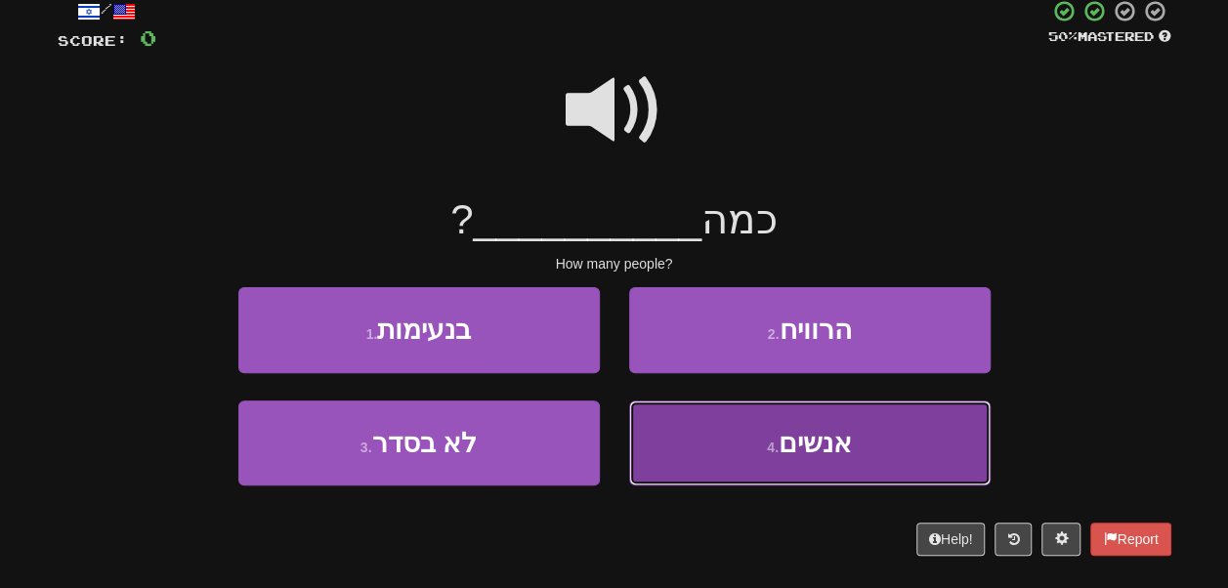
click at [692, 429] on button "4 . אנשים" at bounding box center [810, 443] width 362 height 85
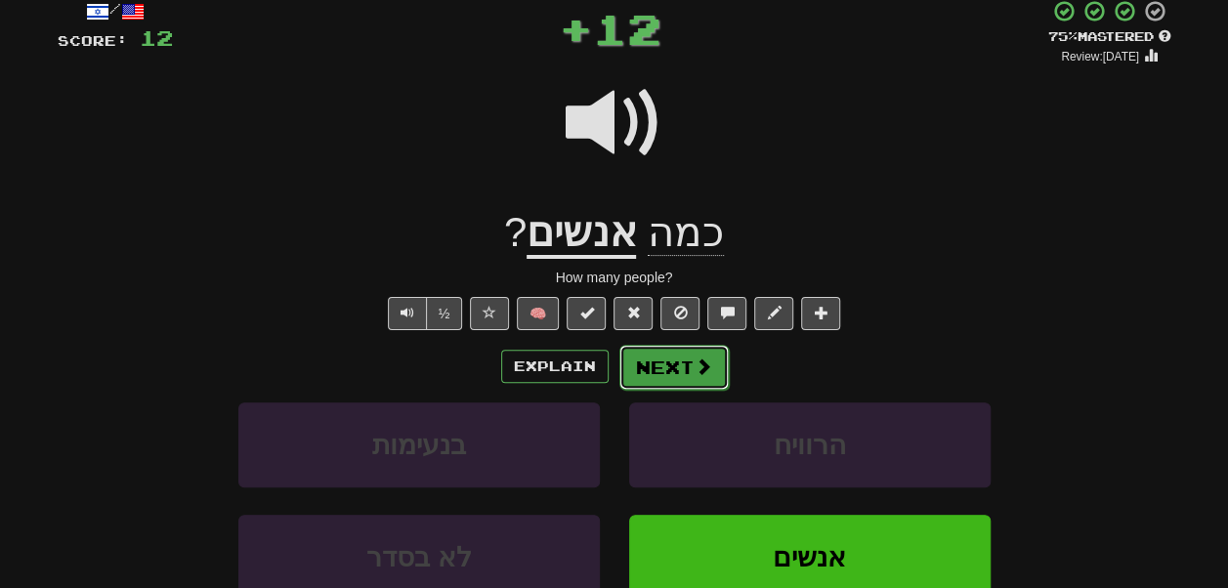
click at [708, 363] on span at bounding box center [704, 367] width 18 height 18
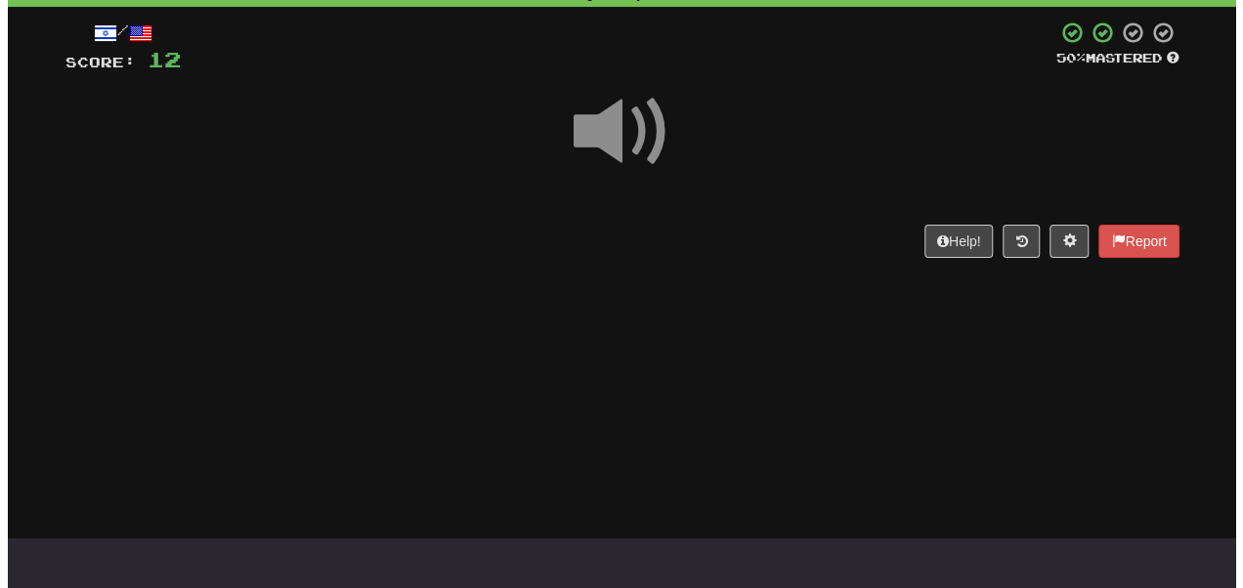
scroll to position [97, 0]
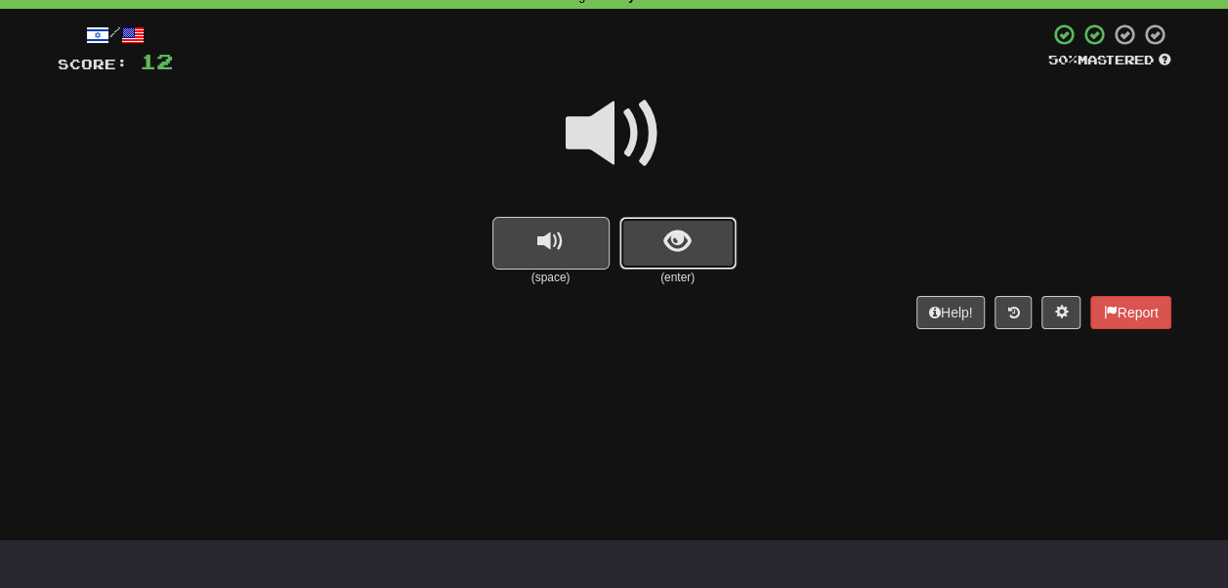
click at [684, 270] on button "show sentence" at bounding box center [678, 243] width 117 height 53
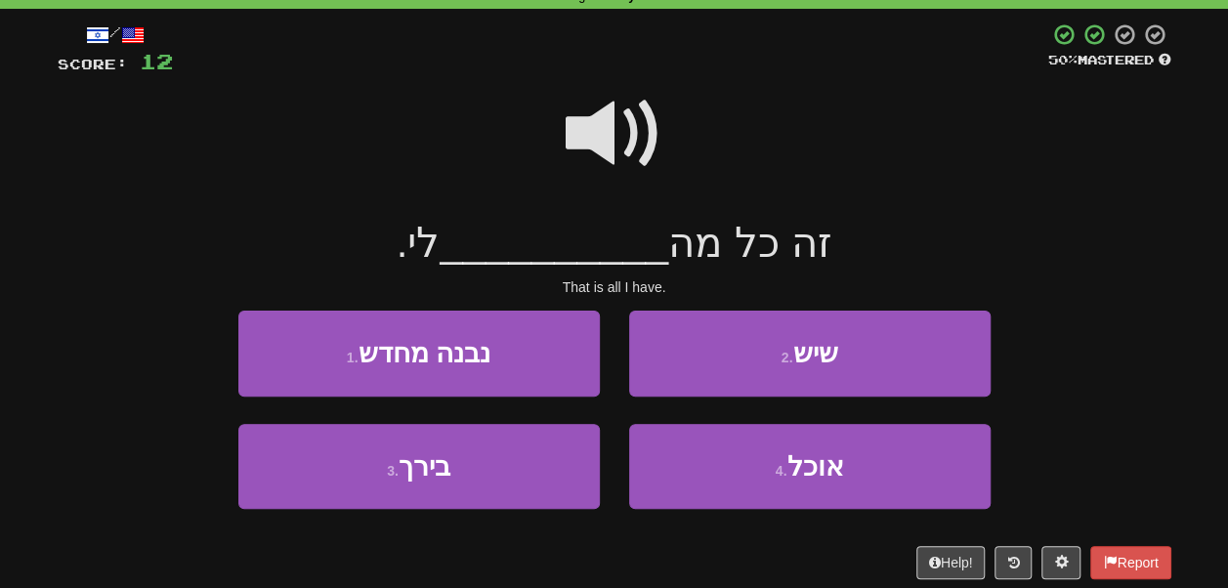
click at [628, 143] on span at bounding box center [615, 134] width 98 height 98
click at [622, 125] on span at bounding box center [615, 134] width 98 height 98
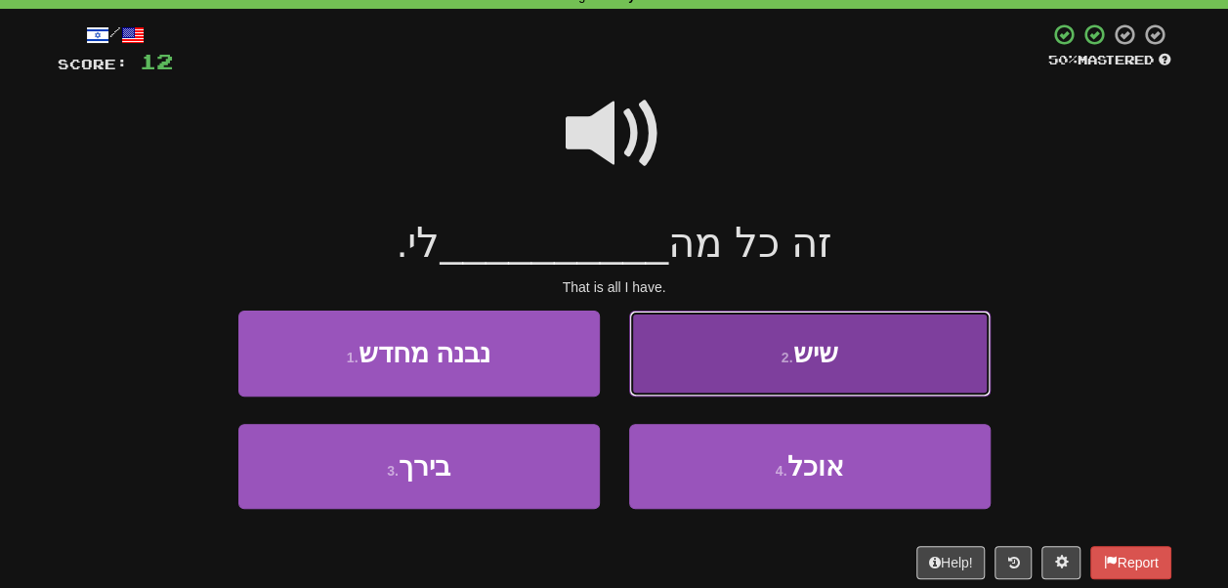
click at [705, 364] on button "2 . שיש" at bounding box center [810, 353] width 362 height 85
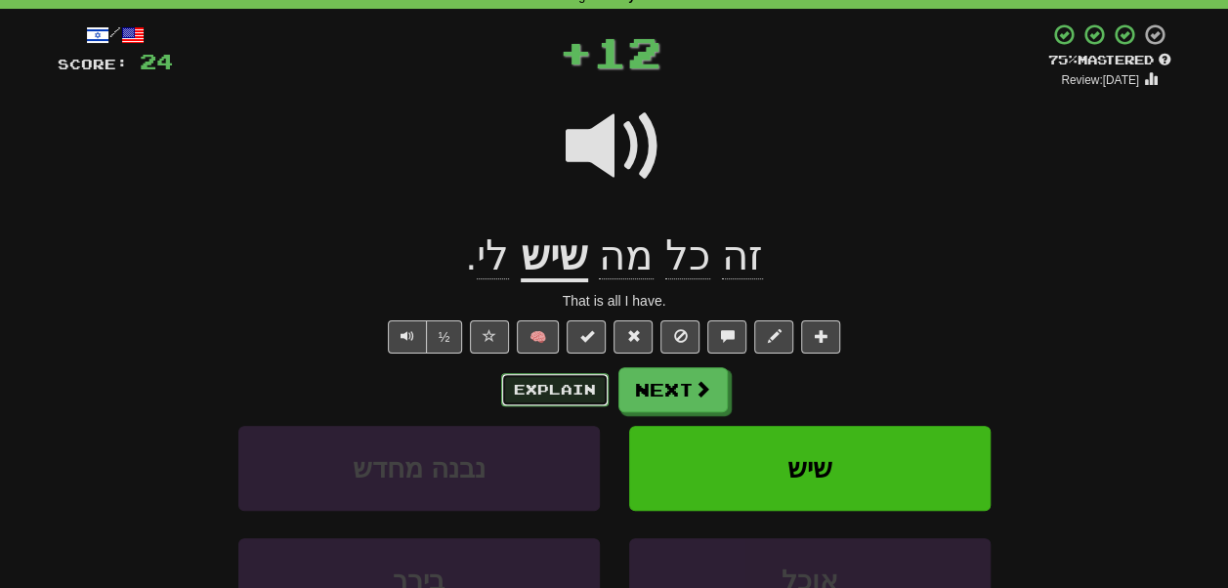
click at [588, 387] on button "Explain" at bounding box center [554, 389] width 107 height 33
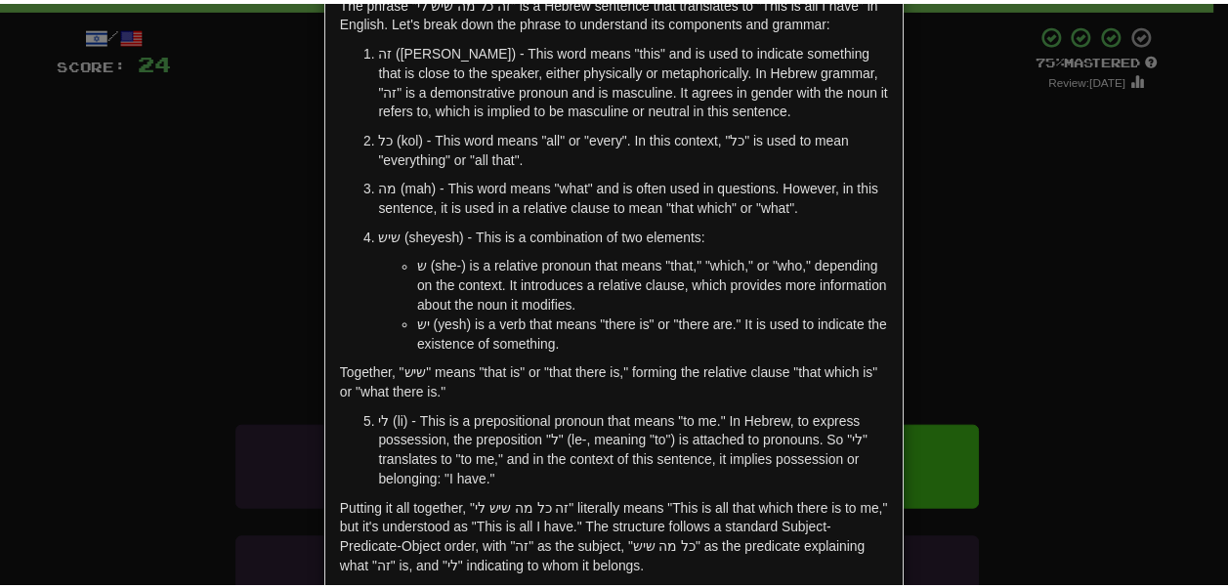
scroll to position [0, 0]
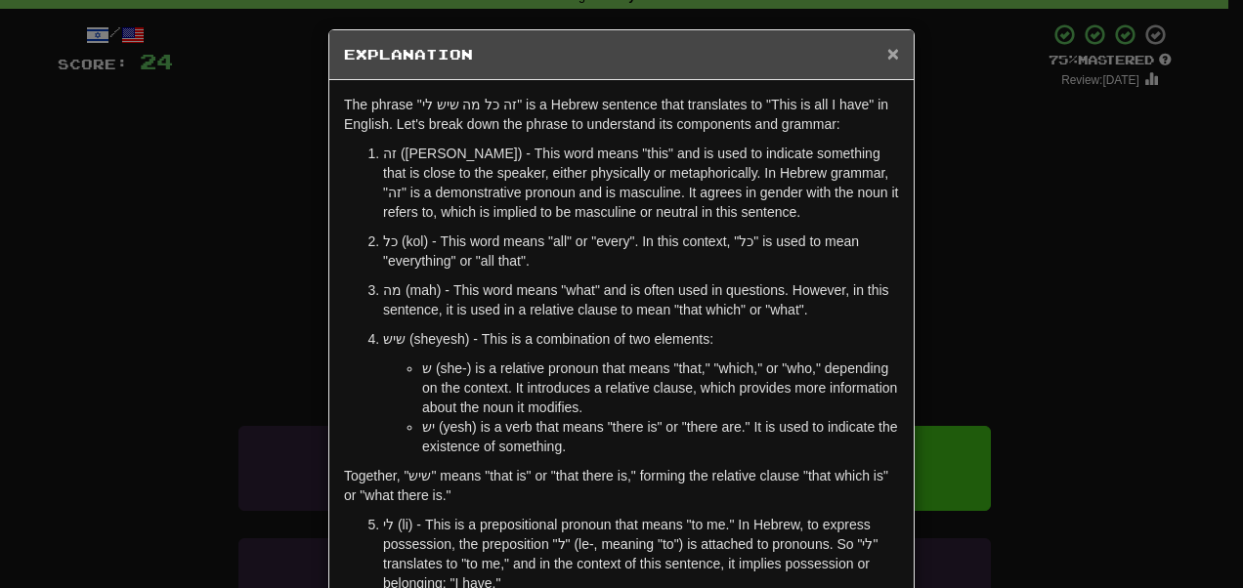
click at [887, 54] on span "×" at bounding box center [893, 53] width 12 height 22
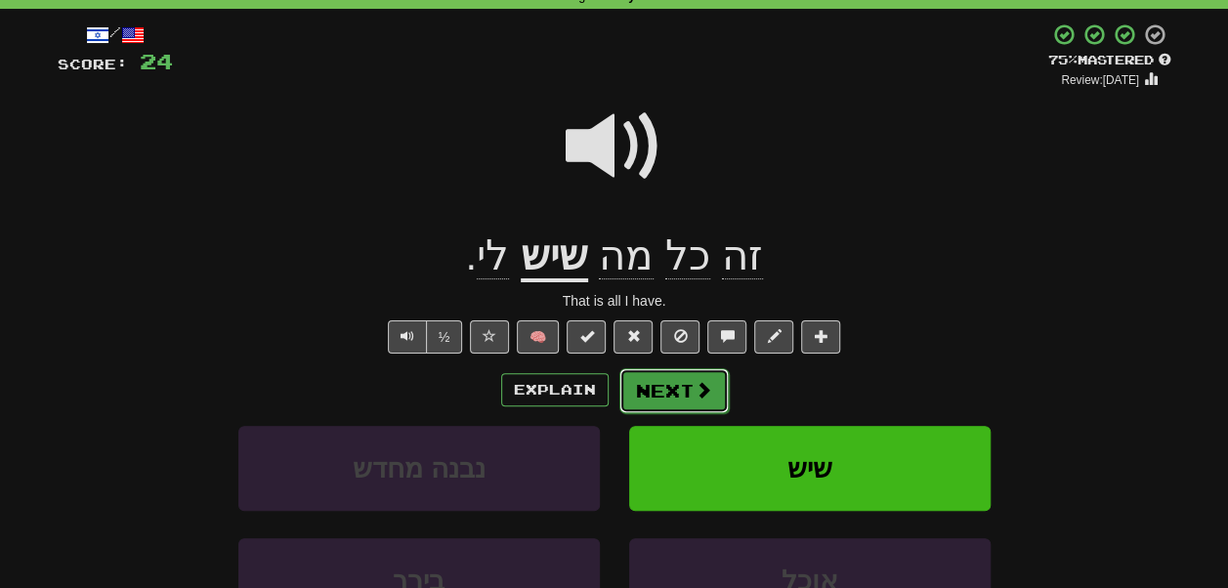
click at [685, 384] on button "Next" at bounding box center [674, 390] width 109 height 45
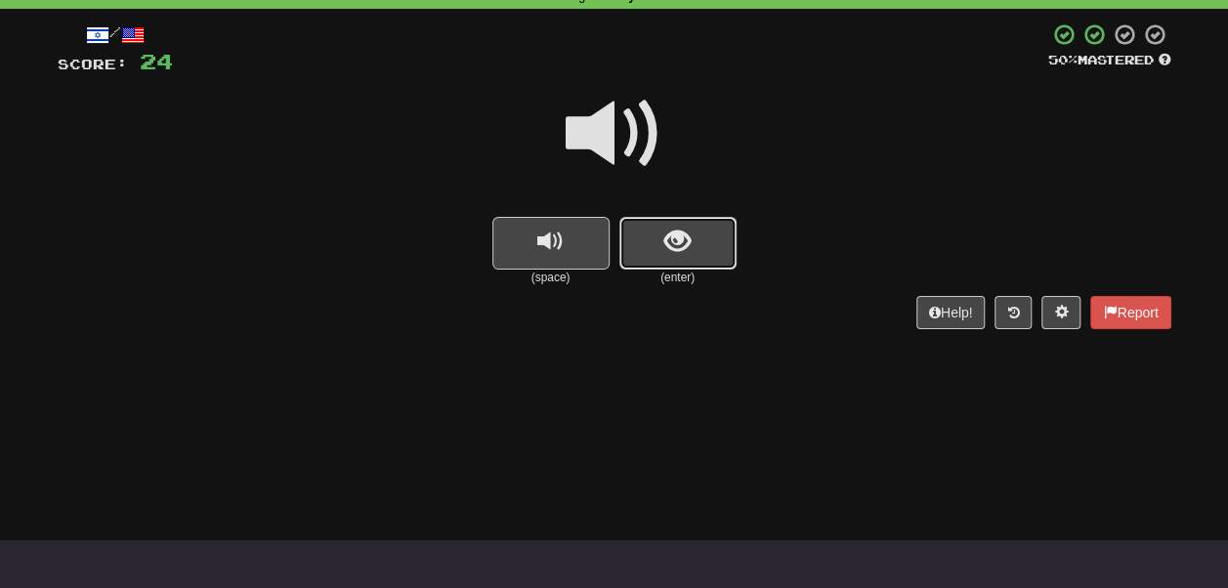
click at [670, 262] on button "show sentence" at bounding box center [678, 243] width 117 height 53
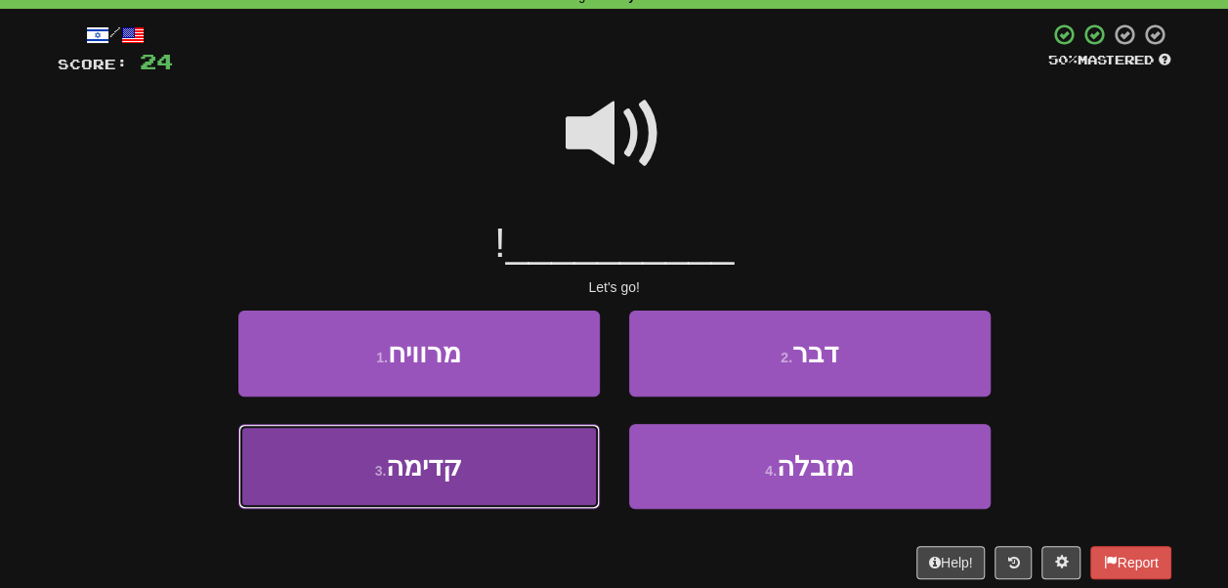
click at [564, 438] on button "3 . קדימה" at bounding box center [419, 466] width 362 height 85
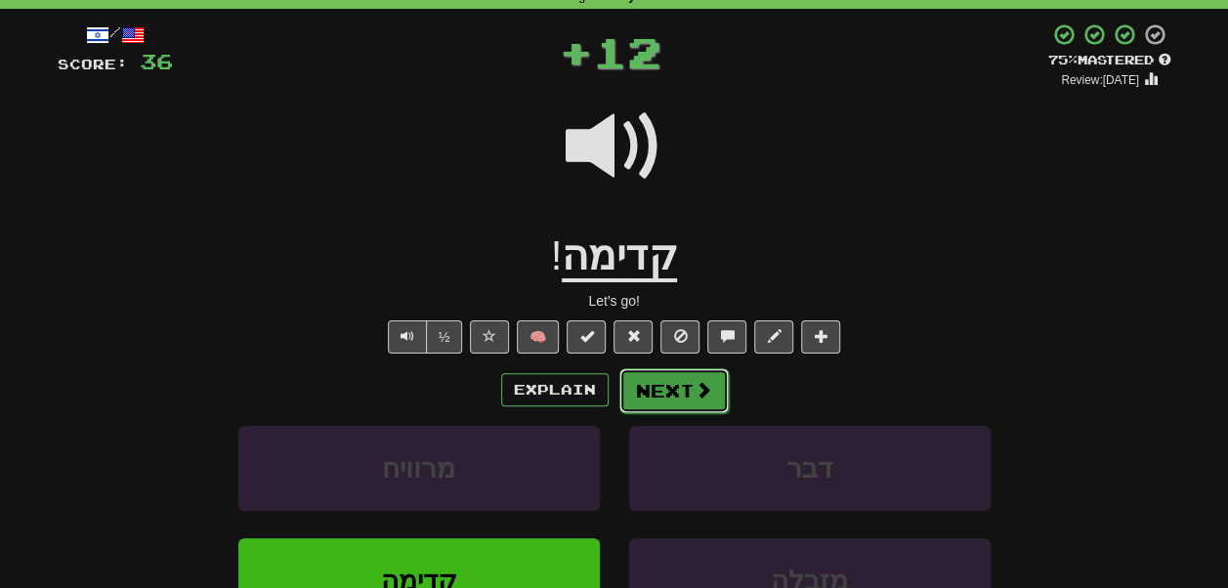
click at [695, 393] on span at bounding box center [704, 390] width 18 height 18
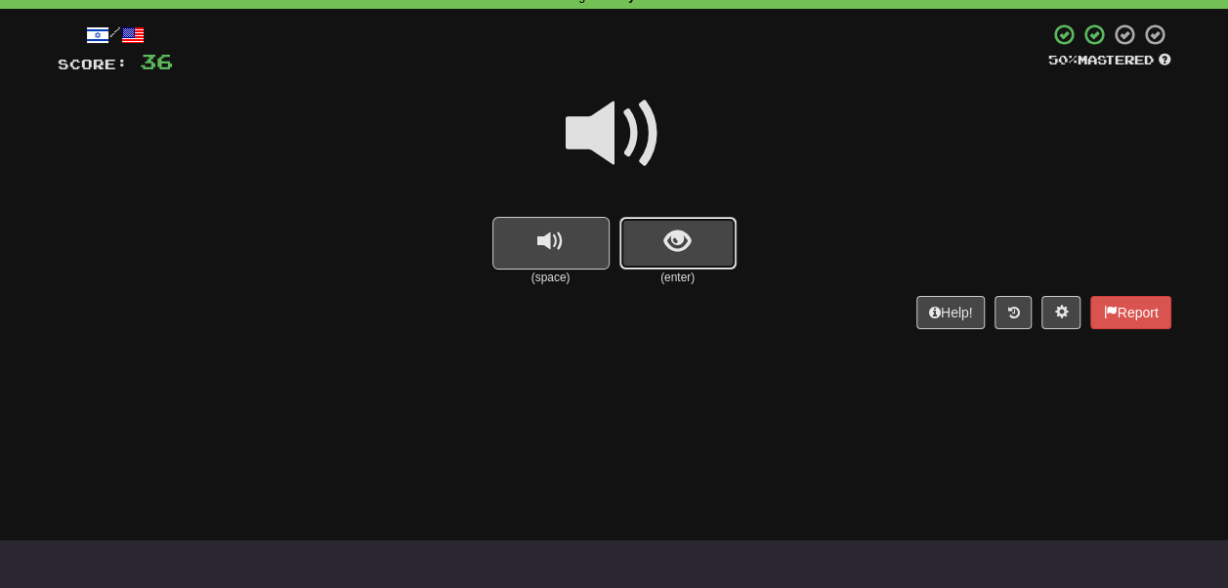
click at [682, 254] on span "show sentence" at bounding box center [678, 242] width 26 height 26
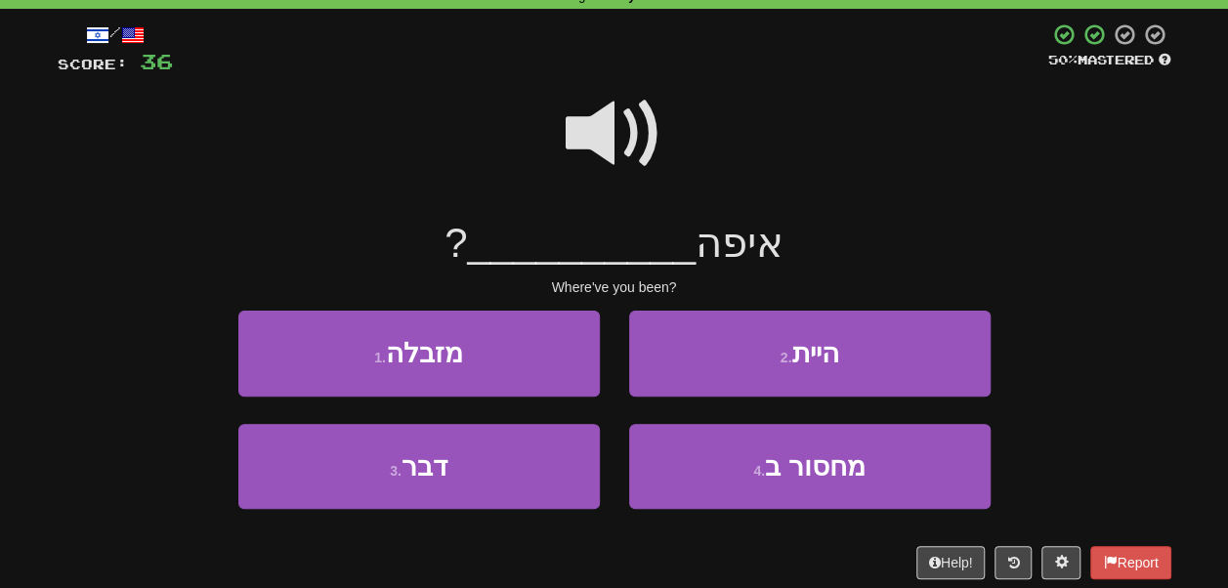
click at [612, 137] on span at bounding box center [615, 134] width 98 height 98
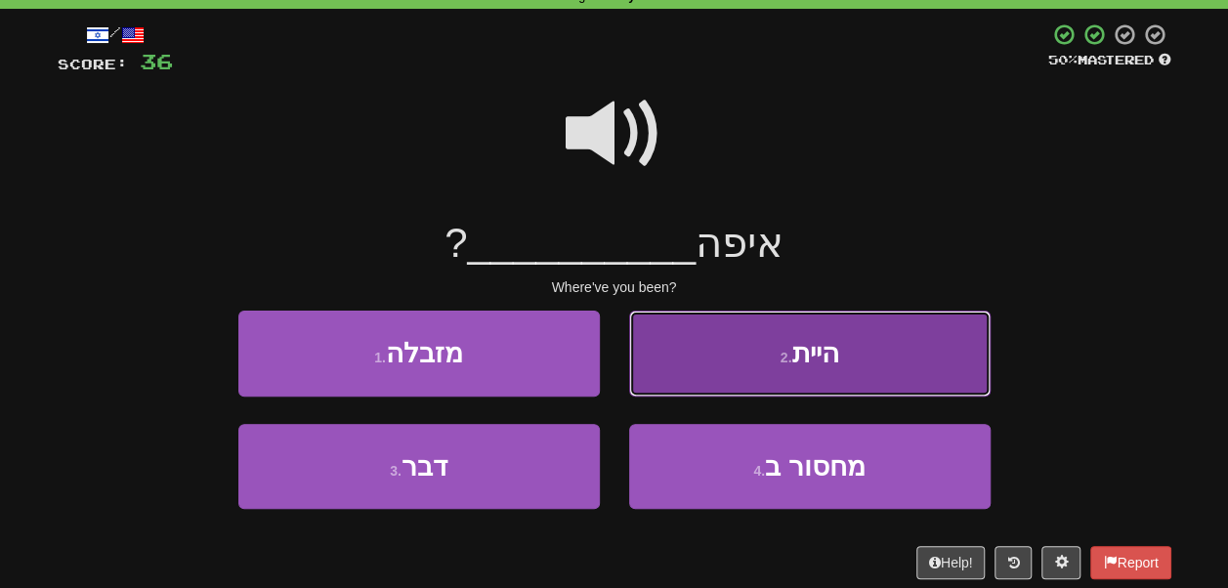
click at [678, 370] on button "2 . היית" at bounding box center [810, 353] width 362 height 85
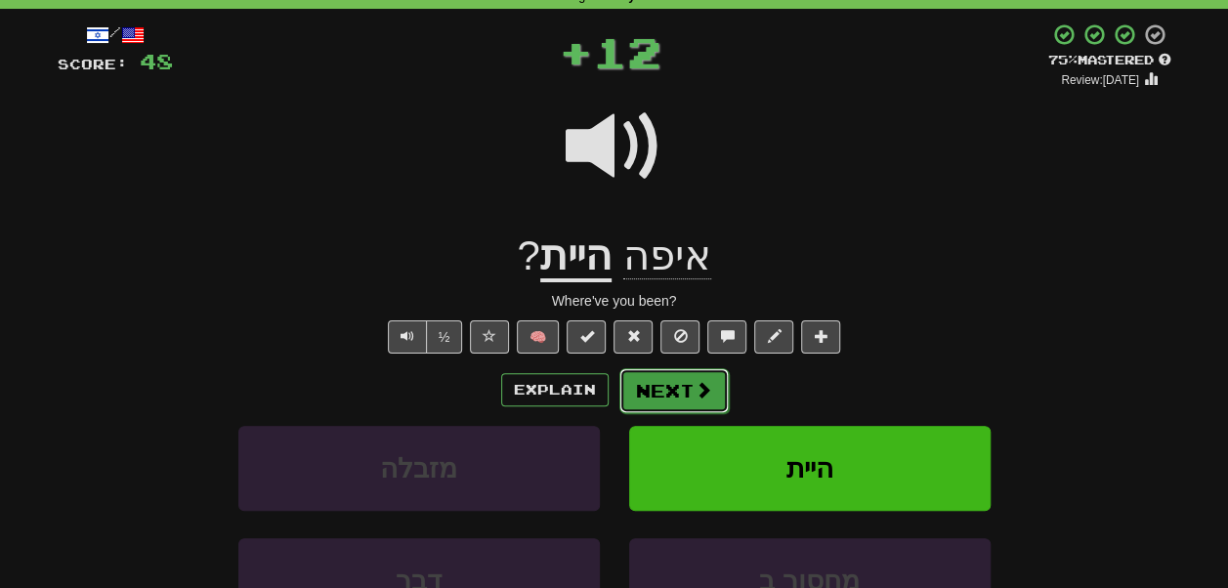
click at [663, 380] on button "Next" at bounding box center [674, 390] width 109 height 45
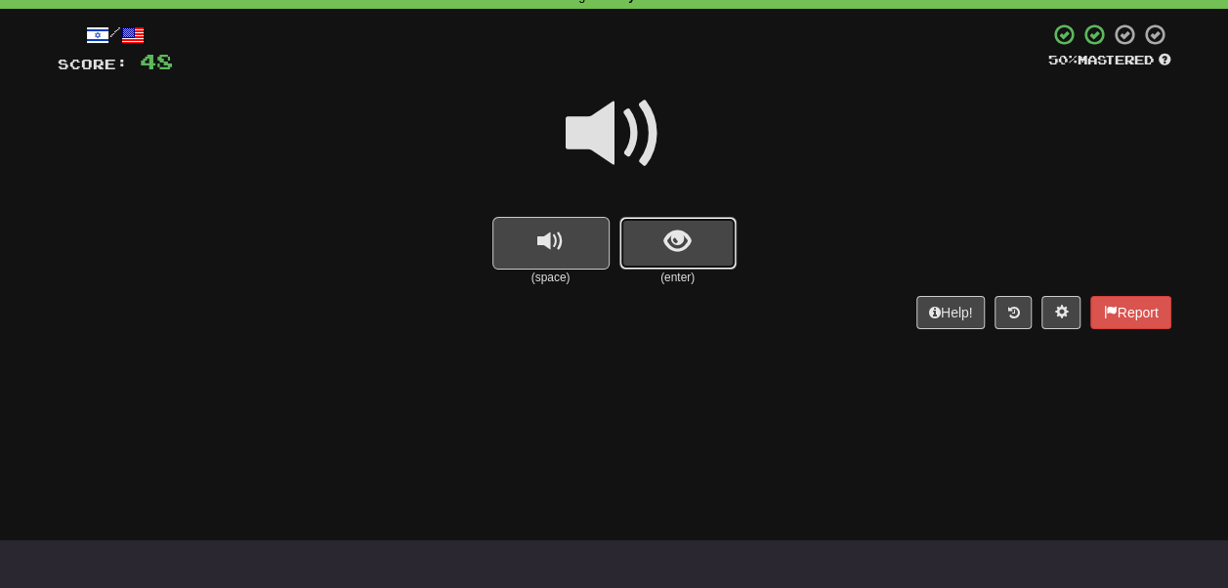
click at [679, 249] on span "show sentence" at bounding box center [678, 242] width 26 height 26
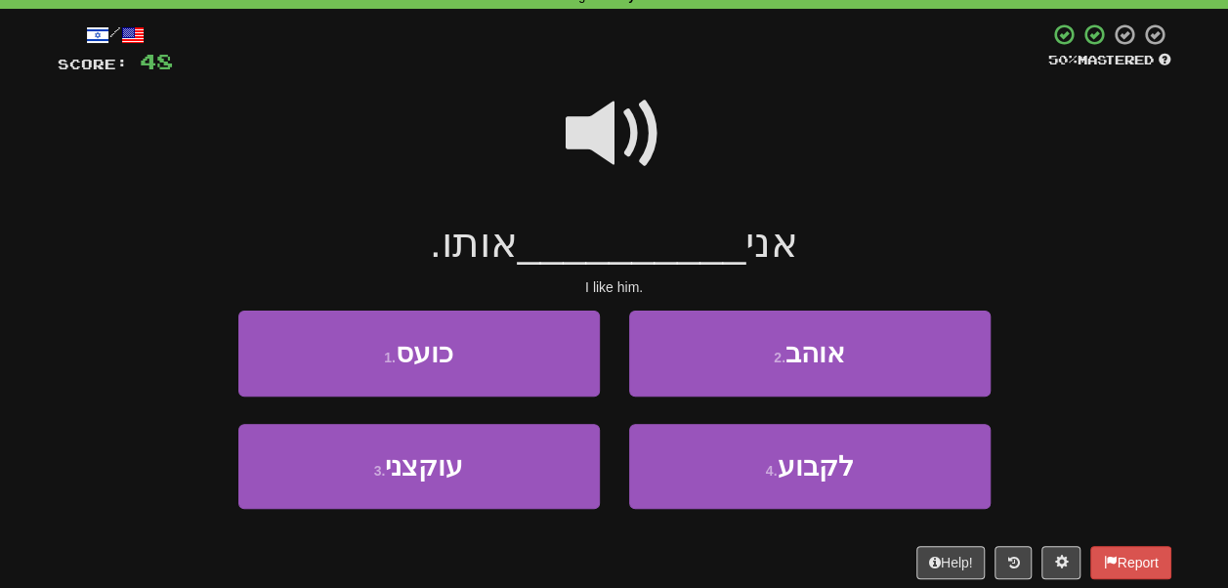
click at [617, 137] on span at bounding box center [615, 134] width 98 height 98
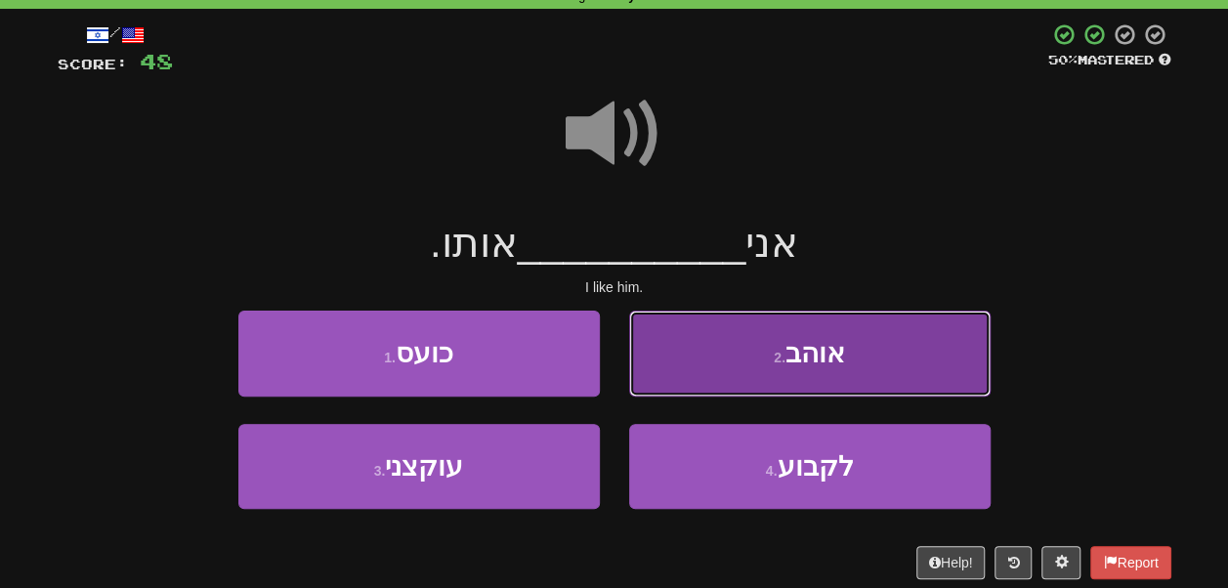
click at [682, 336] on button "2 . אוהב" at bounding box center [810, 353] width 362 height 85
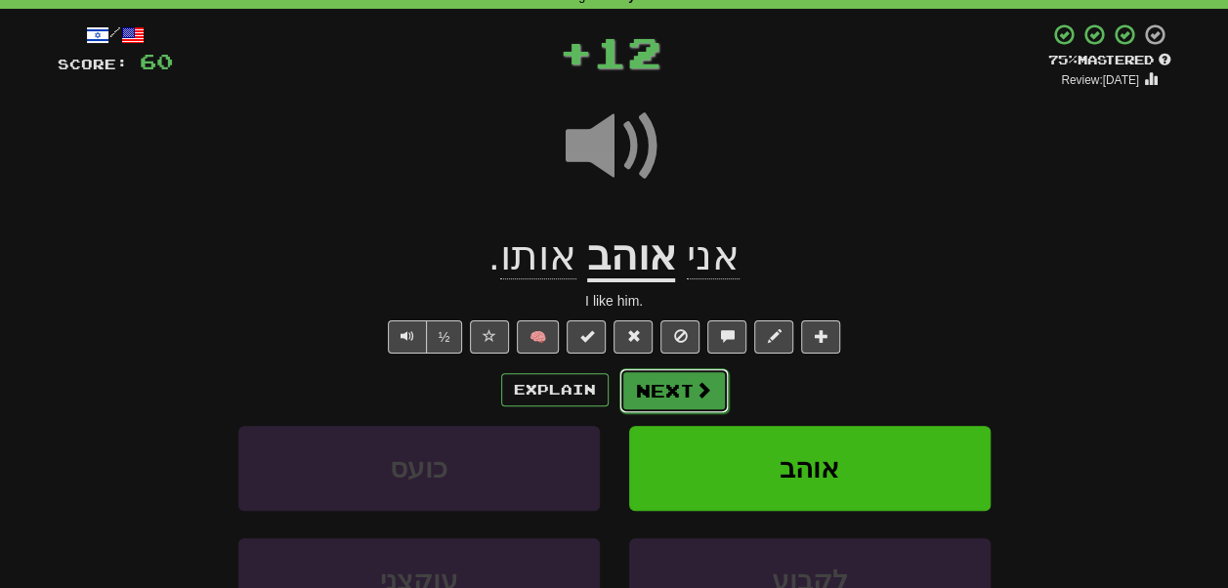
click at [678, 387] on button "Next" at bounding box center [674, 390] width 109 height 45
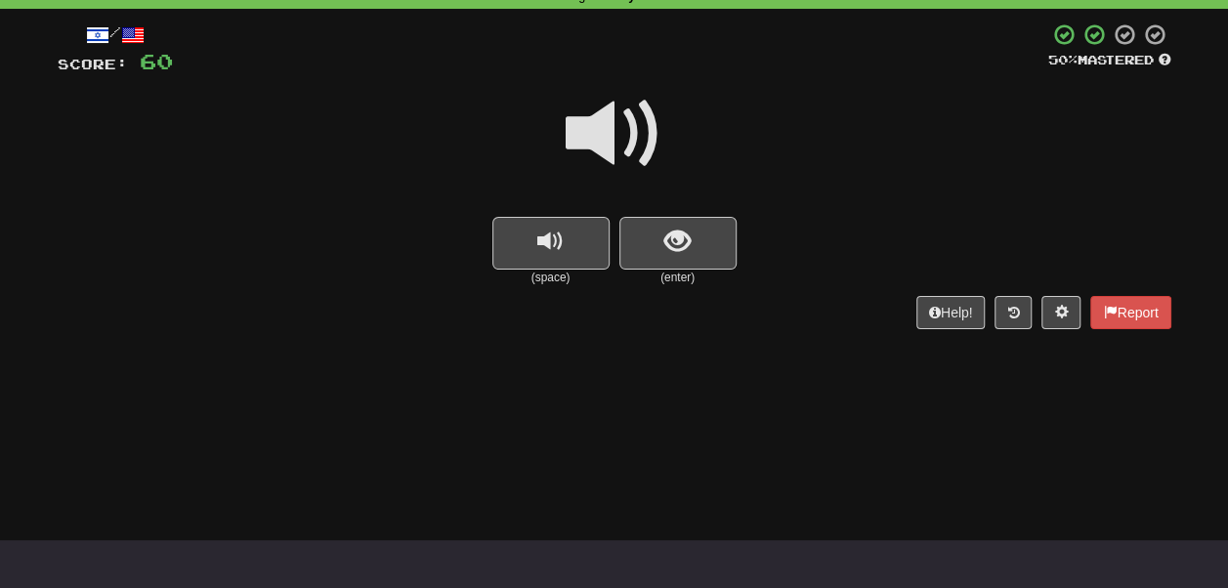
click at [685, 272] on small "(enter)" at bounding box center [678, 278] width 117 height 17
click at [676, 246] on span "show sentence" at bounding box center [678, 242] width 26 height 26
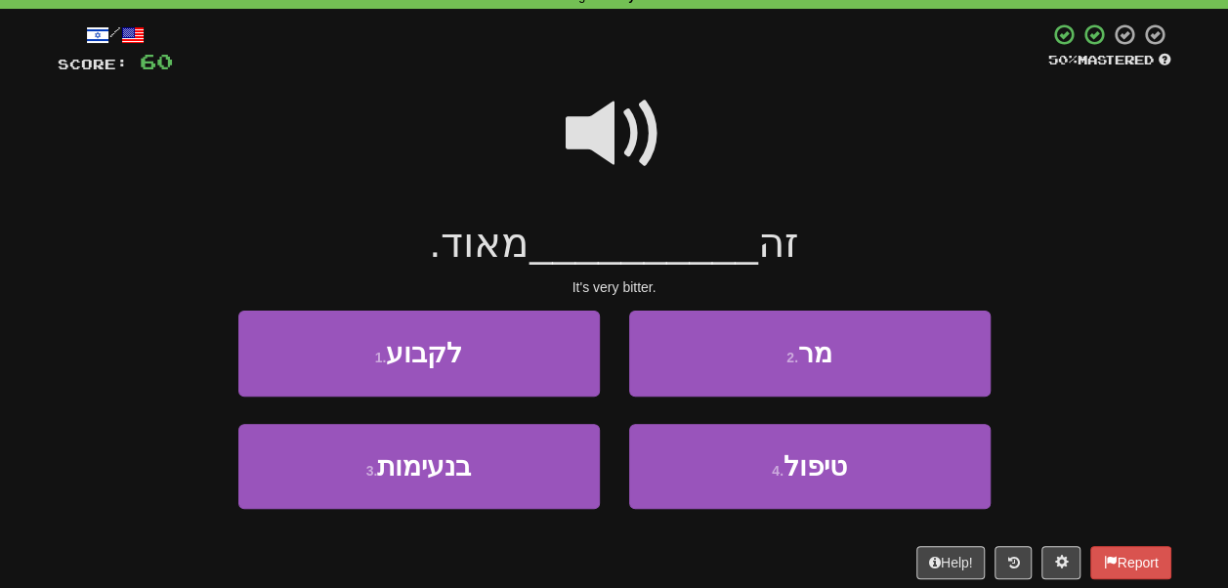
click at [615, 123] on span at bounding box center [615, 134] width 98 height 98
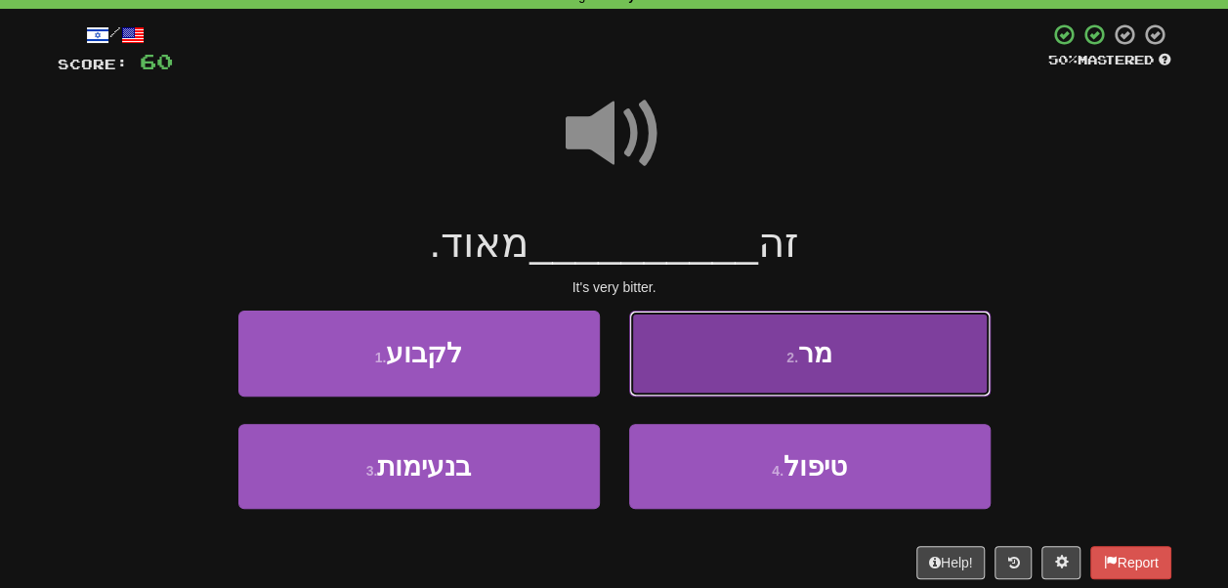
click at [692, 354] on button "2 . מר" at bounding box center [810, 353] width 362 height 85
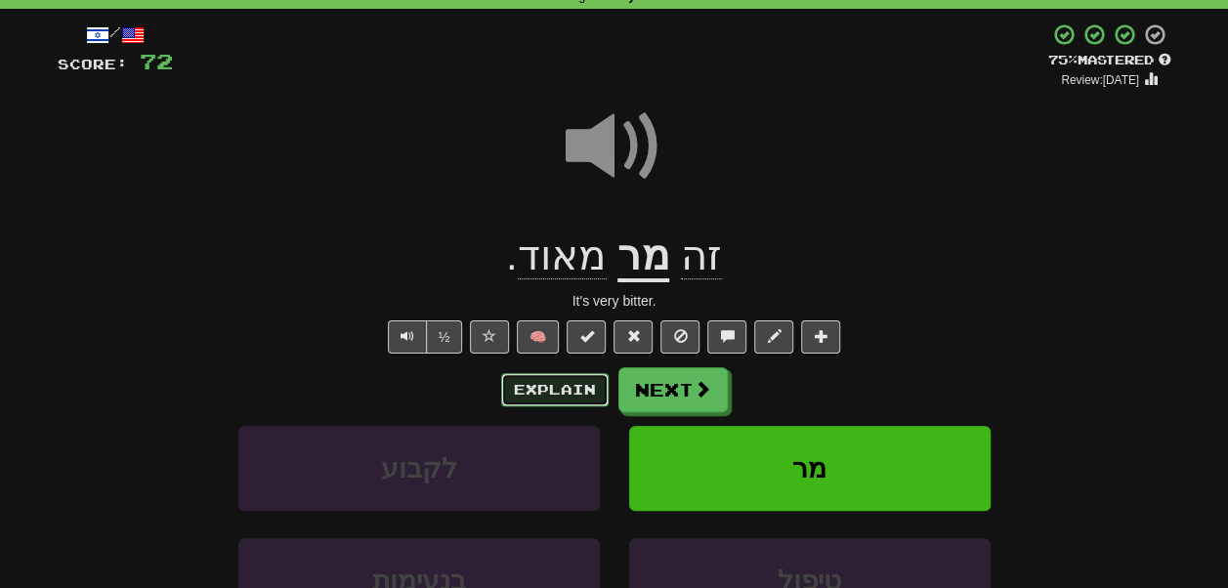
click at [598, 385] on button "Explain" at bounding box center [554, 389] width 107 height 33
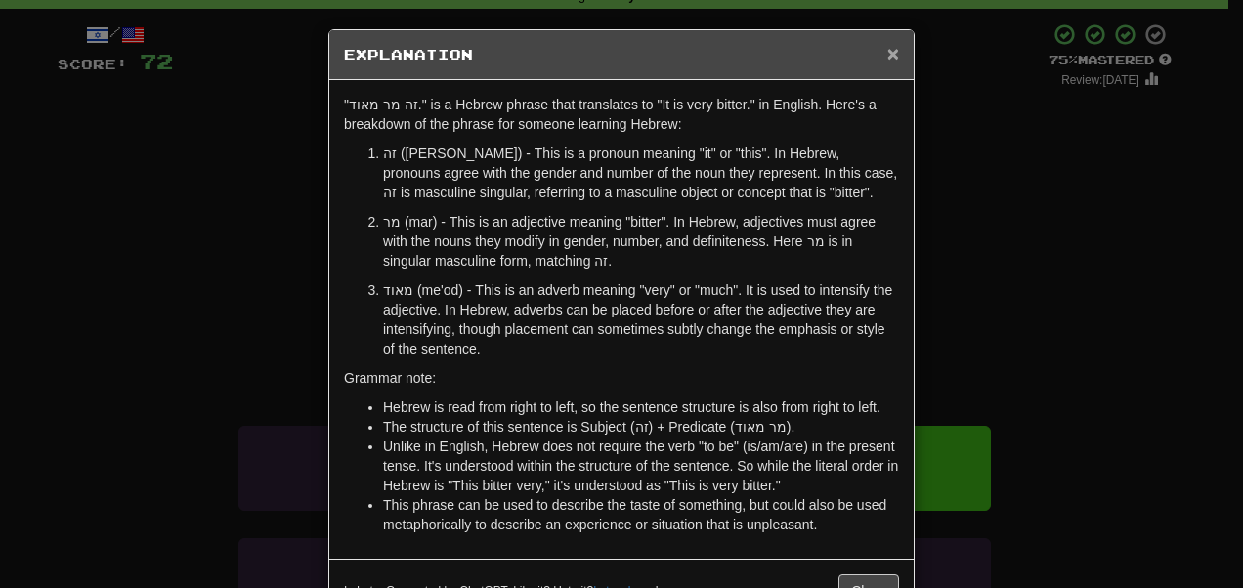
click at [887, 54] on span "×" at bounding box center [893, 53] width 12 height 22
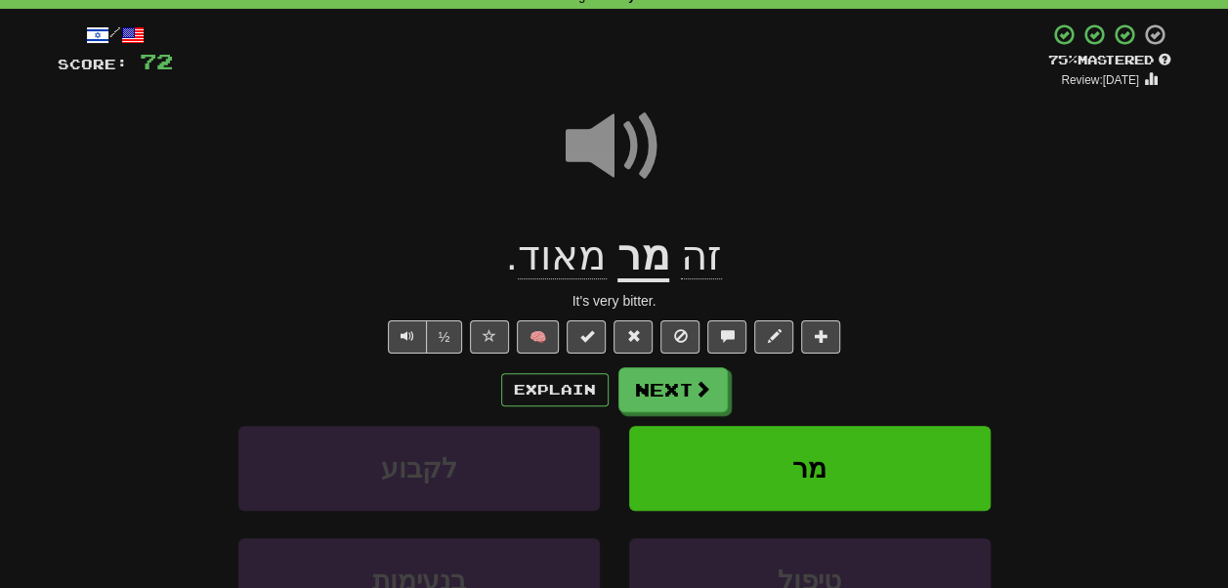
click at [631, 144] on span at bounding box center [615, 147] width 98 height 98
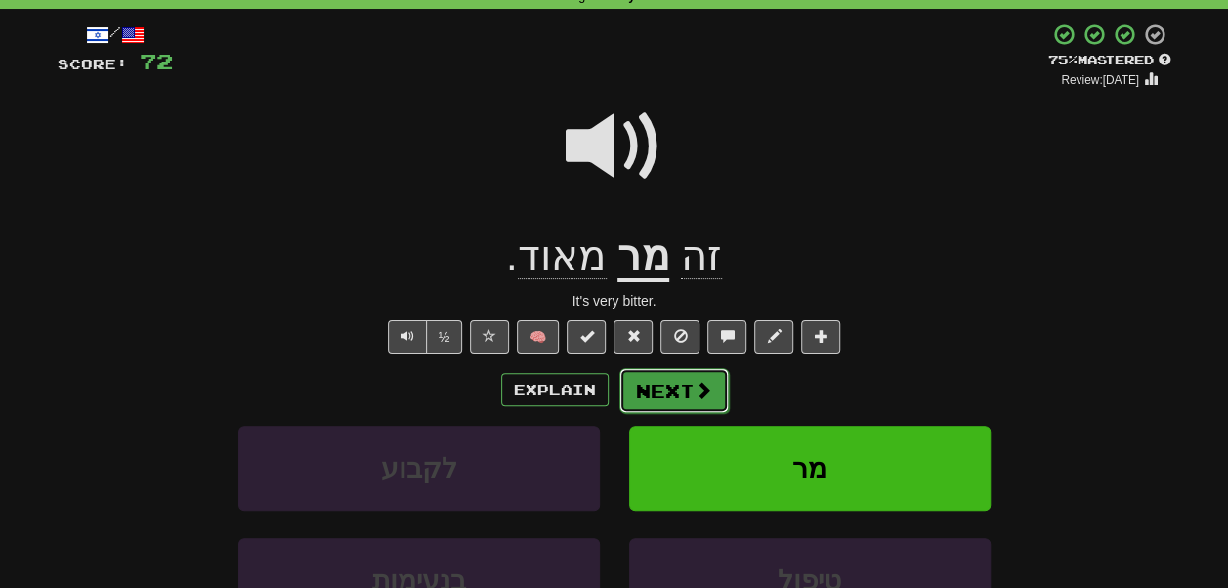
click at [658, 390] on button "Next" at bounding box center [674, 390] width 109 height 45
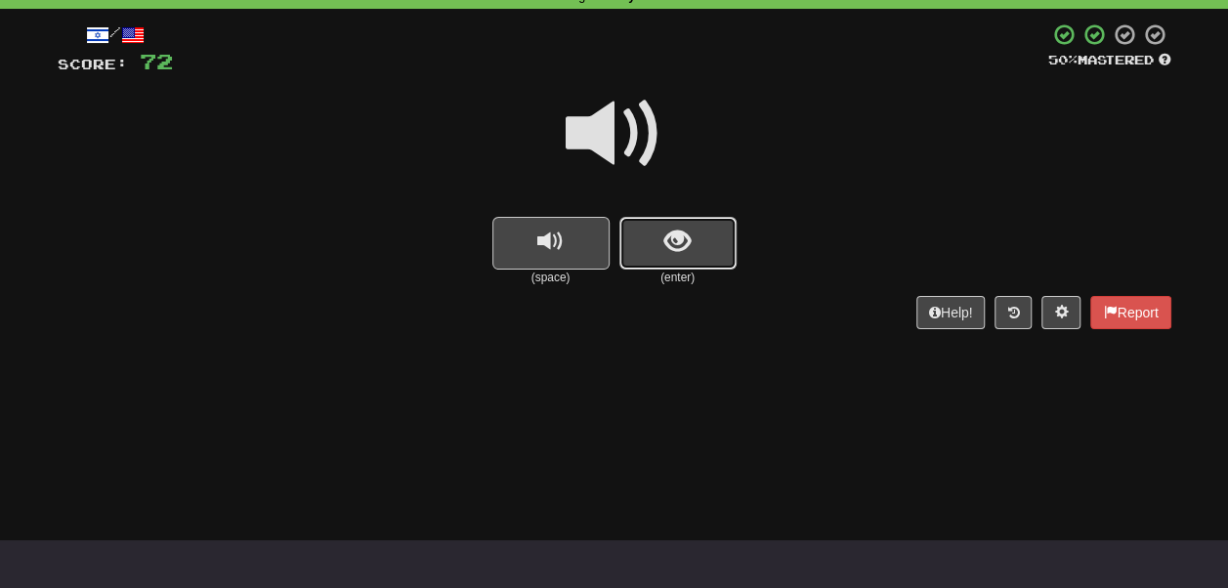
click at [670, 258] on button "show sentence" at bounding box center [678, 243] width 117 height 53
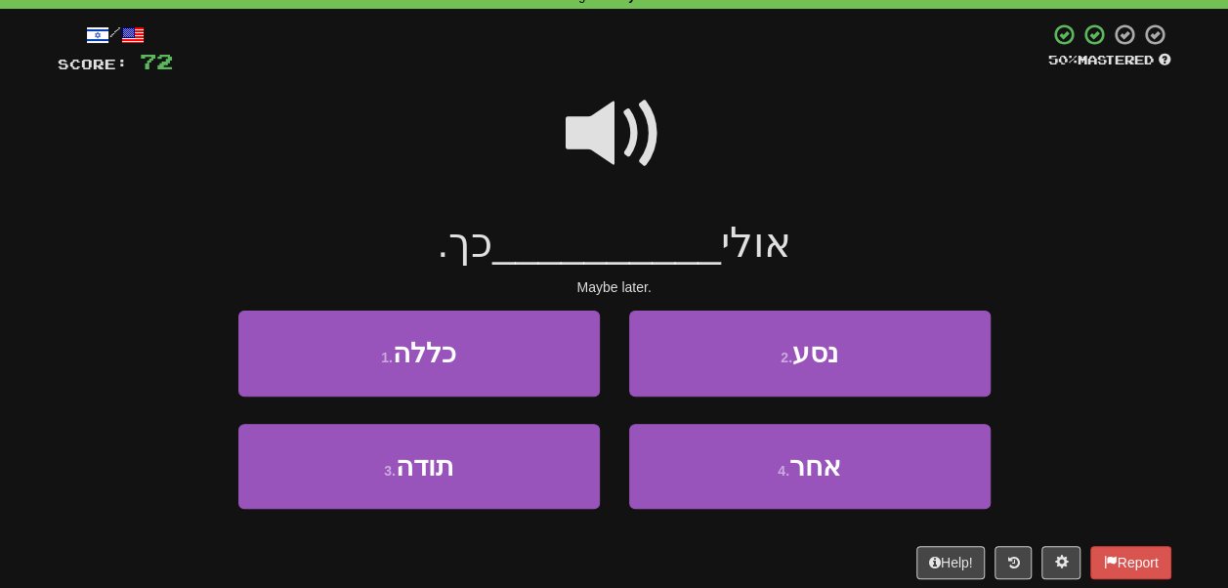
click at [593, 113] on span at bounding box center [615, 134] width 98 height 98
click at [593, 116] on span at bounding box center [615, 134] width 98 height 98
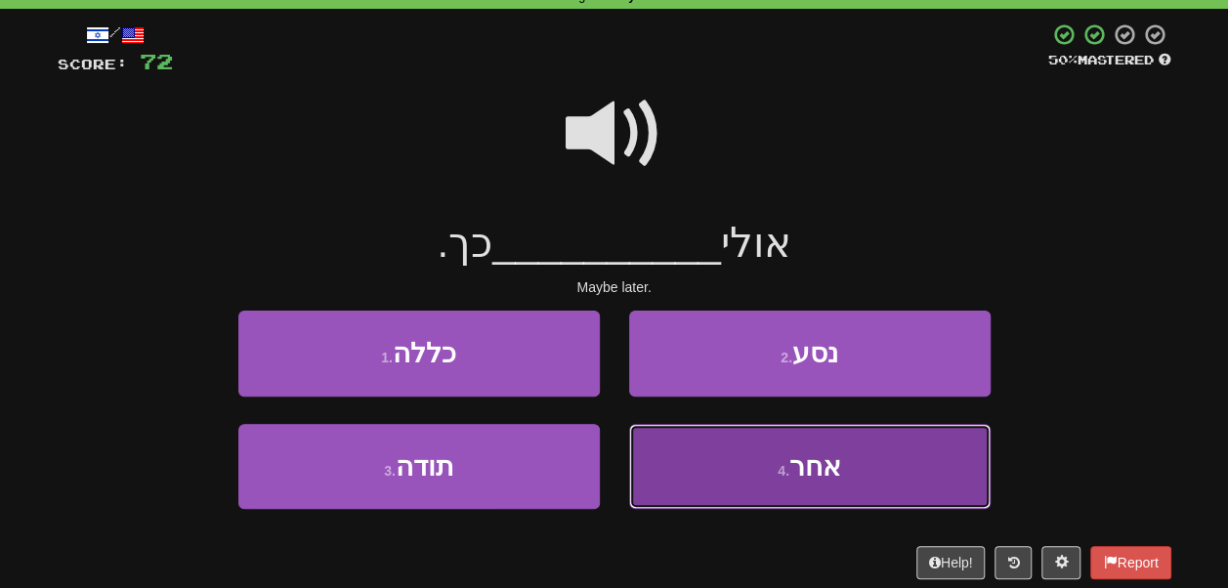
click at [719, 459] on button "4 . אחר" at bounding box center [810, 466] width 362 height 85
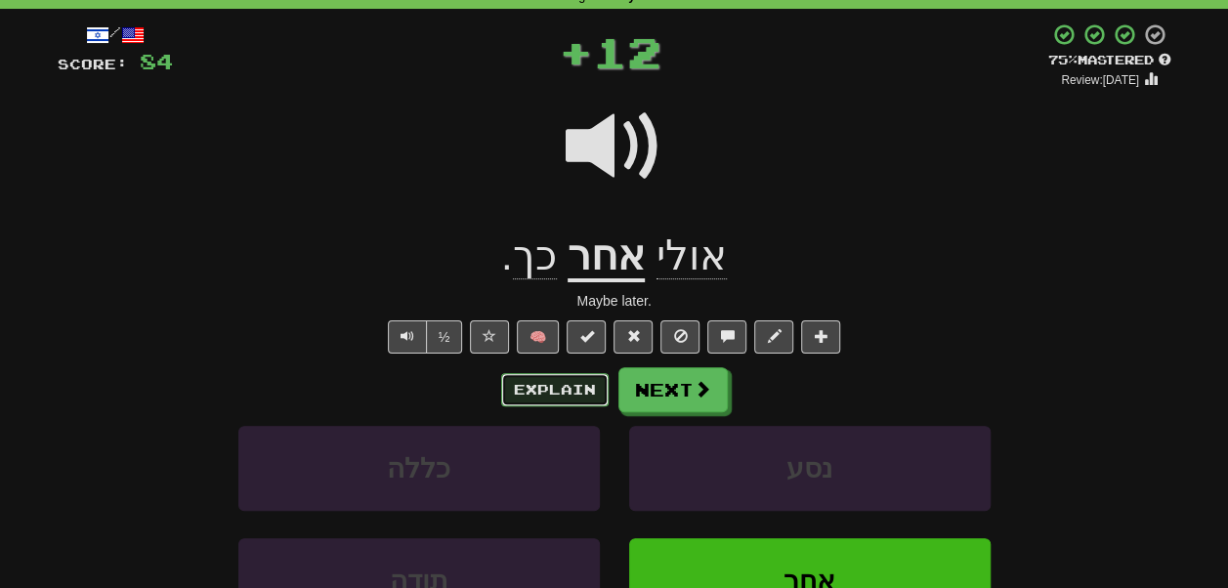
click at [547, 380] on button "Explain" at bounding box center [554, 389] width 107 height 33
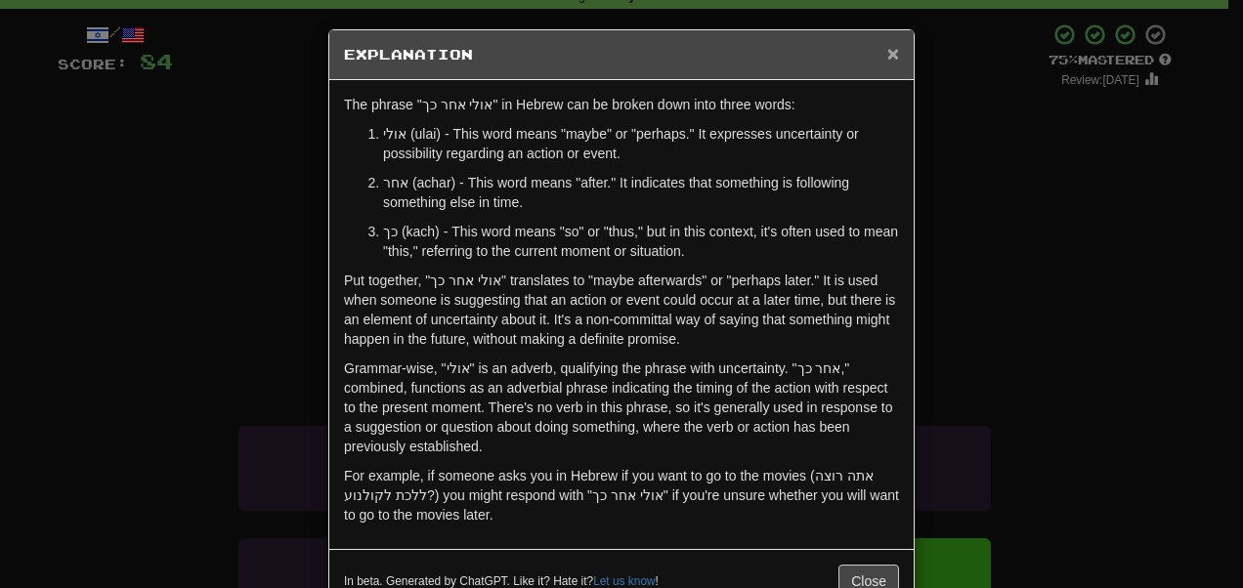
click at [887, 55] on span "×" at bounding box center [893, 53] width 12 height 22
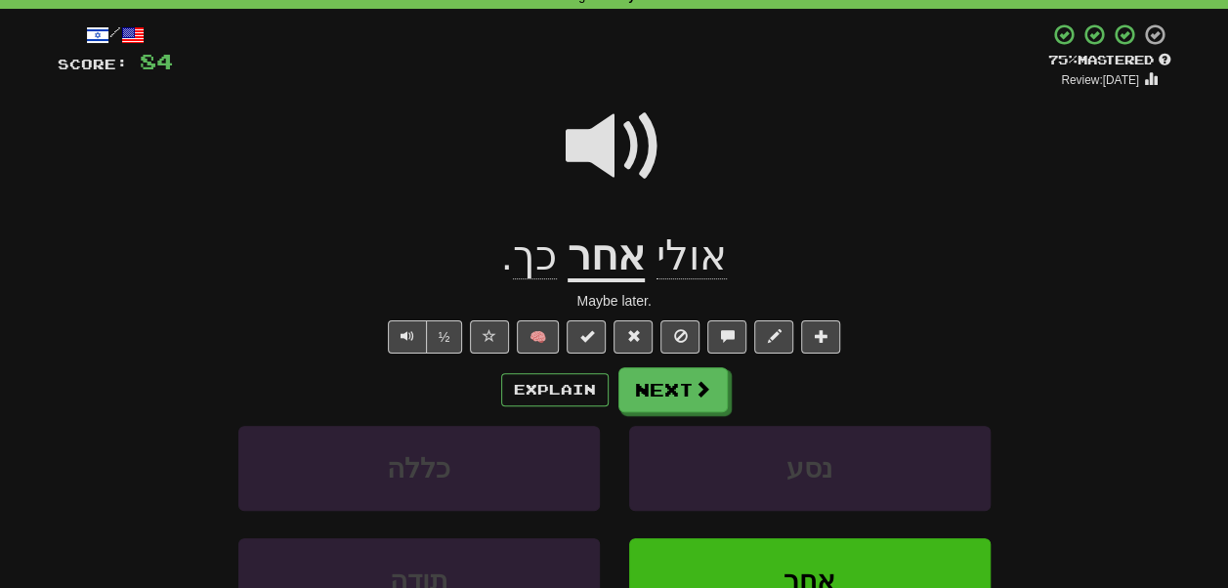
click at [630, 164] on span at bounding box center [615, 147] width 98 height 98
click at [659, 387] on button "Next" at bounding box center [674, 390] width 109 height 45
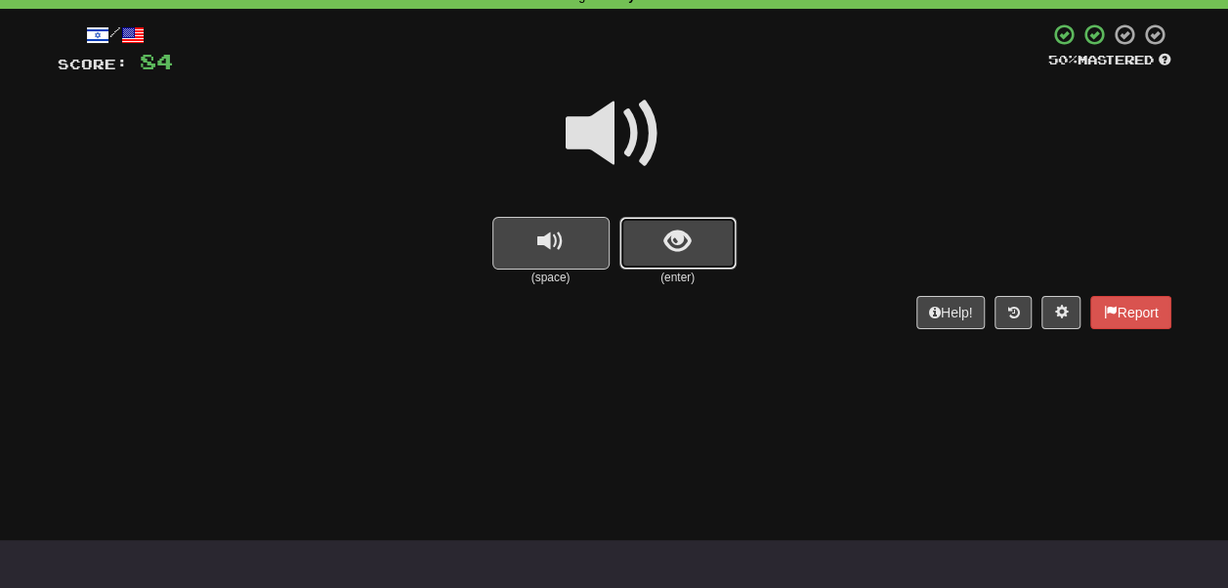
click at [680, 248] on span "show sentence" at bounding box center [678, 242] width 26 height 26
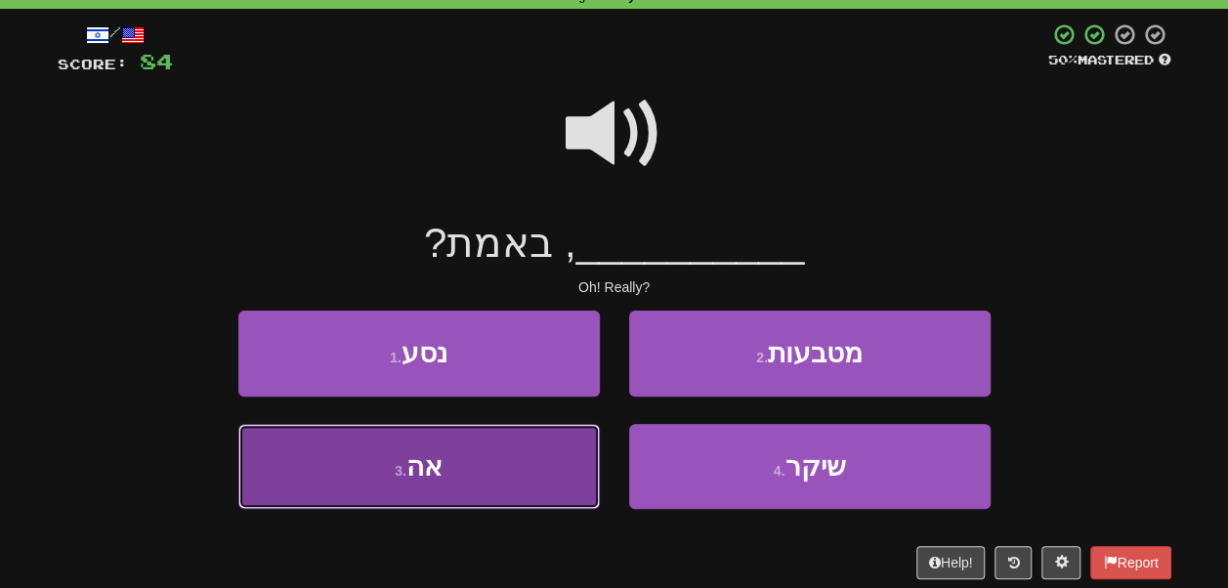
click at [540, 441] on button "3 . אה" at bounding box center [419, 466] width 362 height 85
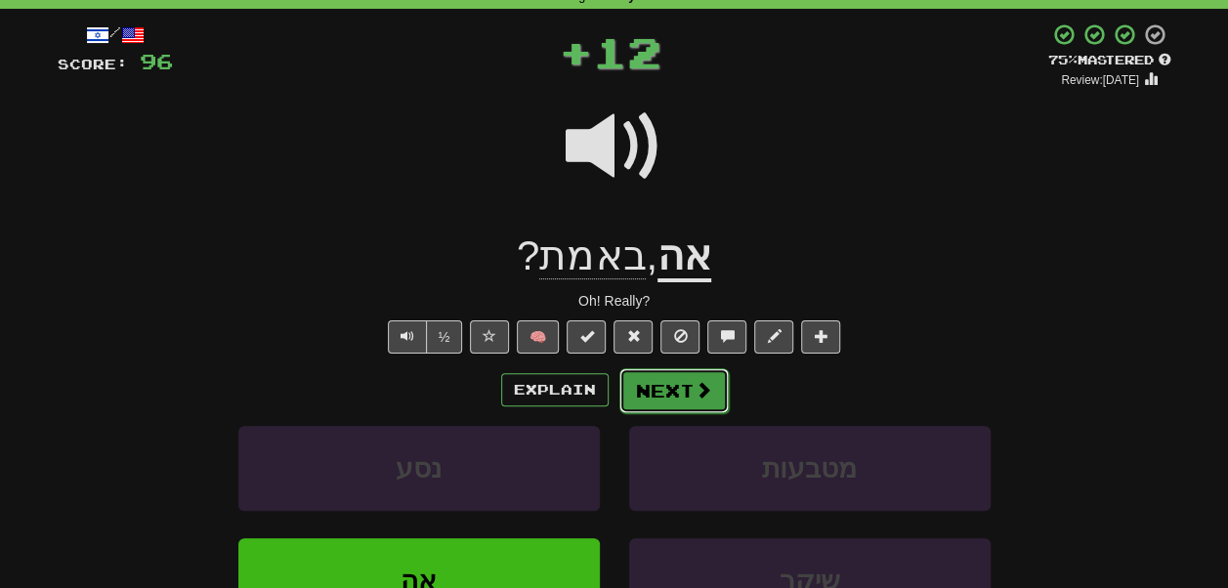
click at [645, 390] on button "Next" at bounding box center [674, 390] width 109 height 45
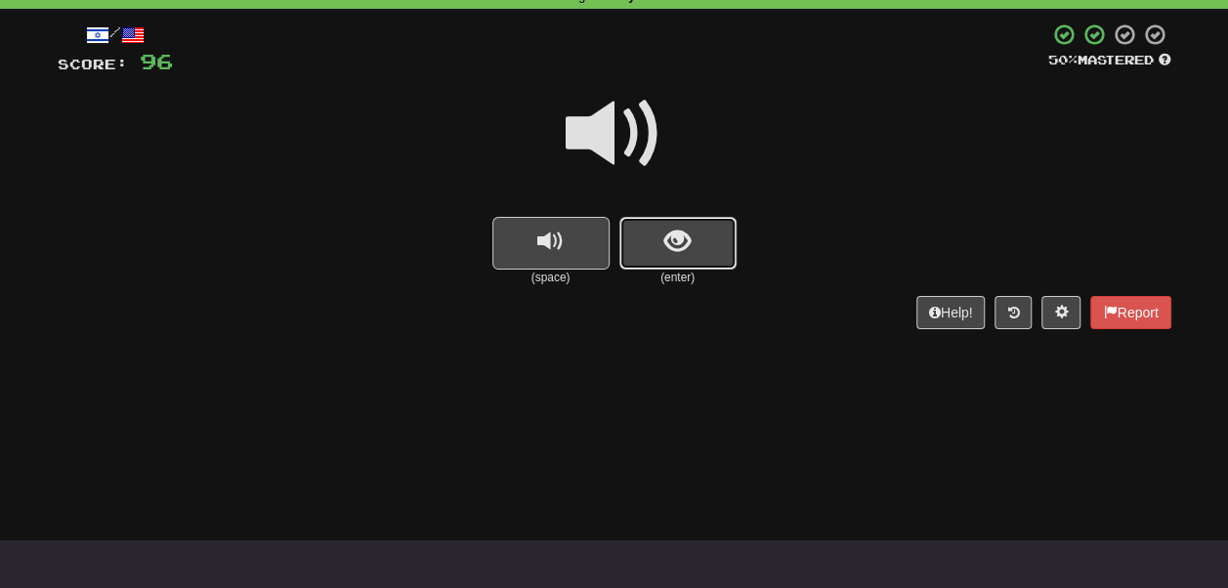
click at [658, 265] on button "show sentence" at bounding box center [678, 243] width 117 height 53
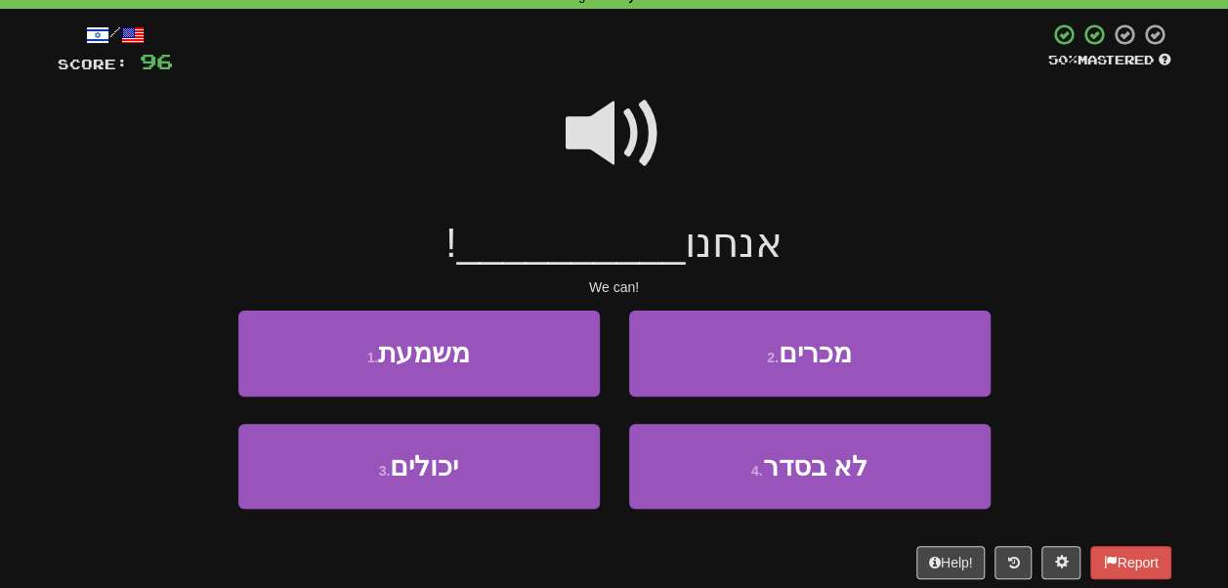
click at [621, 147] on span at bounding box center [615, 134] width 98 height 98
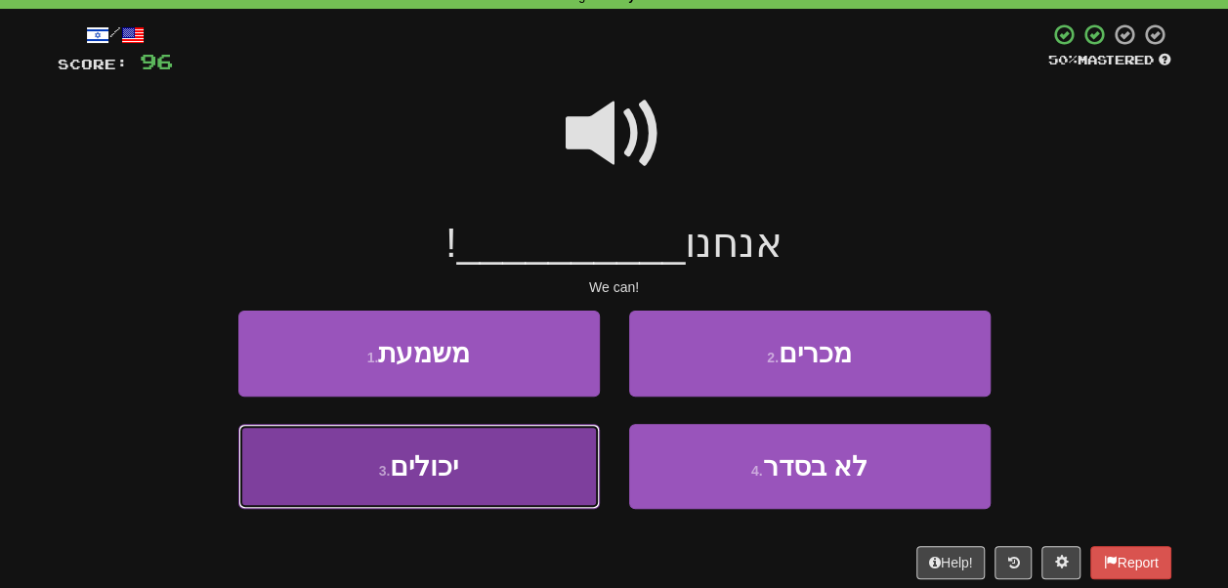
click at [553, 467] on button "3 . יכולים" at bounding box center [419, 466] width 362 height 85
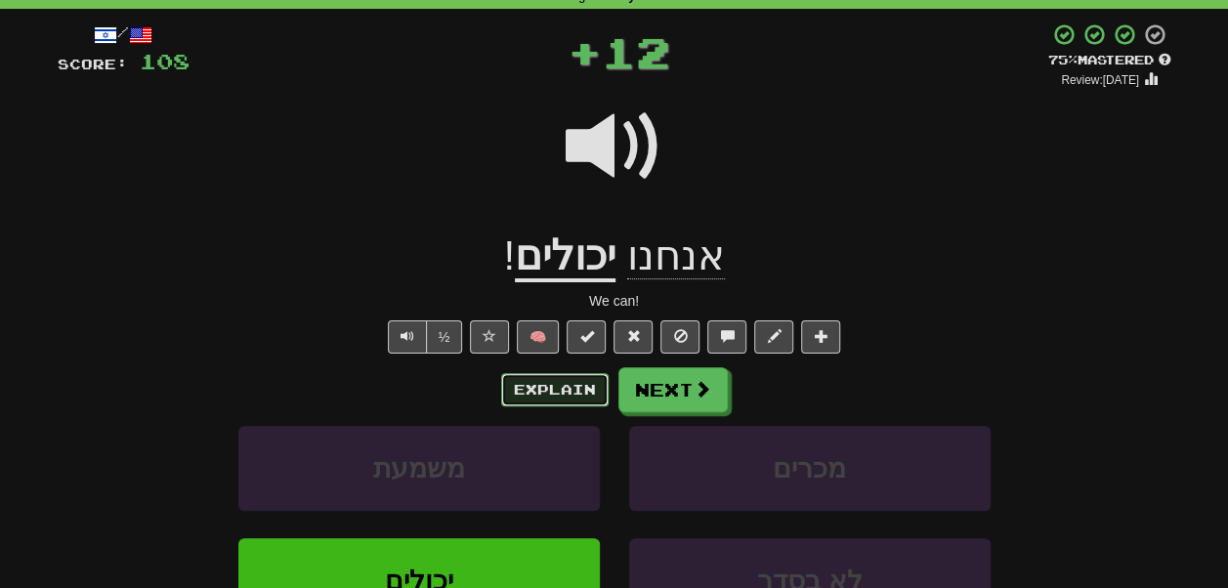
click at [583, 394] on button "Explain" at bounding box center [554, 389] width 107 height 33
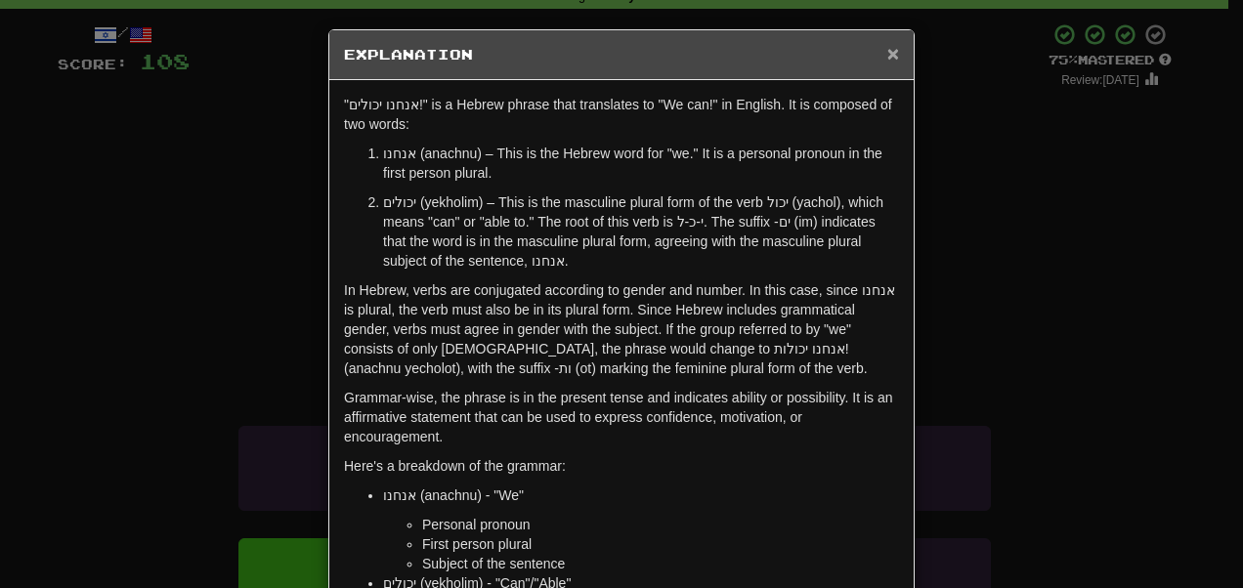
click at [887, 53] on span "×" at bounding box center [893, 53] width 12 height 22
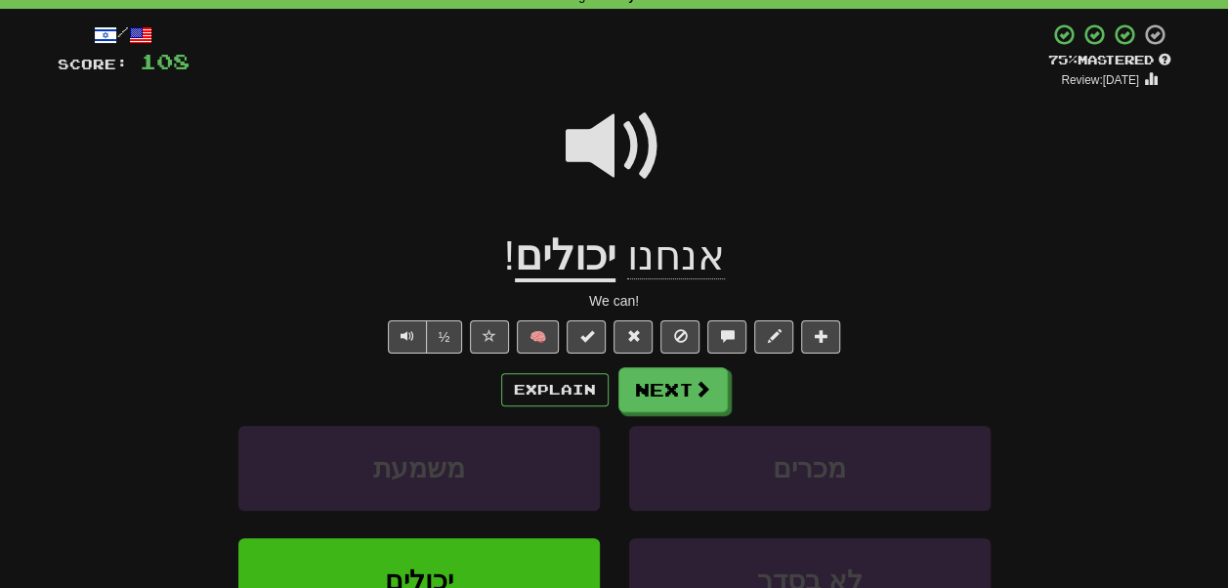
click at [638, 142] on span at bounding box center [615, 147] width 98 height 98
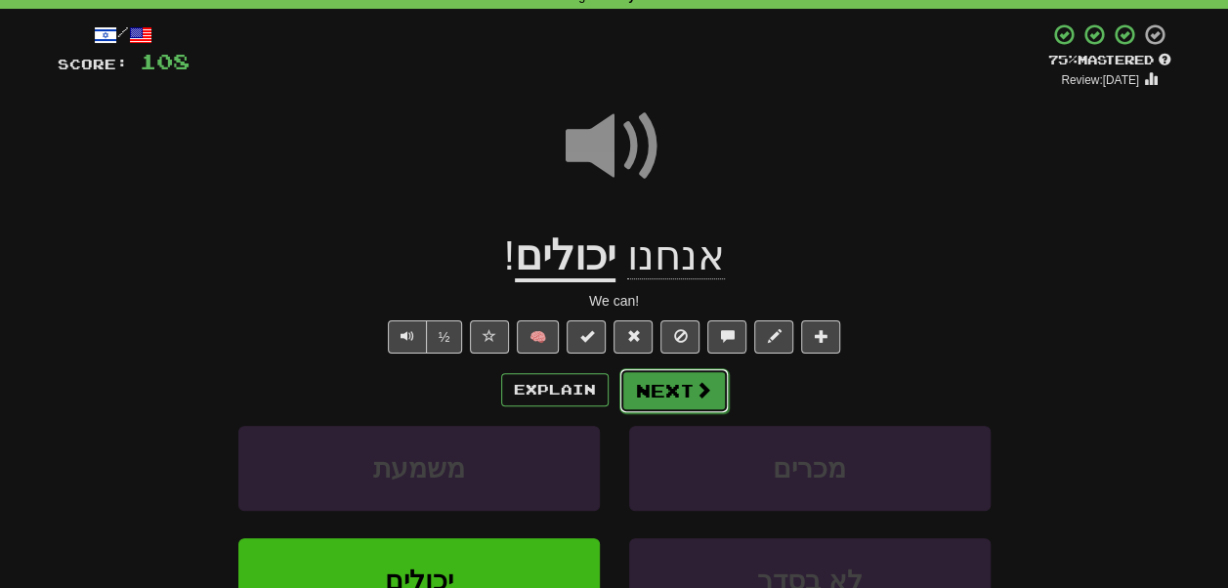
click at [682, 392] on button "Next" at bounding box center [674, 390] width 109 height 45
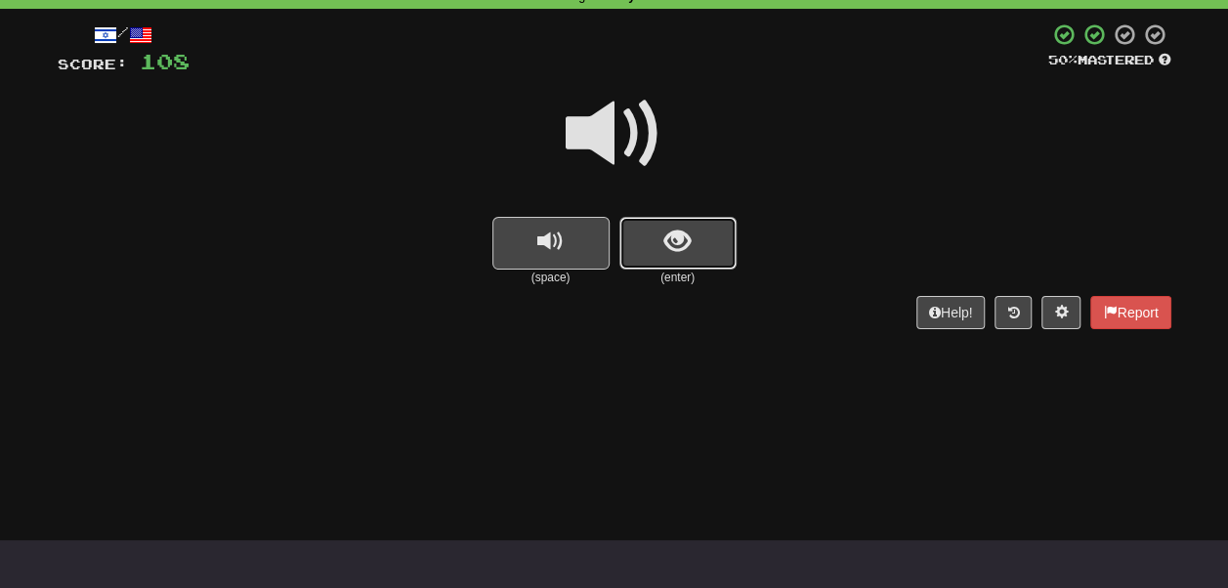
click at [660, 236] on button "show sentence" at bounding box center [678, 243] width 117 height 53
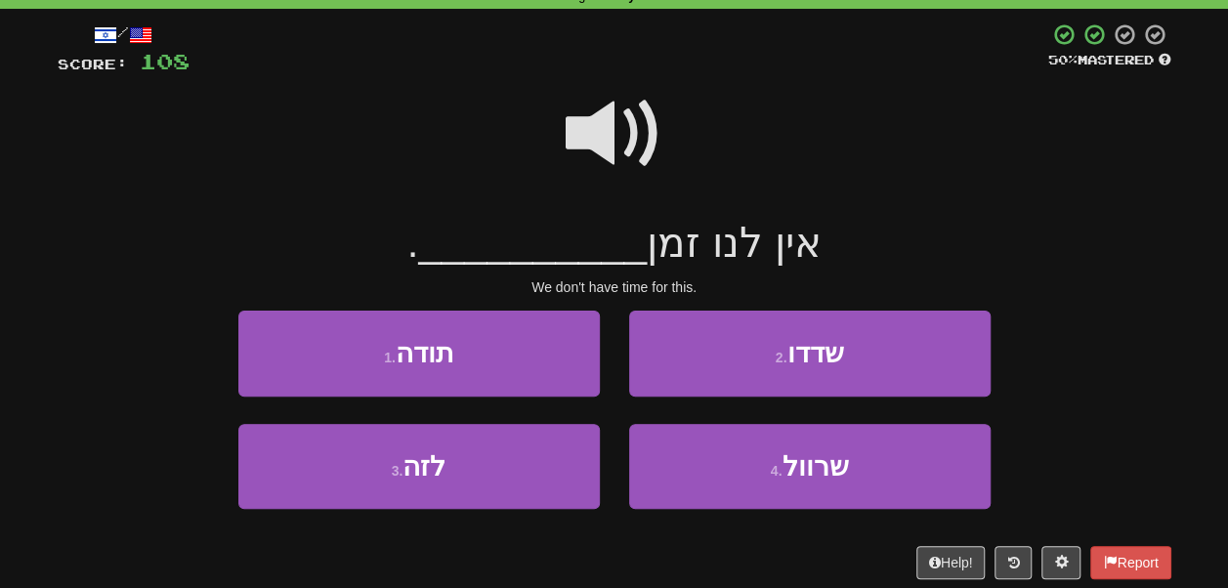
click at [622, 144] on span at bounding box center [615, 134] width 98 height 98
click at [614, 133] on span at bounding box center [615, 134] width 98 height 98
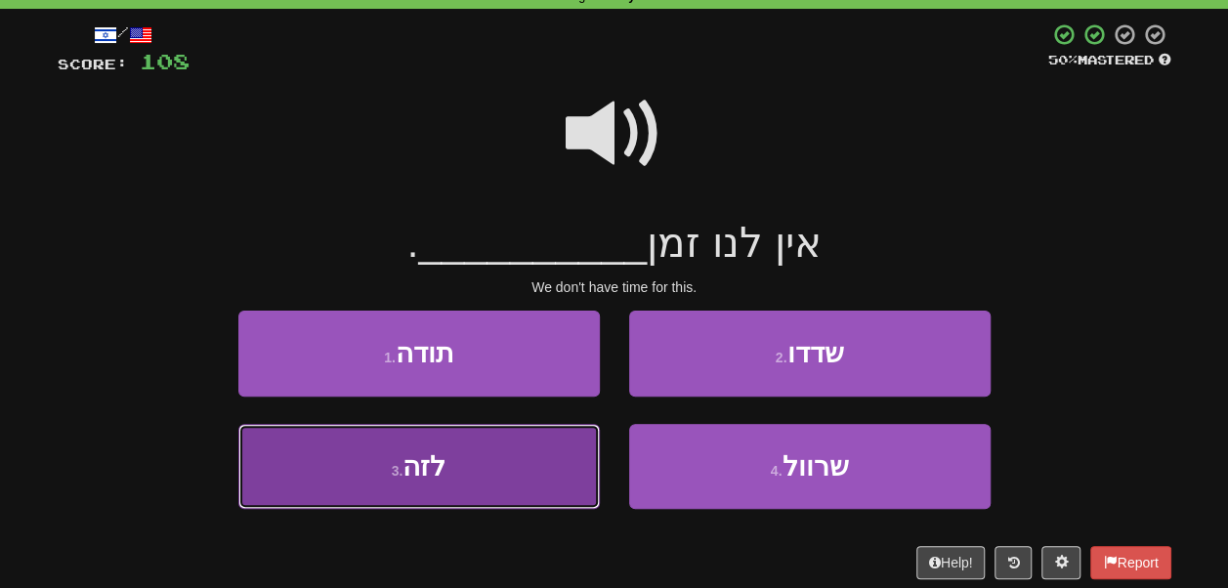
click at [579, 441] on button "3 . לזה" at bounding box center [419, 466] width 362 height 85
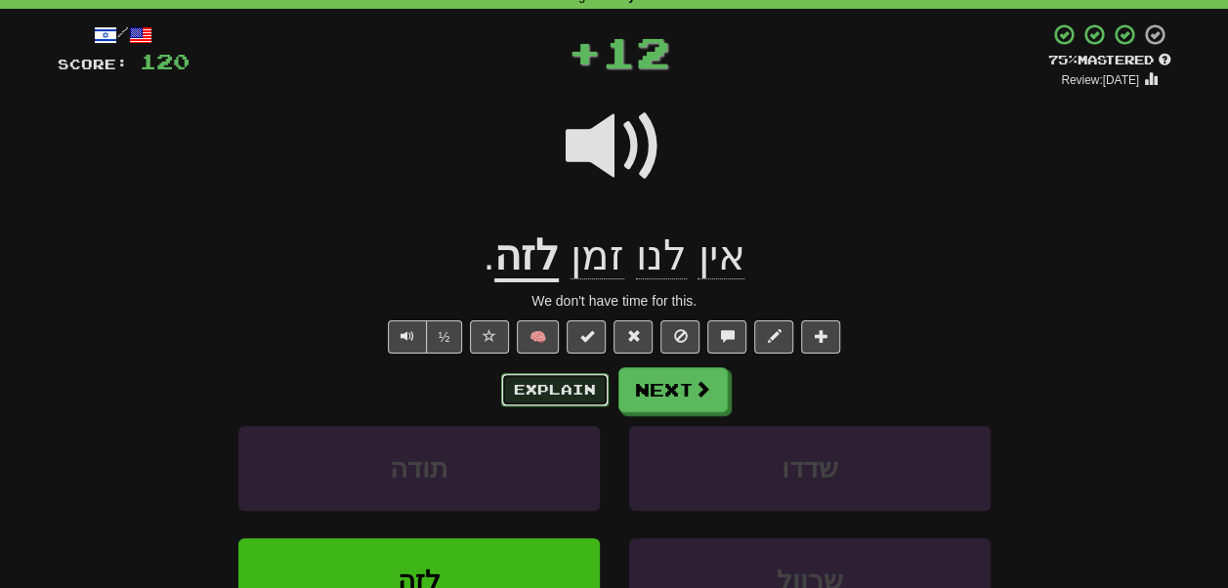
click at [591, 391] on button "Explain" at bounding box center [554, 389] width 107 height 33
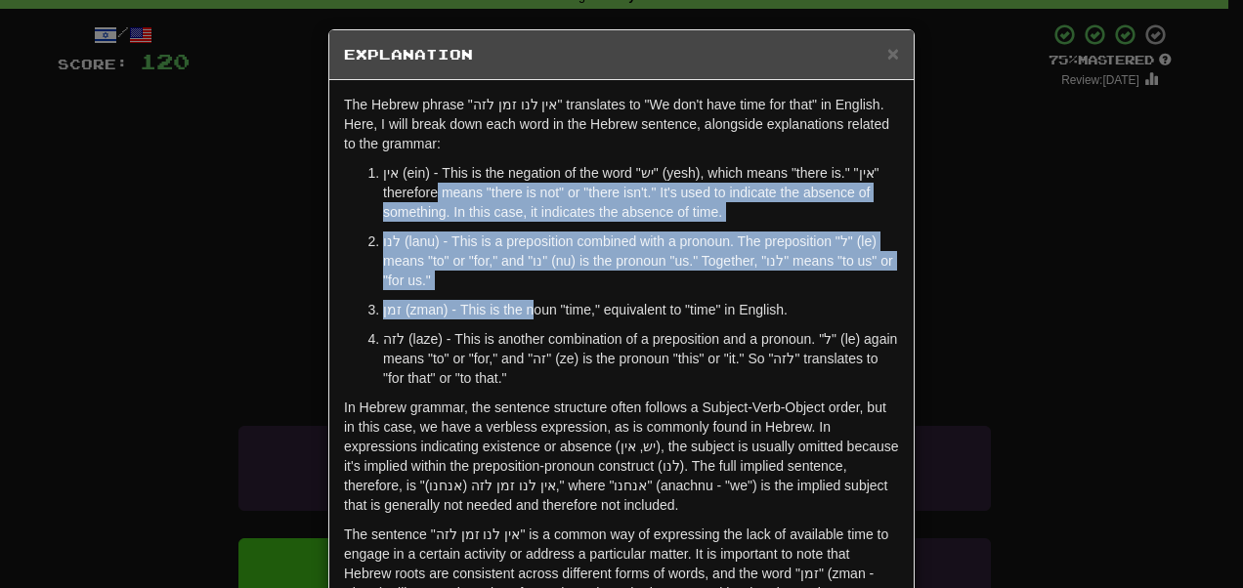
drag, startPoint x: 464, startPoint y: 188, endPoint x: 530, endPoint y: 304, distance: 133.5
click at [530, 304] on ol "אין (ein) - This is the negation of the word "יש" (yesh), which means "there is…" at bounding box center [621, 275] width 555 height 225
click at [530, 304] on p "זמן (zman) - This is the noun "time," equivalent to "time" in English." at bounding box center [641, 310] width 516 height 20
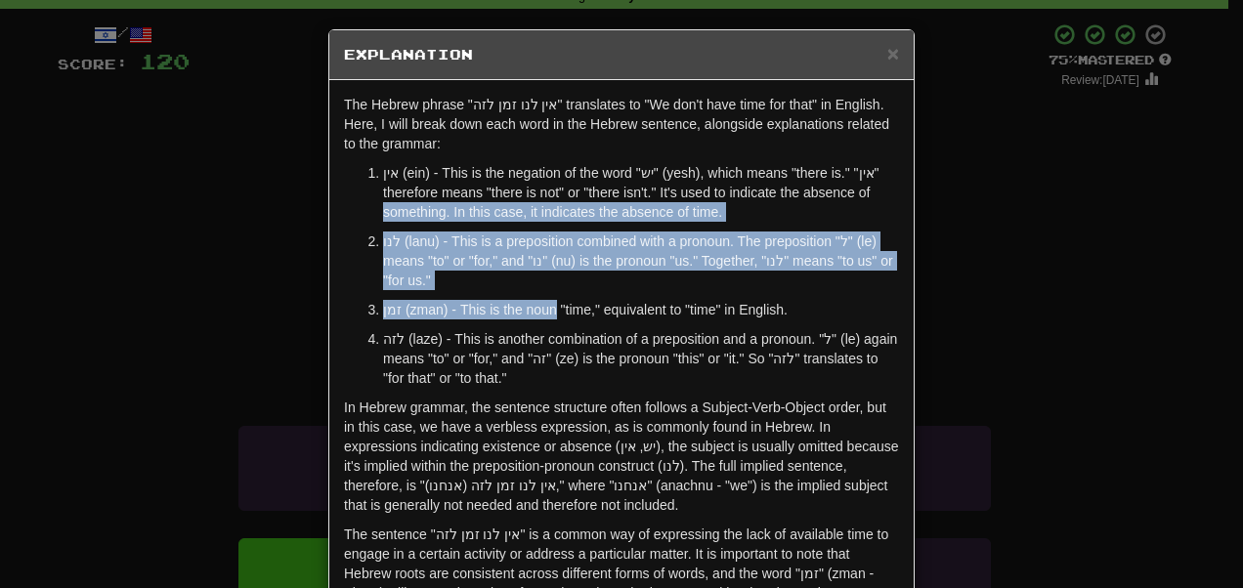
drag, startPoint x: 530, startPoint y: 304, endPoint x: 463, endPoint y: 212, distance: 113.4
click at [463, 212] on ol "אין (ein) - This is the negation of the word "יש" (yesh), which means "there is…" at bounding box center [621, 275] width 555 height 225
click at [463, 212] on p "אין (ein) - This is the negation of the word "יש" (yesh), which means "there is…" at bounding box center [641, 192] width 516 height 59
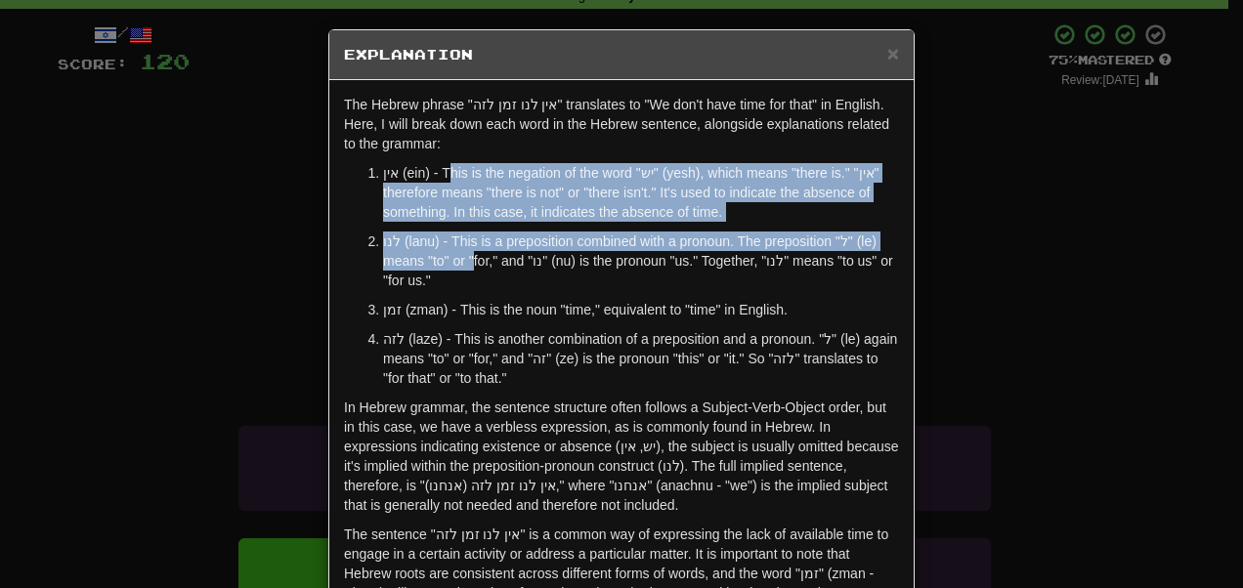
drag, startPoint x: 444, startPoint y: 176, endPoint x: 499, endPoint y: 267, distance: 106.6
click at [499, 267] on ol "אין (ein) - This is the negation of the word "יש" (yesh), which means "there is…" at bounding box center [621, 275] width 555 height 225
click at [499, 267] on p "לנו (lanu) - This is a preposition combined with a pronoun. The preposition "ל"…" at bounding box center [641, 261] width 516 height 59
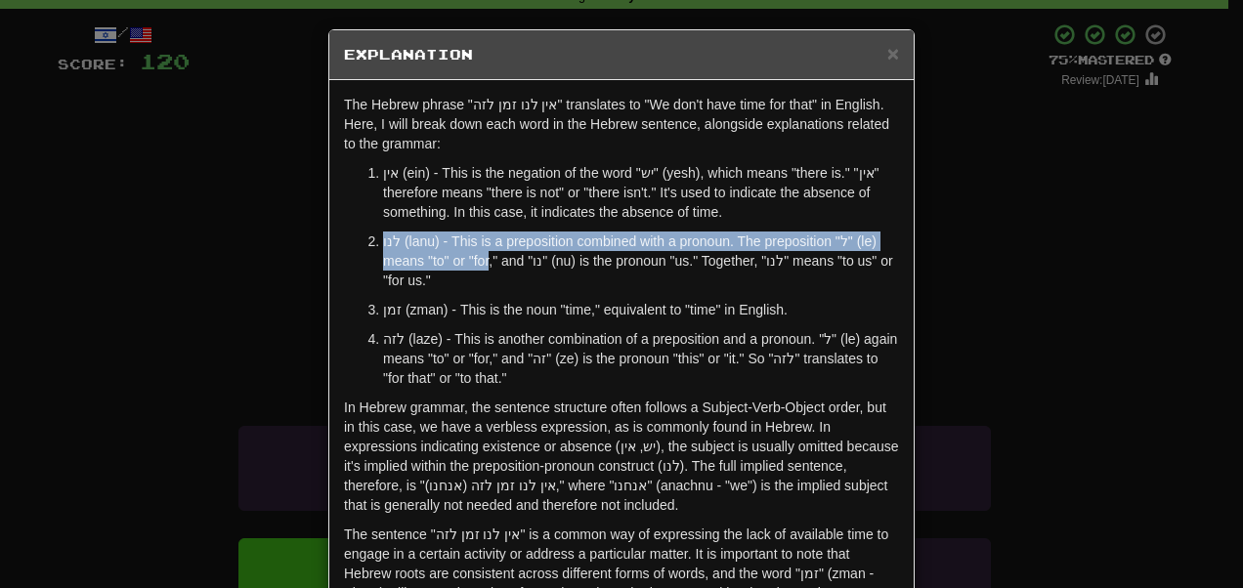
drag, startPoint x: 499, startPoint y: 267, endPoint x: 469, endPoint y: 226, distance: 51.0
click at [469, 226] on ol "אין (ein) - This is the negation of the word "יש" (yesh), which means "there is…" at bounding box center [621, 275] width 555 height 225
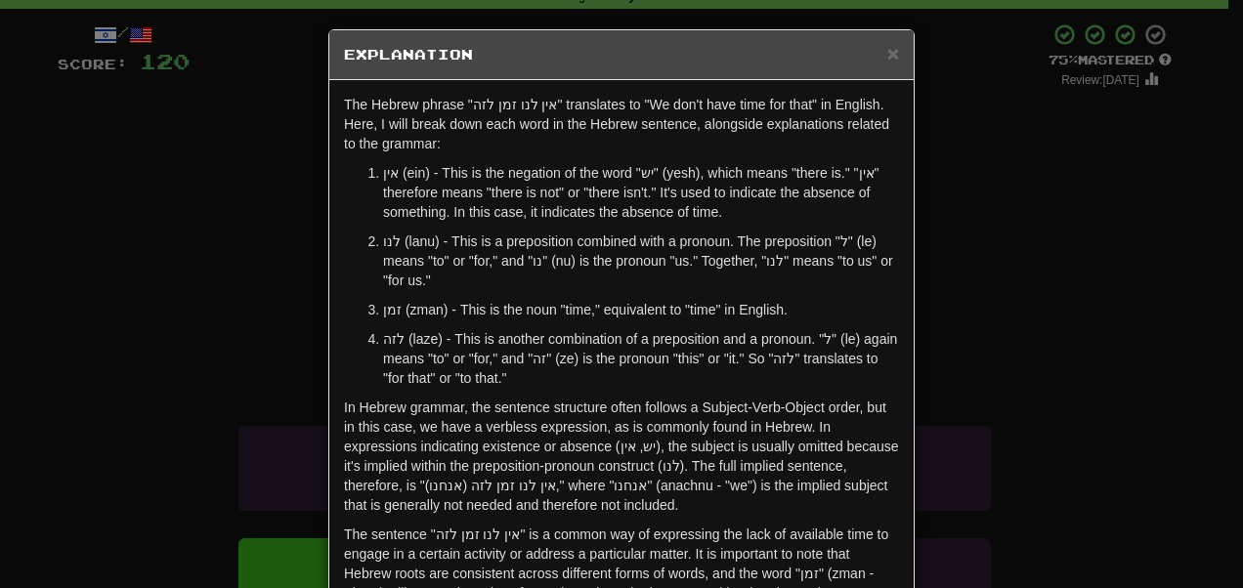
click at [469, 226] on ol "אין (ein) - This is the negation of the word "יש" (yesh), which means "there is…" at bounding box center [621, 275] width 555 height 225
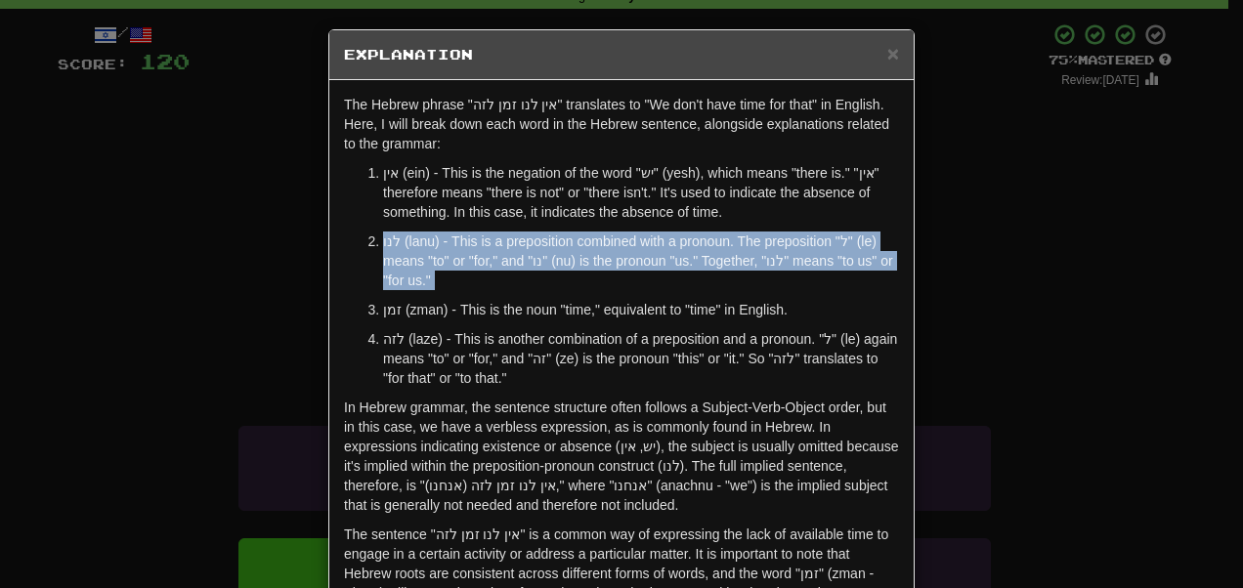
drag, startPoint x: 469, startPoint y: 226, endPoint x: 500, endPoint y: 276, distance: 58.8
click at [500, 276] on ol "אין (ein) - This is the negation of the word "יש" (yesh), which means "there is…" at bounding box center [621, 275] width 555 height 225
click at [500, 276] on p "לנו (lanu) - This is a preposition combined with a pronoun. The preposition "ל"…" at bounding box center [641, 261] width 516 height 59
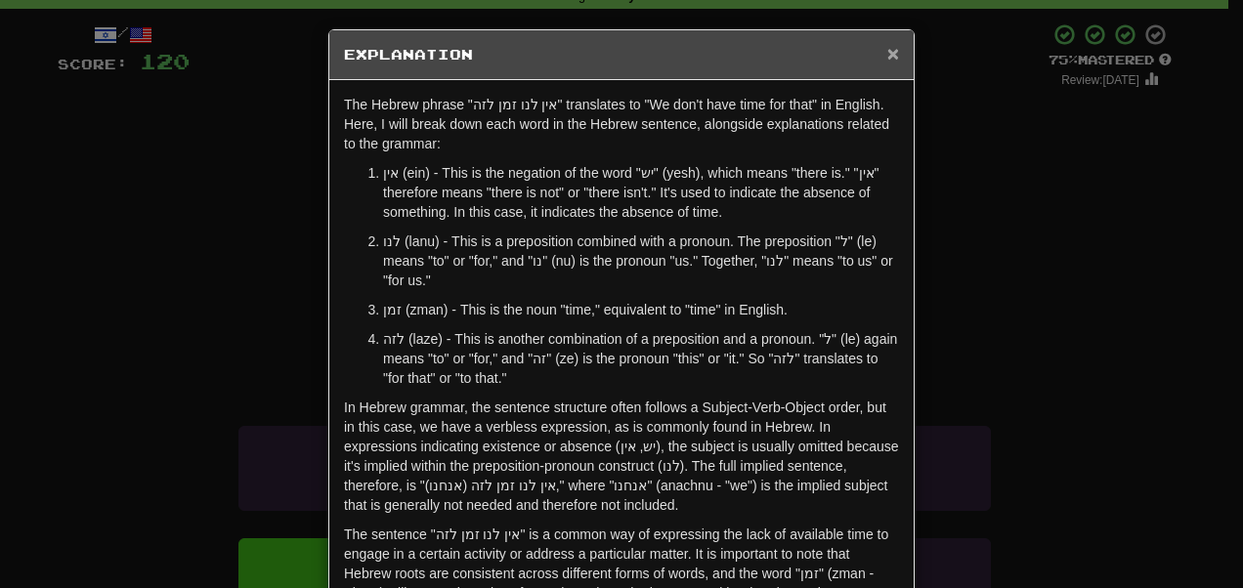
click at [887, 49] on span "×" at bounding box center [893, 53] width 12 height 22
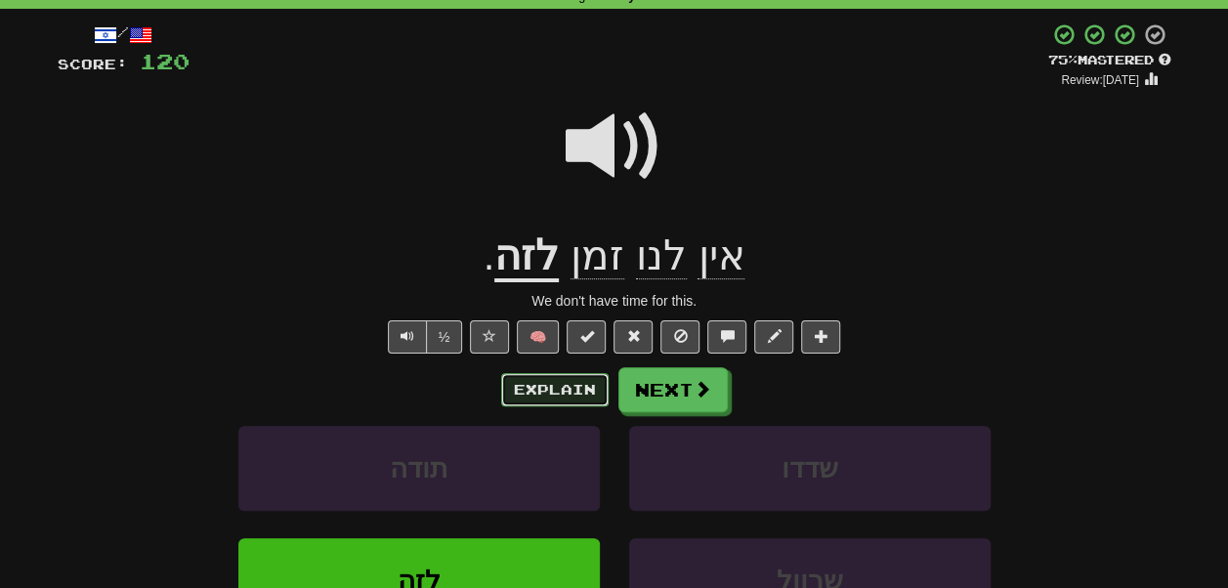
click at [537, 384] on button "Explain" at bounding box center [554, 389] width 107 height 33
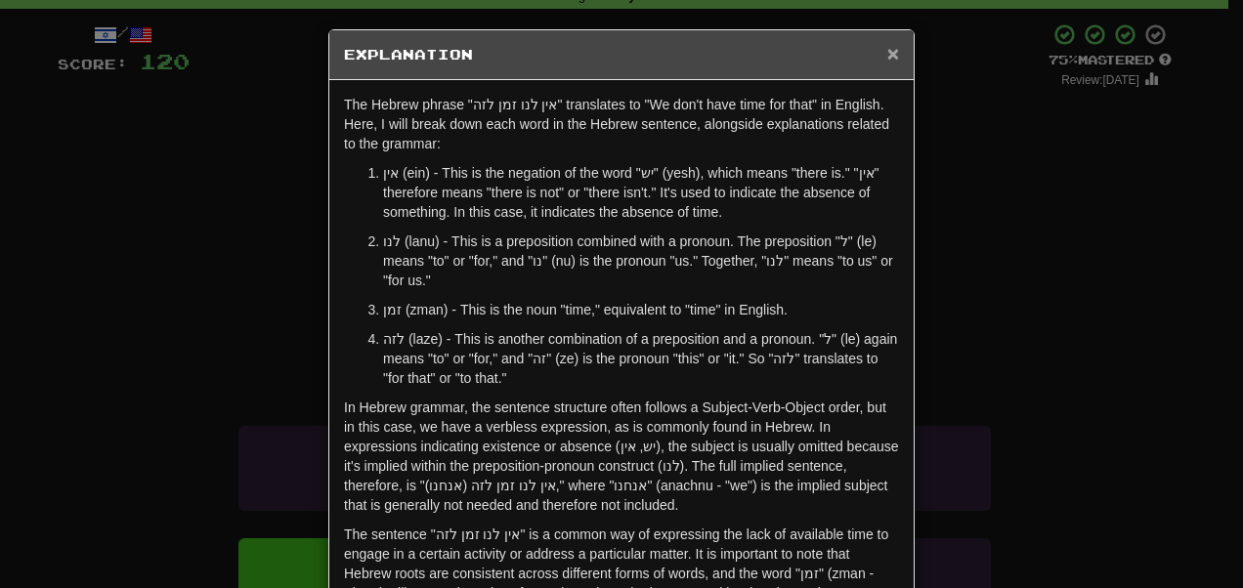
click at [887, 56] on span "×" at bounding box center [893, 53] width 12 height 22
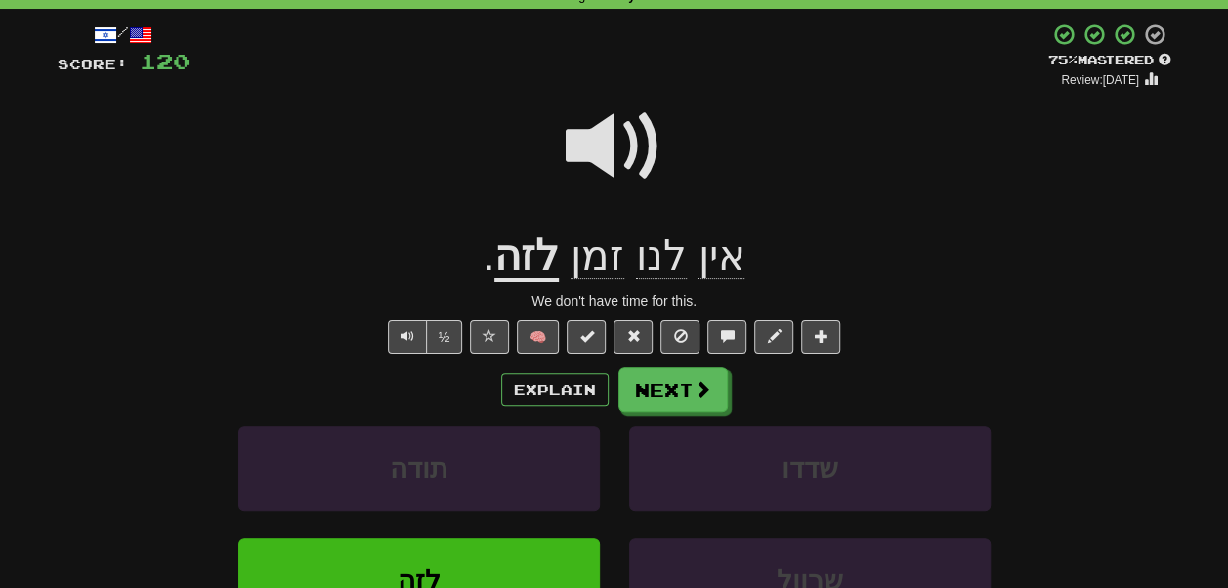
click at [610, 133] on span at bounding box center [615, 147] width 98 height 98
click at [676, 389] on button "Next" at bounding box center [674, 390] width 109 height 45
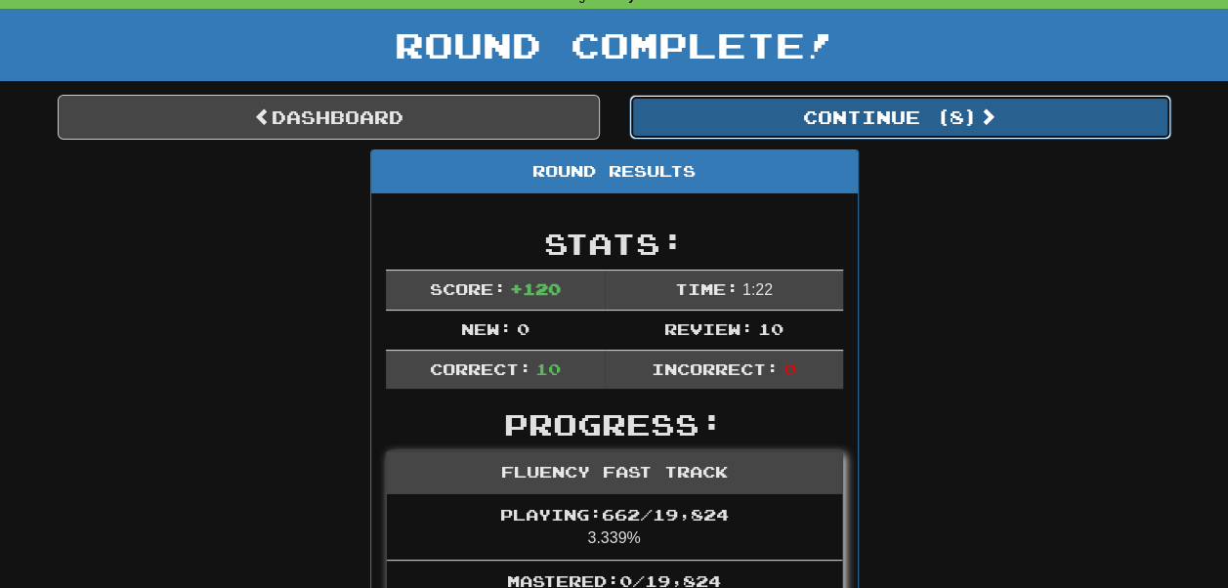
click at [736, 115] on button "Continue ( 8 )" at bounding box center [900, 117] width 542 height 45
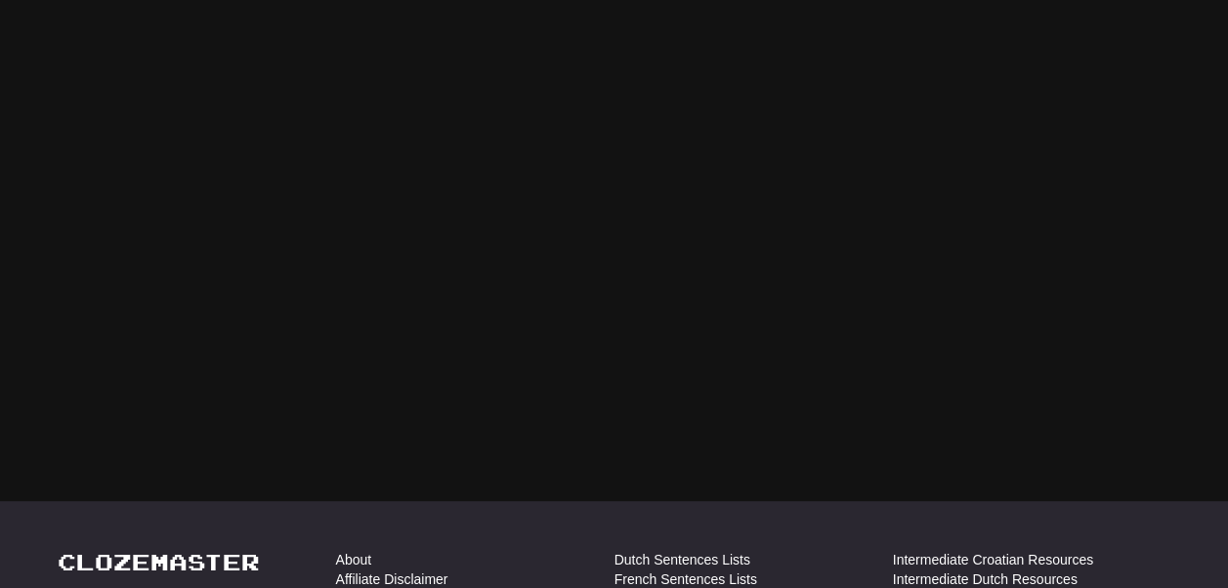
scroll to position [97, 0]
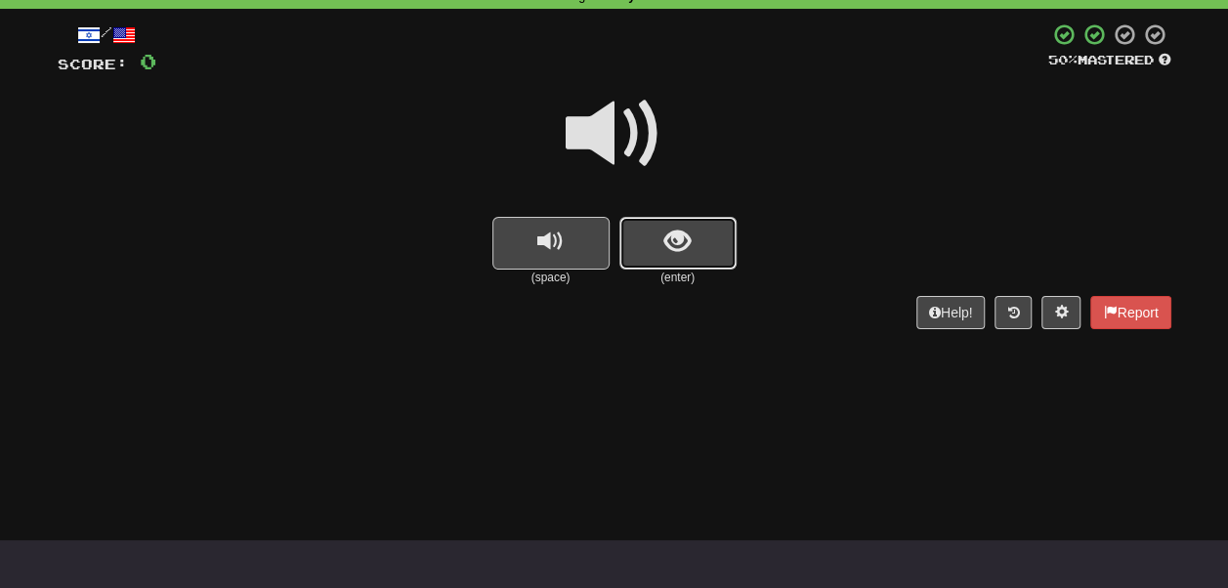
click at [684, 242] on span "show sentence" at bounding box center [678, 242] width 26 height 26
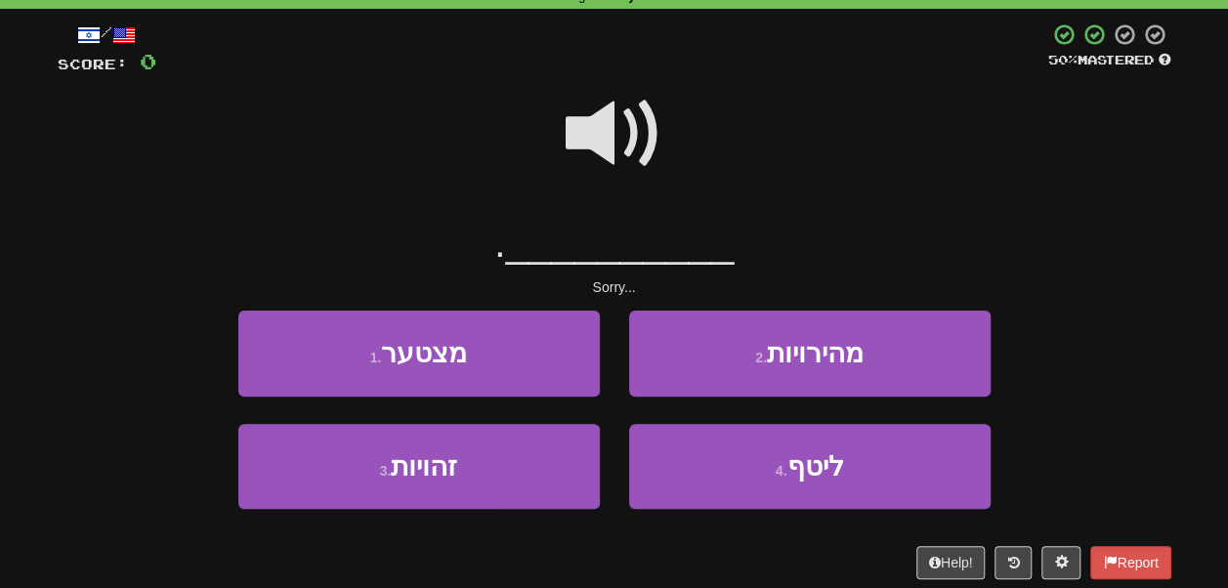
click at [612, 148] on span at bounding box center [615, 134] width 98 height 98
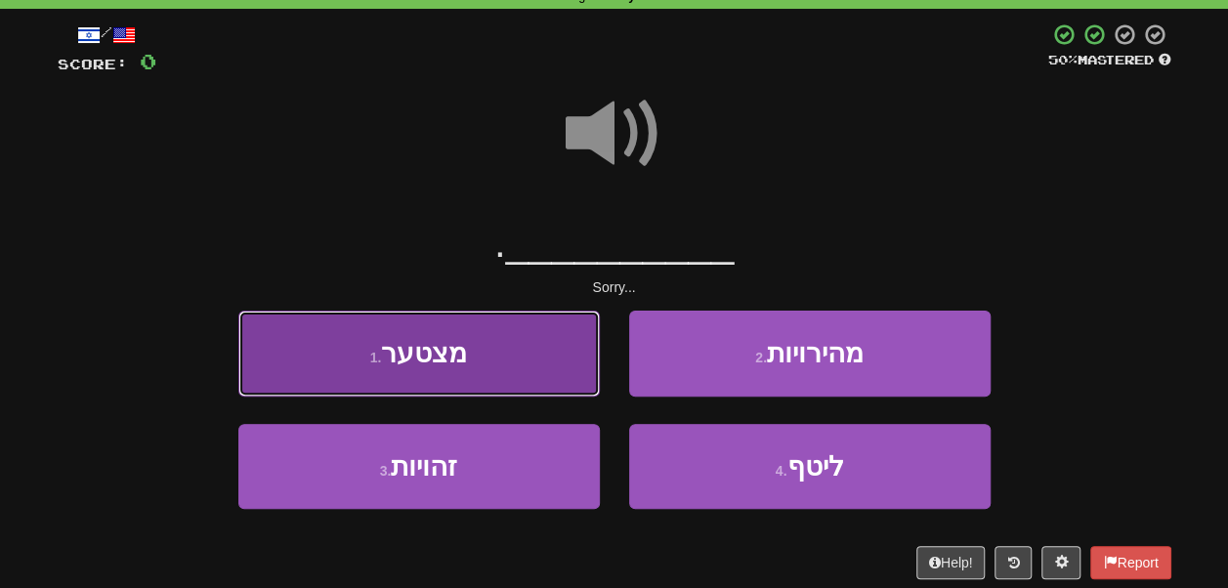
click at [527, 341] on button "1 . מצטער" at bounding box center [419, 353] width 362 height 85
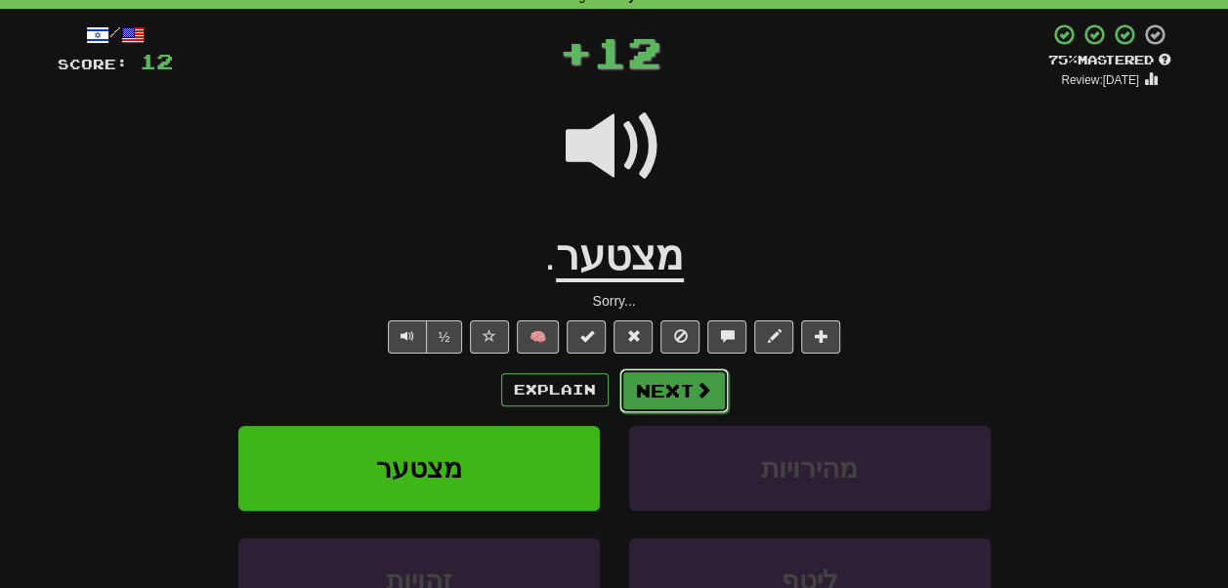
click at [659, 397] on button "Next" at bounding box center [674, 390] width 109 height 45
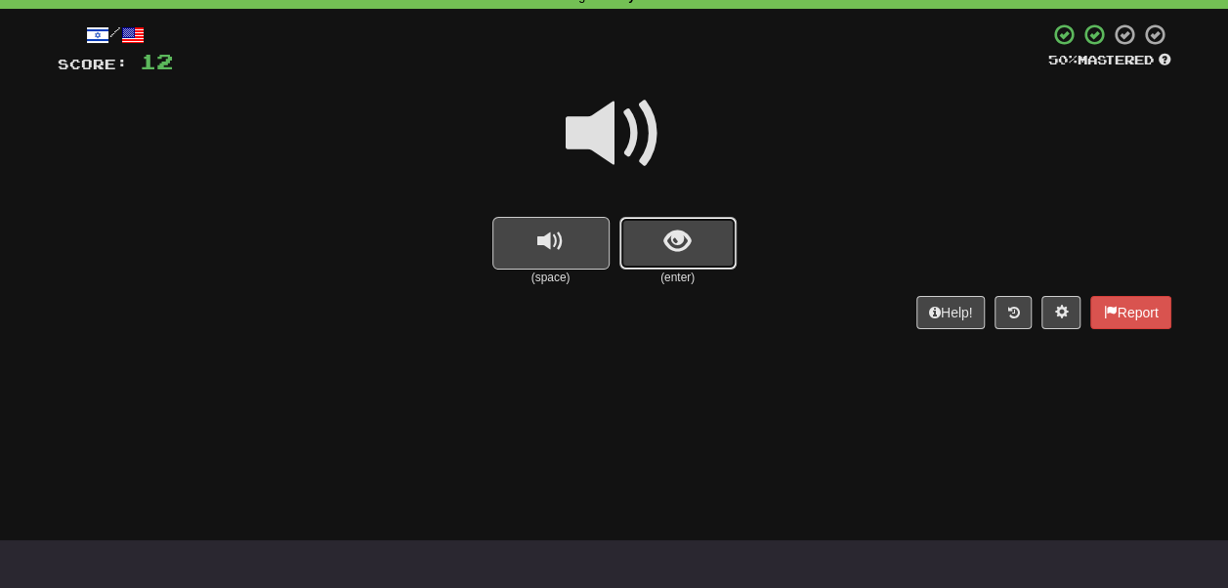
click at [663, 260] on button "show sentence" at bounding box center [678, 243] width 117 height 53
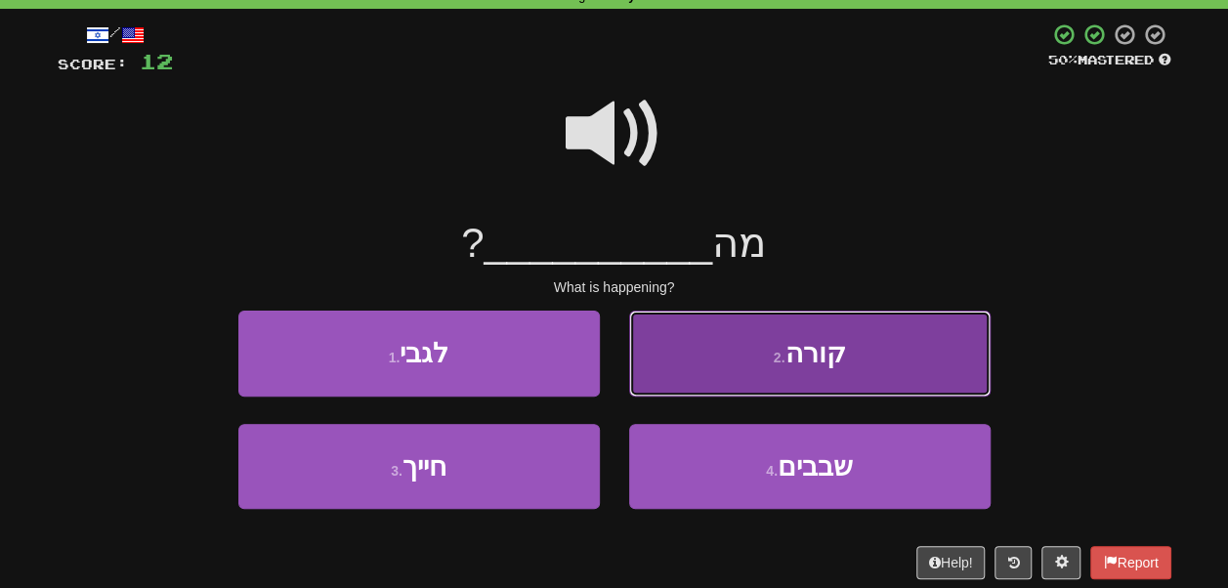
click at [722, 348] on button "2 . קורה" at bounding box center [810, 353] width 362 height 85
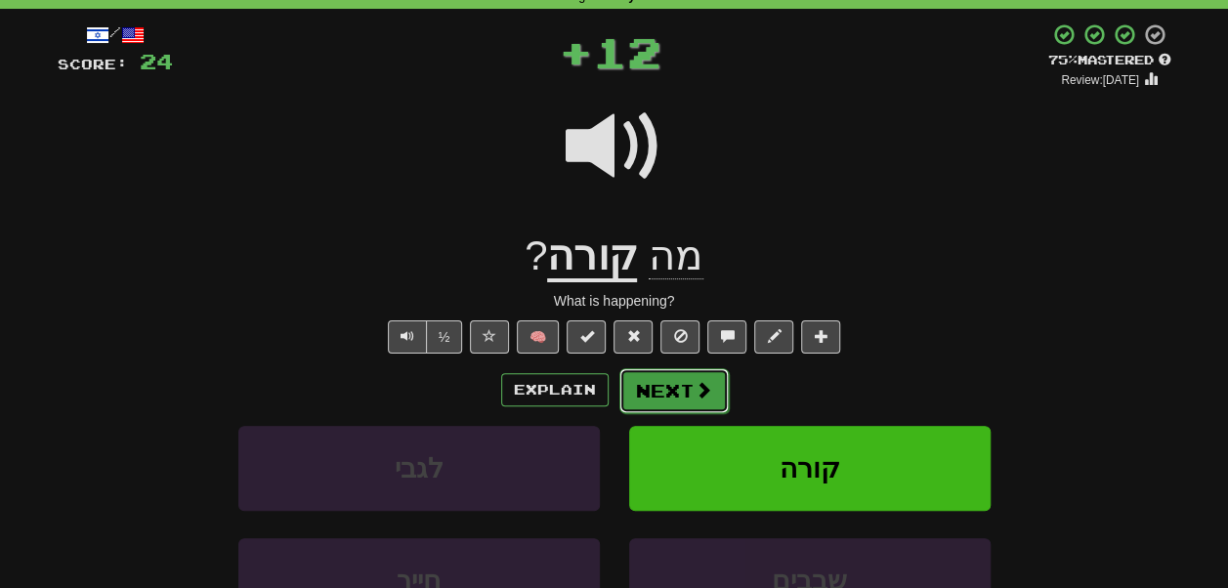
click at [682, 397] on button "Next" at bounding box center [674, 390] width 109 height 45
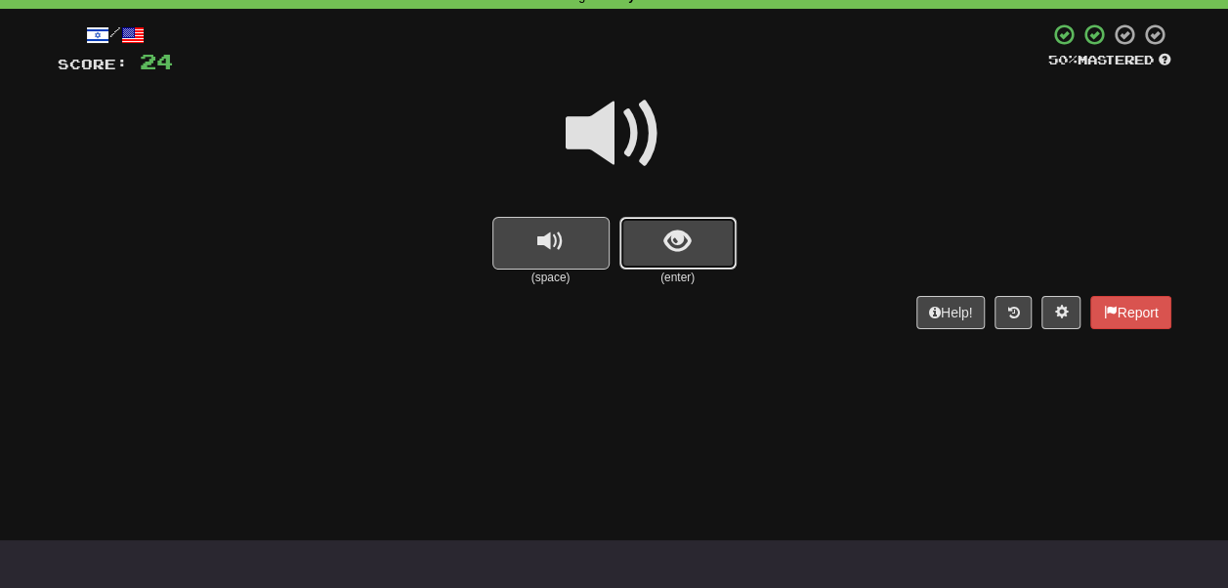
click at [666, 243] on span "show sentence" at bounding box center [678, 242] width 26 height 26
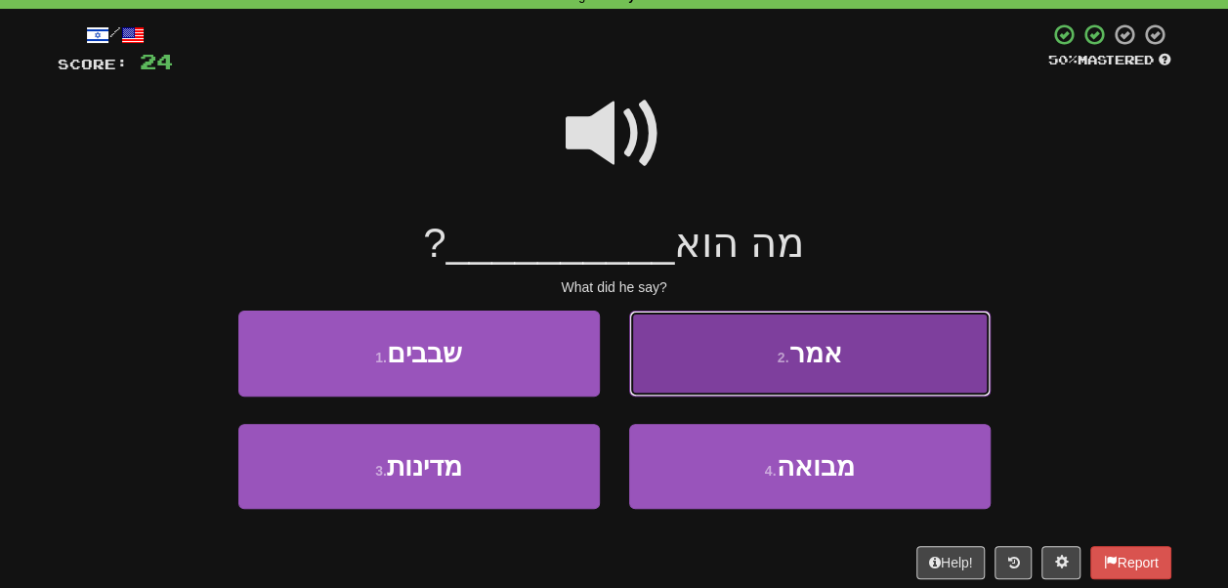
click at [688, 355] on button "2 . אמר" at bounding box center [810, 353] width 362 height 85
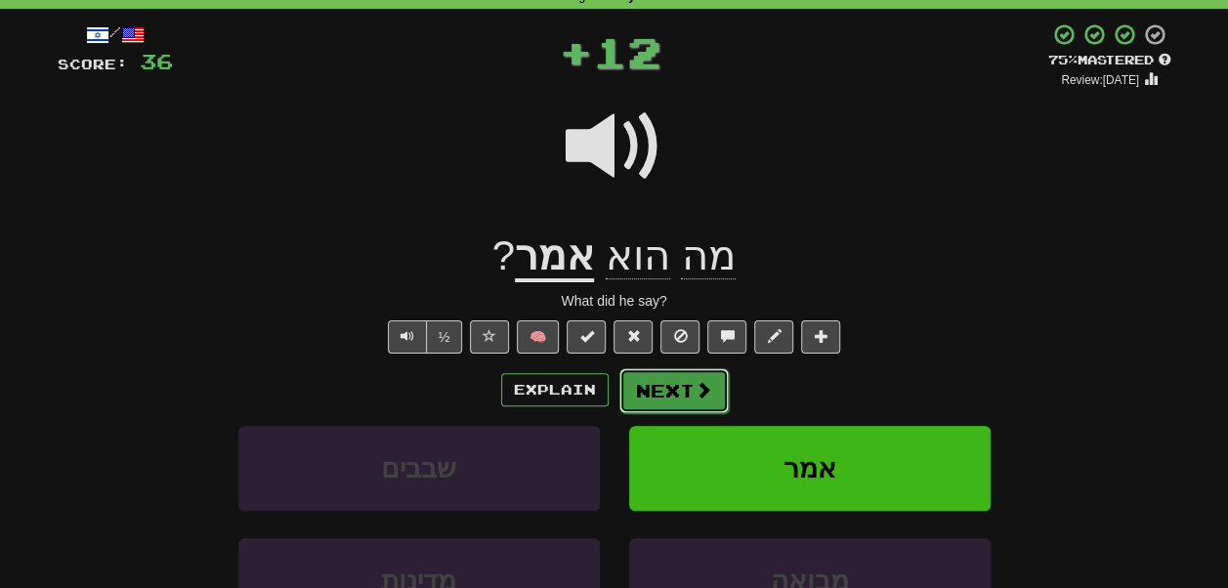
click at [684, 381] on button "Next" at bounding box center [674, 390] width 109 height 45
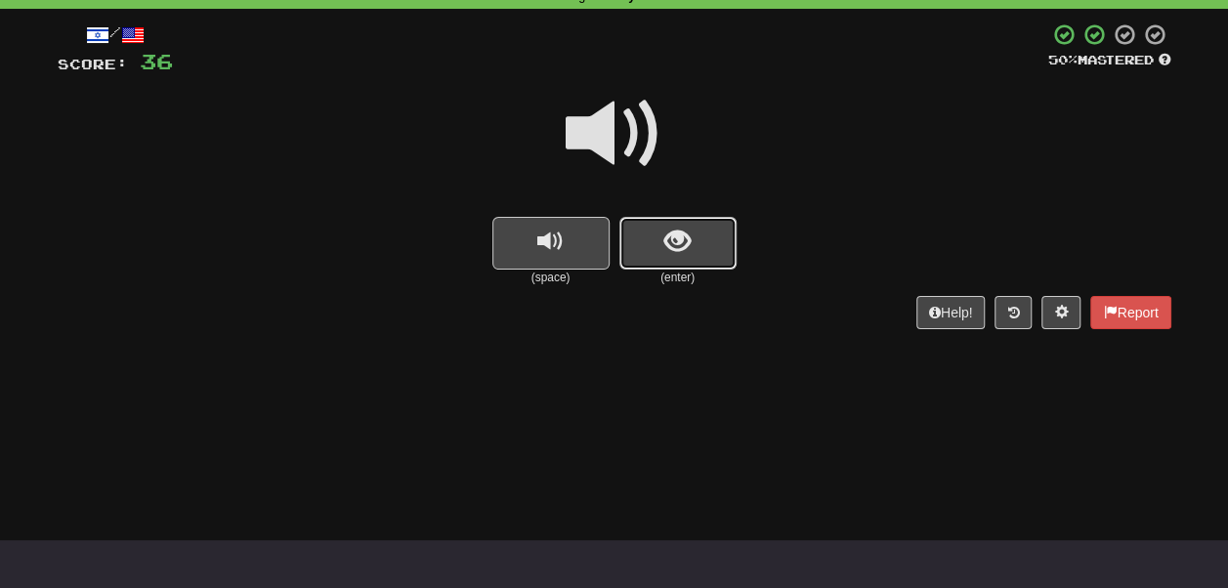
click at [657, 259] on button "show sentence" at bounding box center [678, 243] width 117 height 53
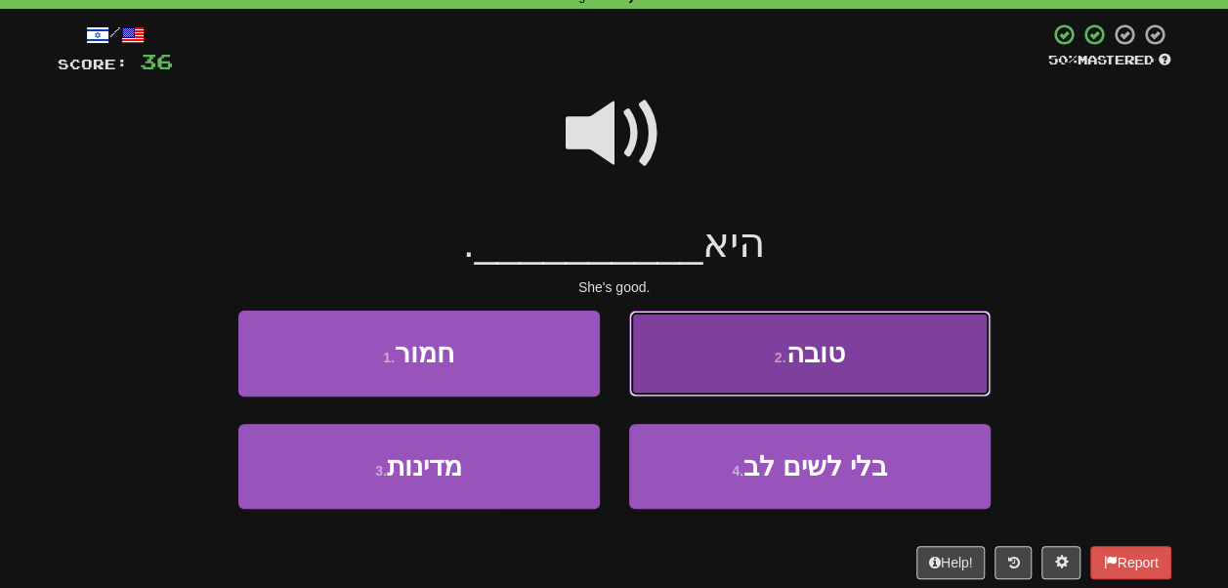
click at [690, 343] on button "2 . טובה" at bounding box center [810, 353] width 362 height 85
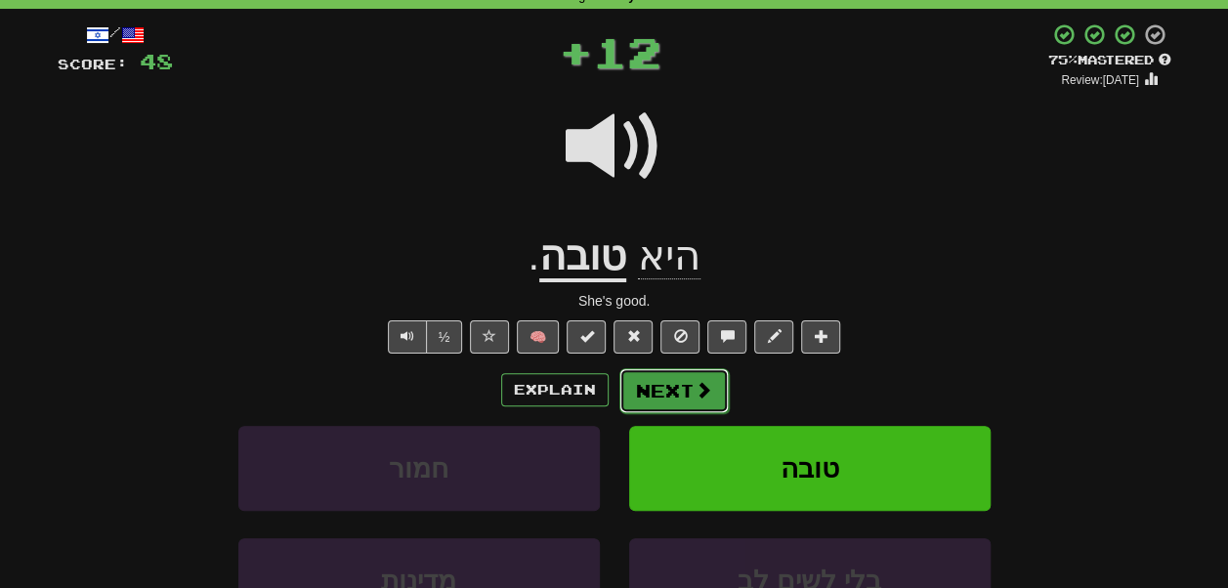
click at [696, 391] on span at bounding box center [704, 390] width 18 height 18
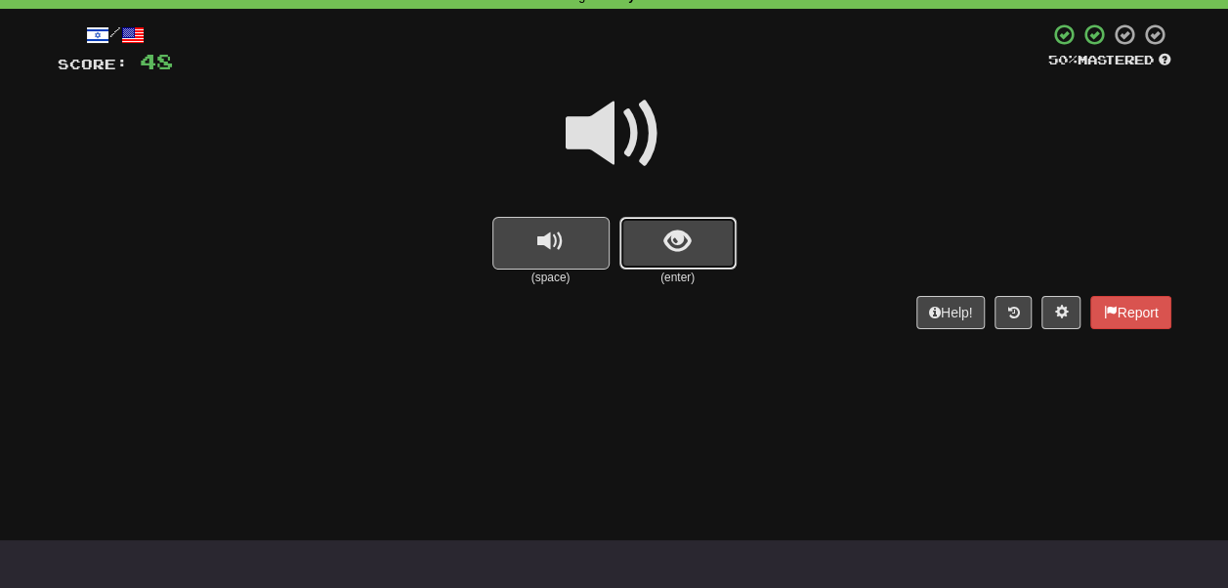
click at [669, 269] on button "show sentence" at bounding box center [678, 243] width 117 height 53
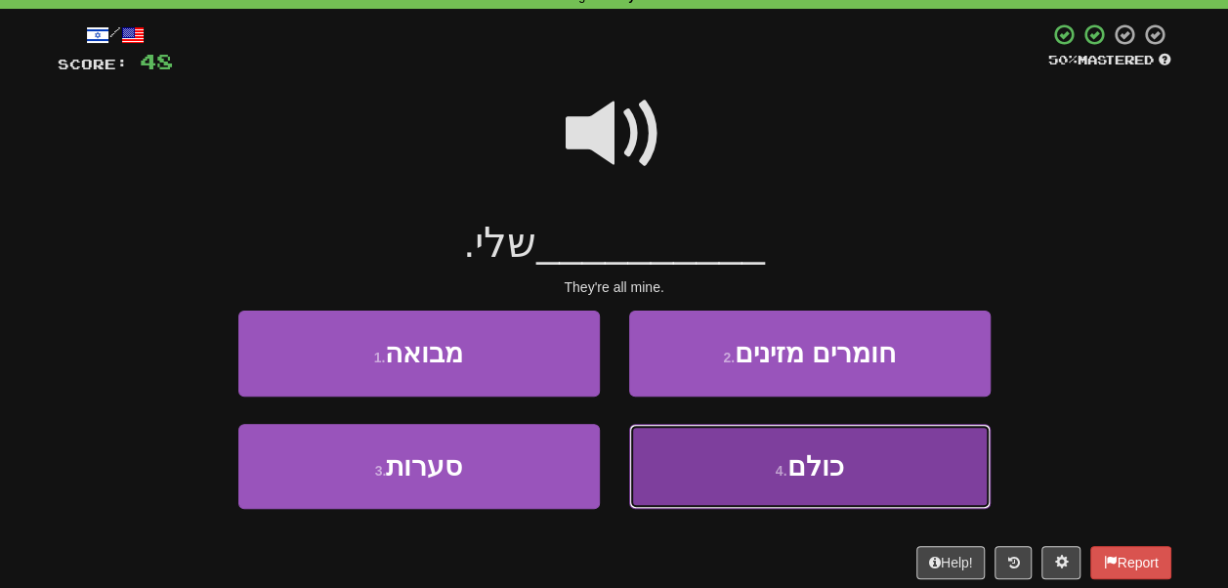
click at [725, 466] on button "4 . כולם" at bounding box center [810, 466] width 362 height 85
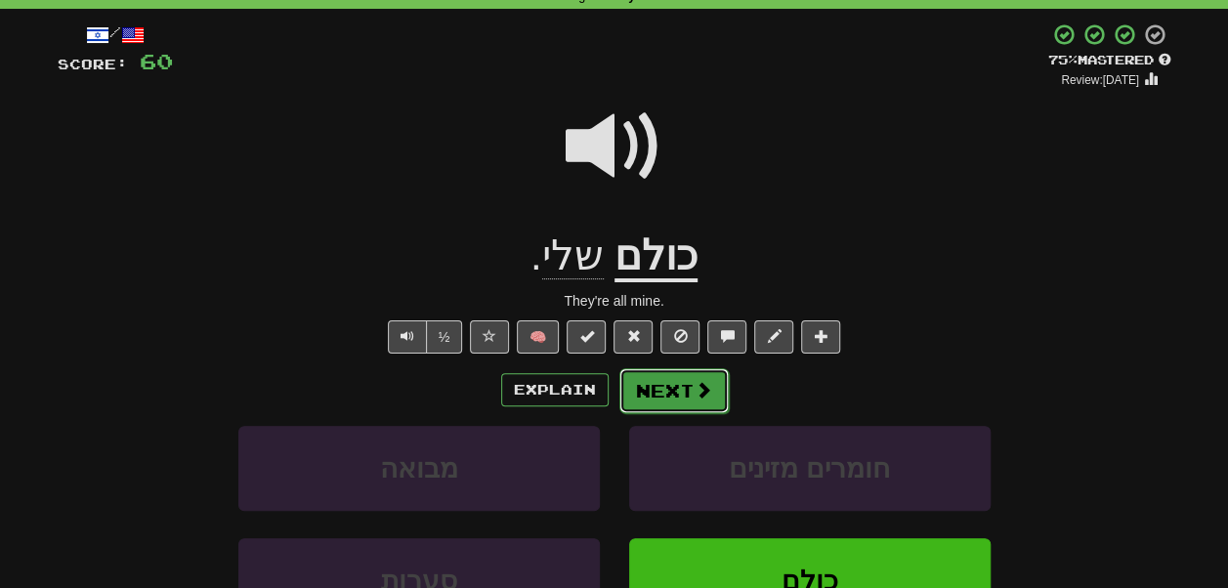
click at [702, 383] on span at bounding box center [704, 390] width 18 height 18
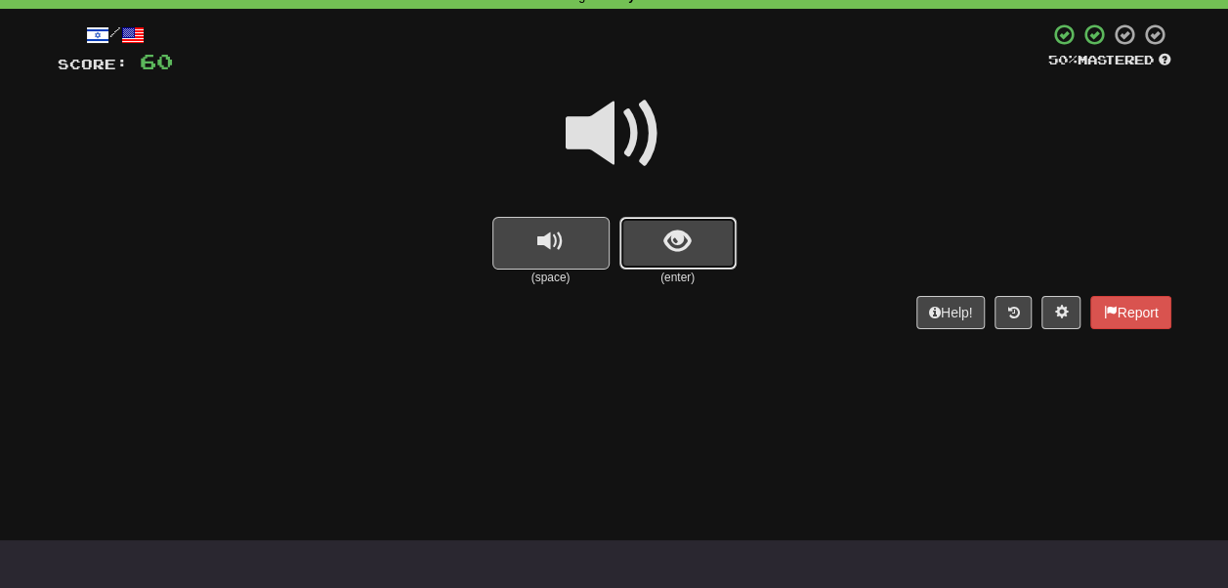
click at [661, 252] on button "show sentence" at bounding box center [678, 243] width 117 height 53
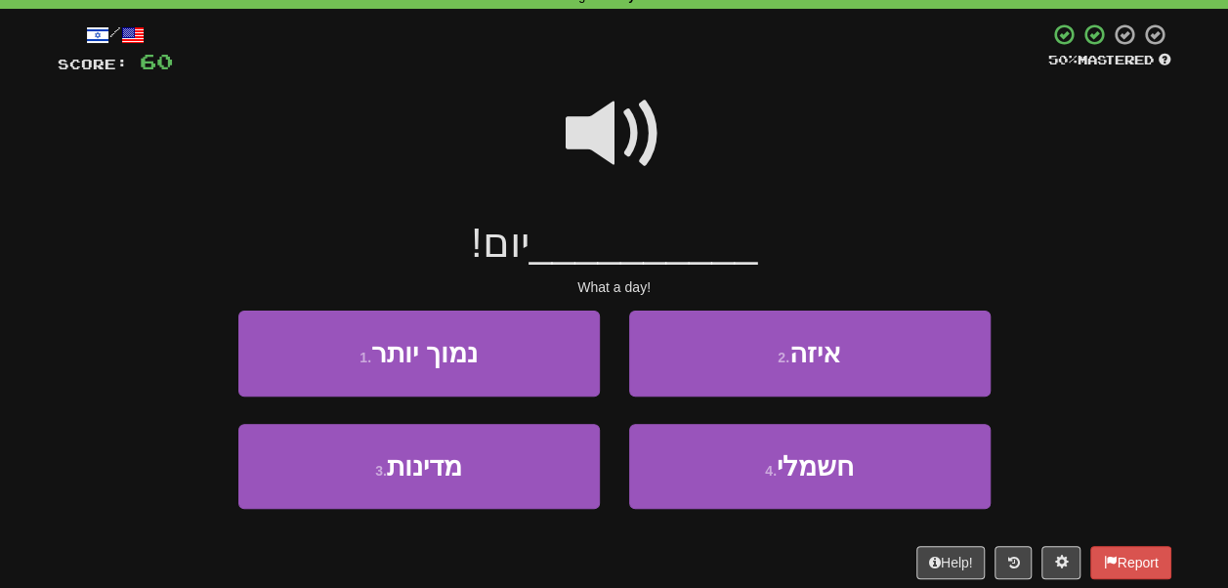
click at [638, 156] on span at bounding box center [615, 134] width 98 height 98
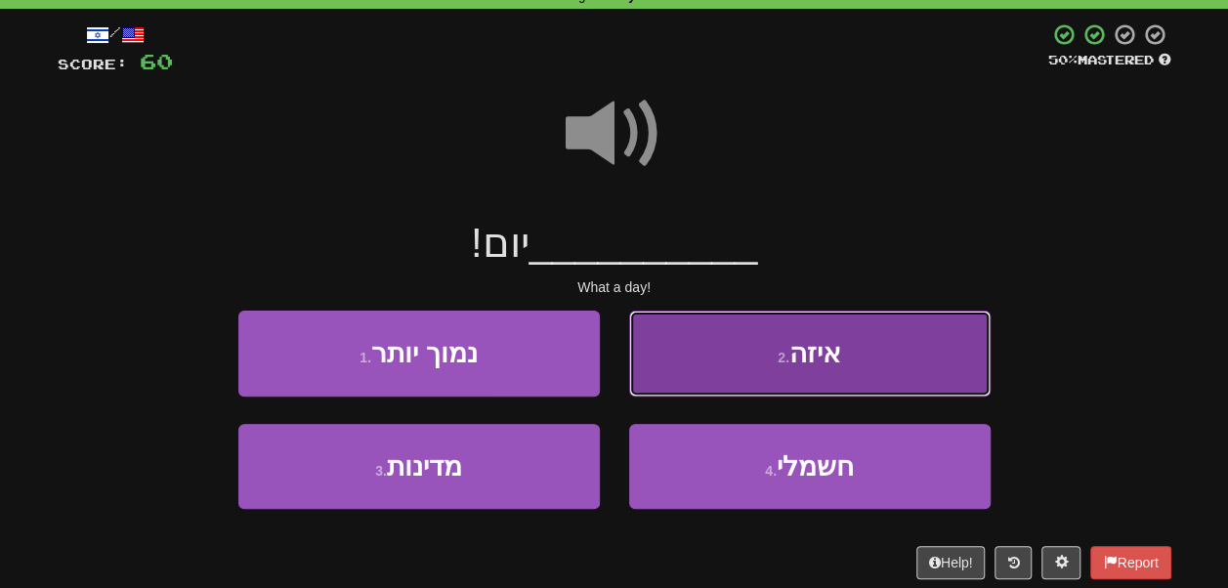
click at [685, 355] on button "2 . איזה" at bounding box center [810, 353] width 362 height 85
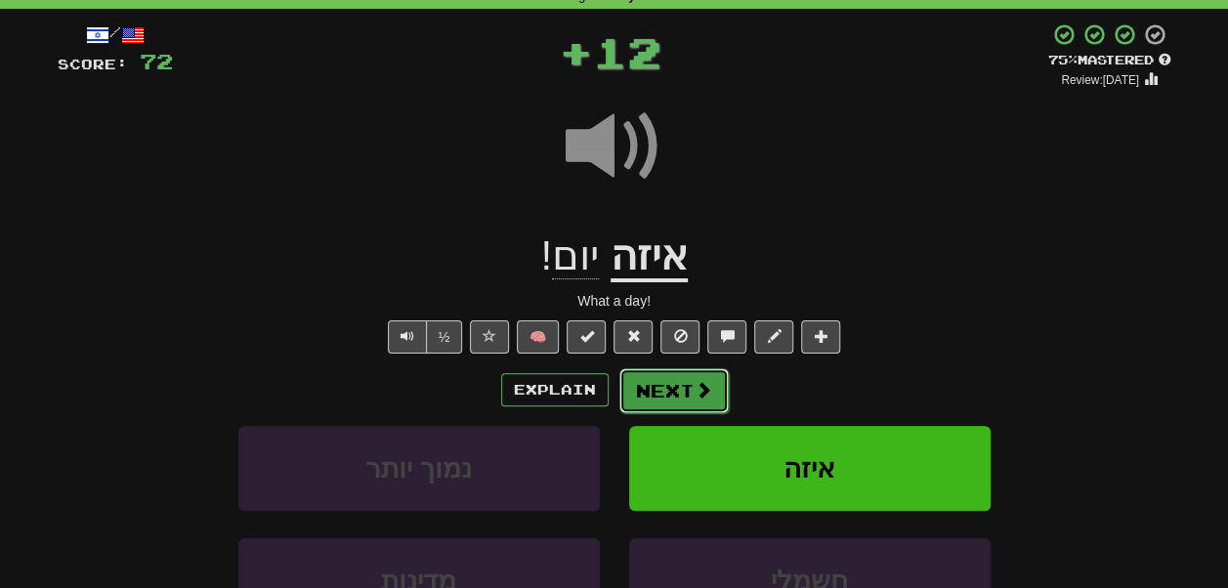
click at [691, 389] on button "Next" at bounding box center [674, 390] width 109 height 45
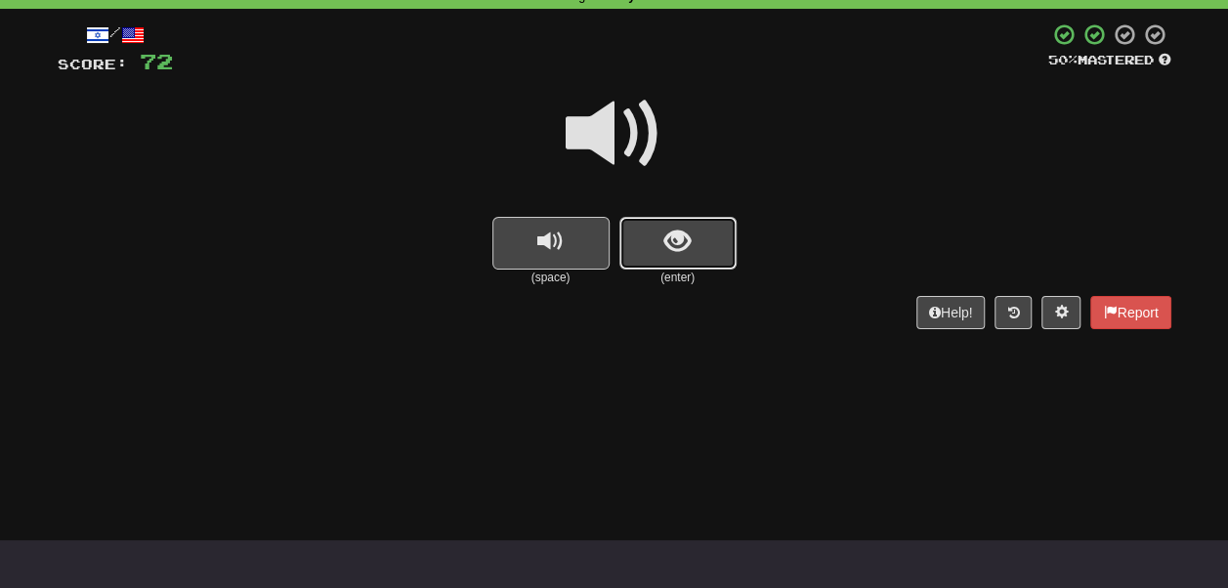
click at [679, 261] on button "show sentence" at bounding box center [678, 243] width 117 height 53
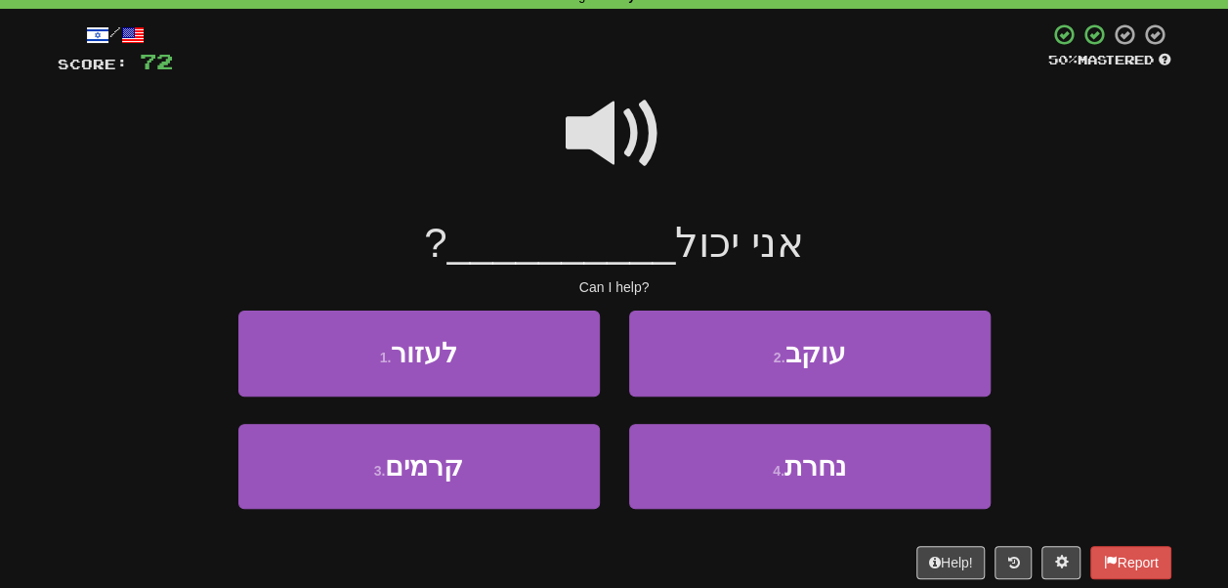
click at [626, 138] on span at bounding box center [615, 134] width 98 height 98
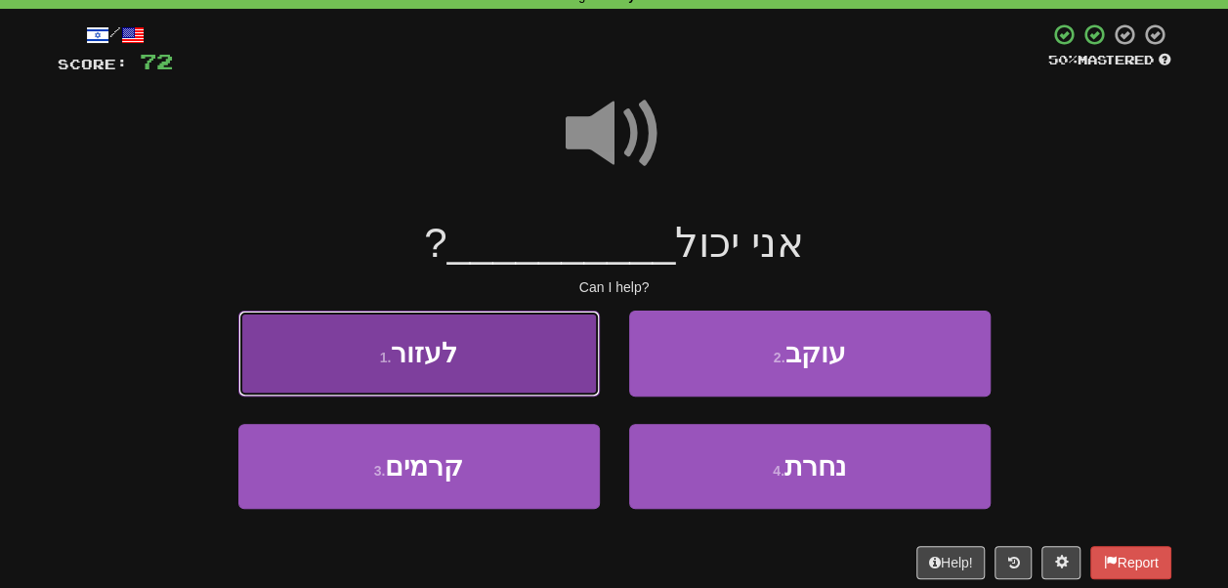
click at [541, 360] on button "1 . לעזור" at bounding box center [419, 353] width 362 height 85
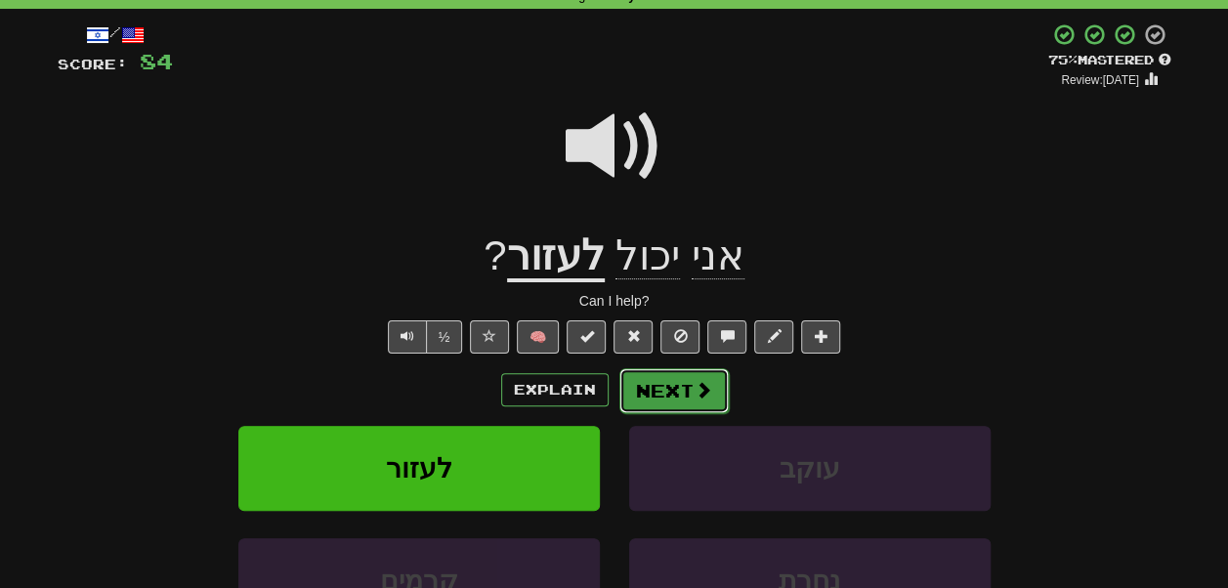
click at [630, 393] on button "Next" at bounding box center [674, 390] width 109 height 45
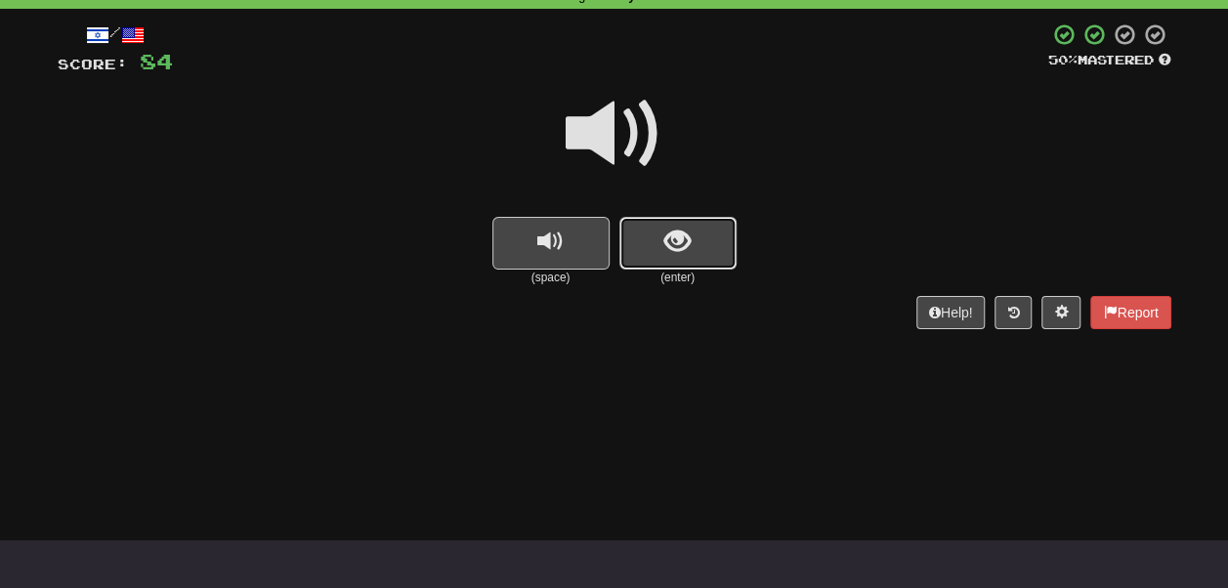
click at [690, 229] on span "show sentence" at bounding box center [678, 242] width 26 height 26
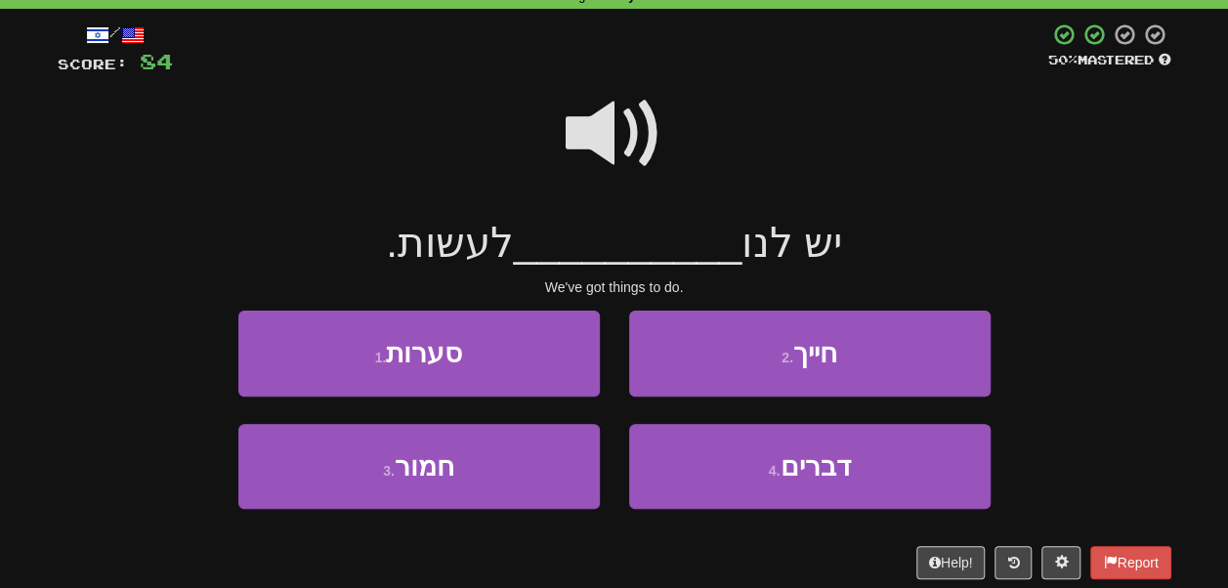
click at [627, 125] on span at bounding box center [615, 134] width 98 height 98
click at [643, 102] on span at bounding box center [615, 134] width 98 height 98
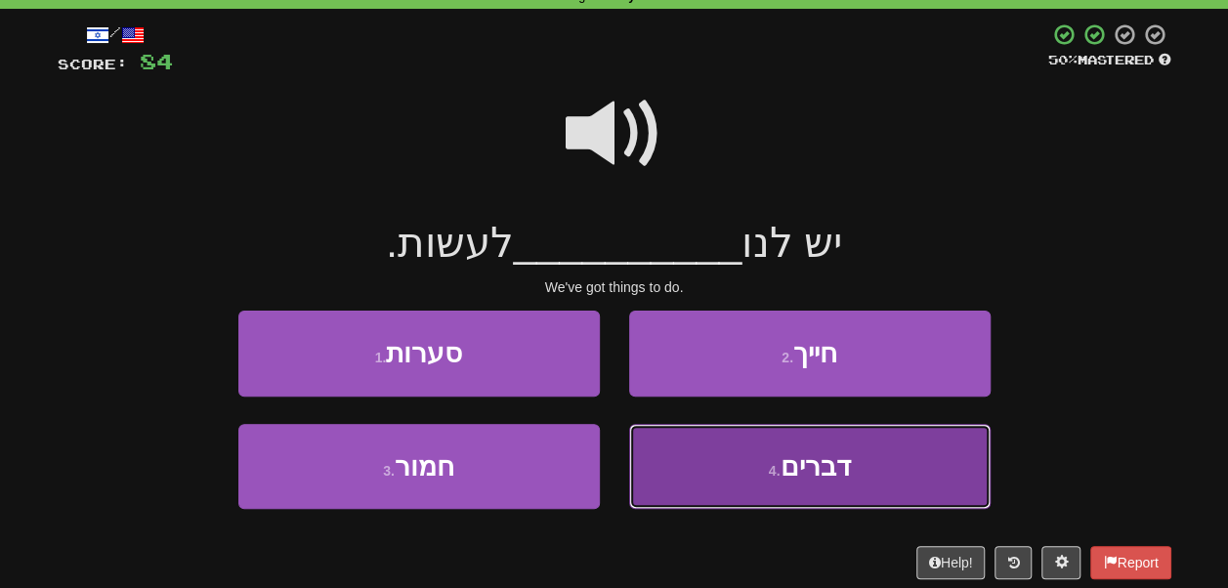
click at [698, 465] on button "4 . דברים" at bounding box center [810, 466] width 362 height 85
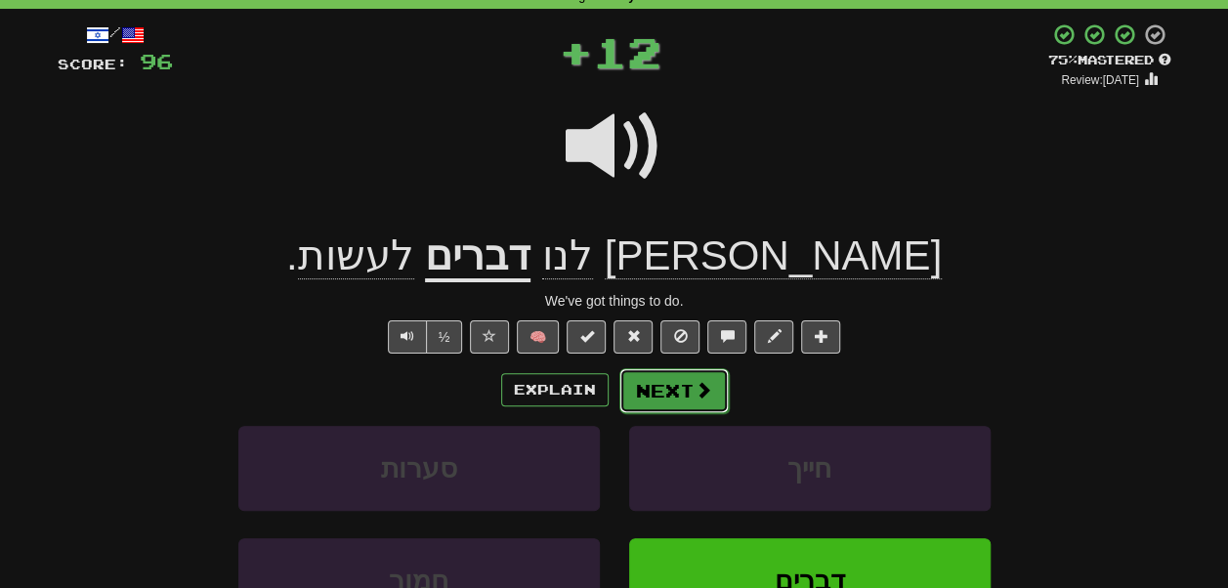
click at [679, 403] on button "Next" at bounding box center [674, 390] width 109 height 45
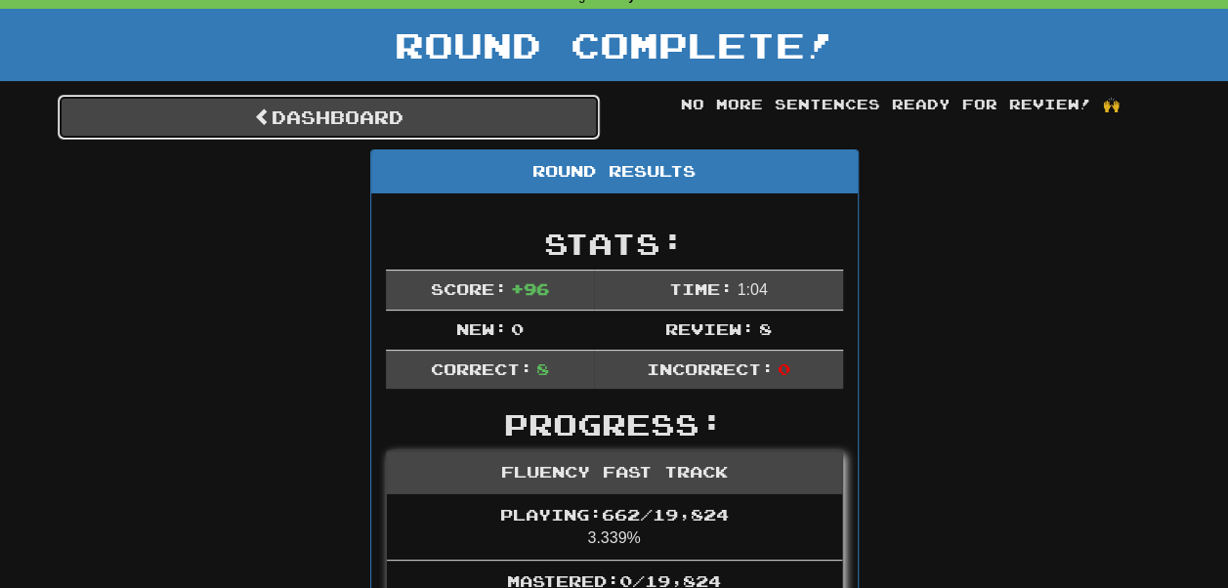
click at [508, 116] on link "Dashboard" at bounding box center [329, 117] width 542 height 45
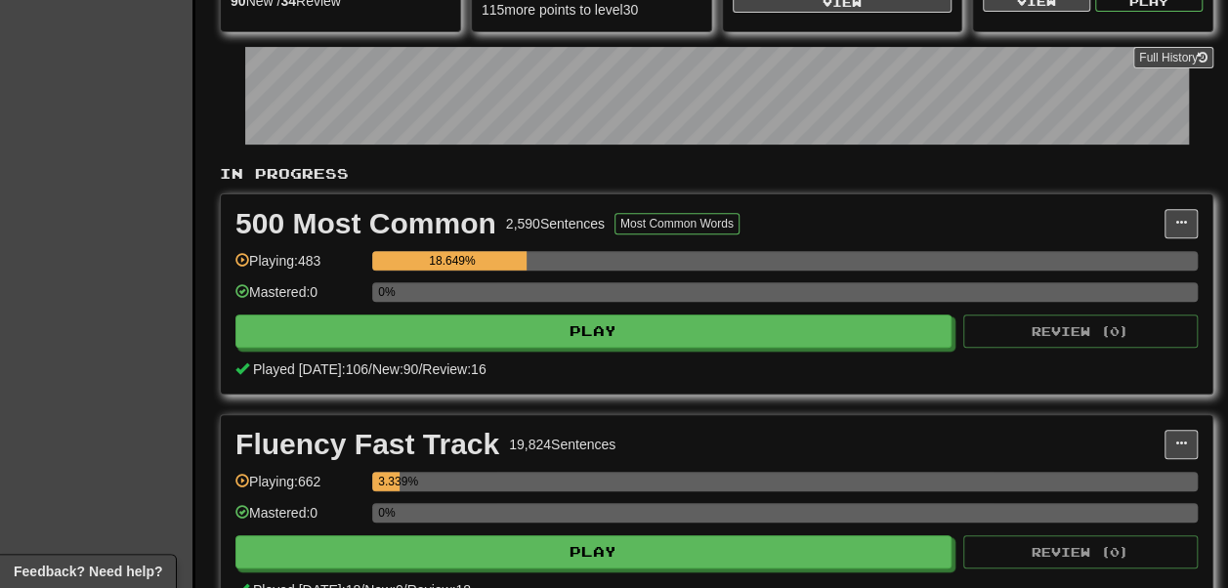
scroll to position [243, 0]
